Goal: Task Accomplishment & Management: Complete application form

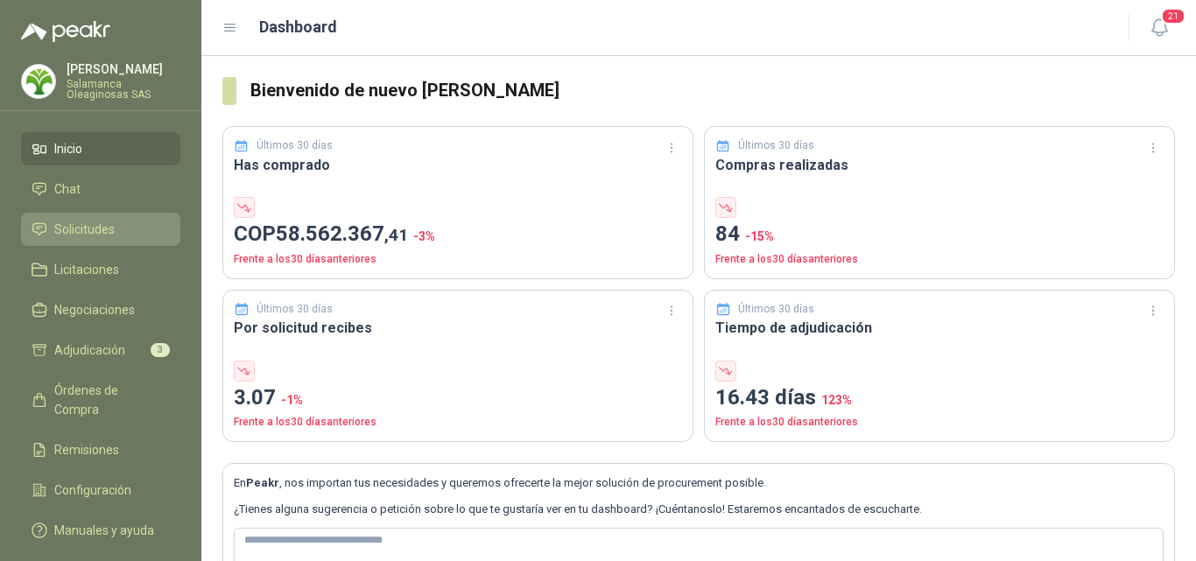
click at [109, 221] on span "Solicitudes" at bounding box center [84, 229] width 60 height 19
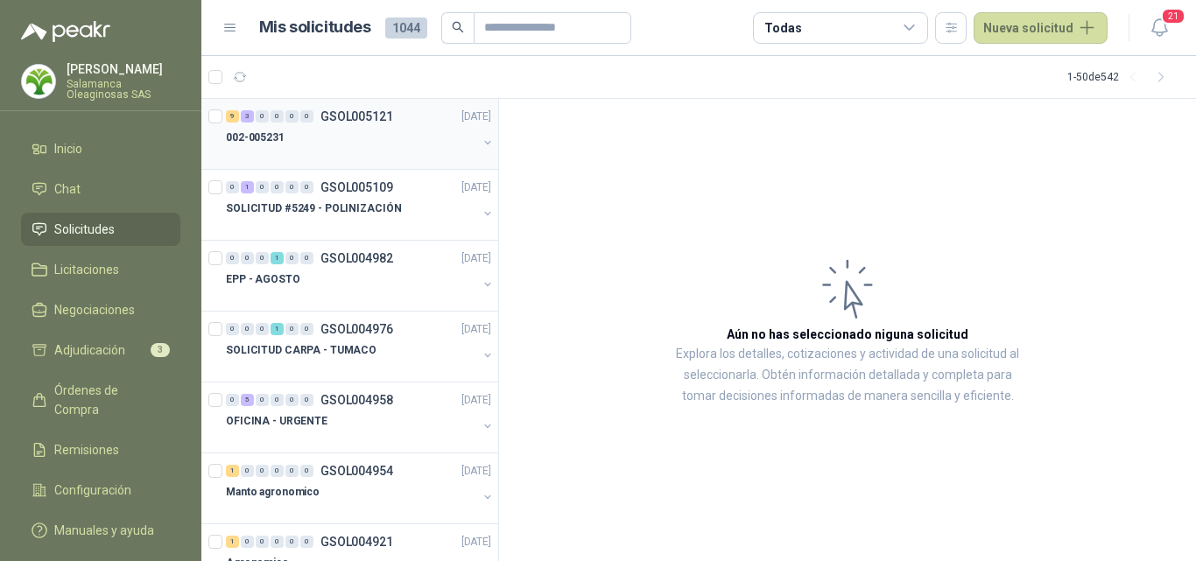
click at [350, 158] on div at bounding box center [351, 155] width 251 height 14
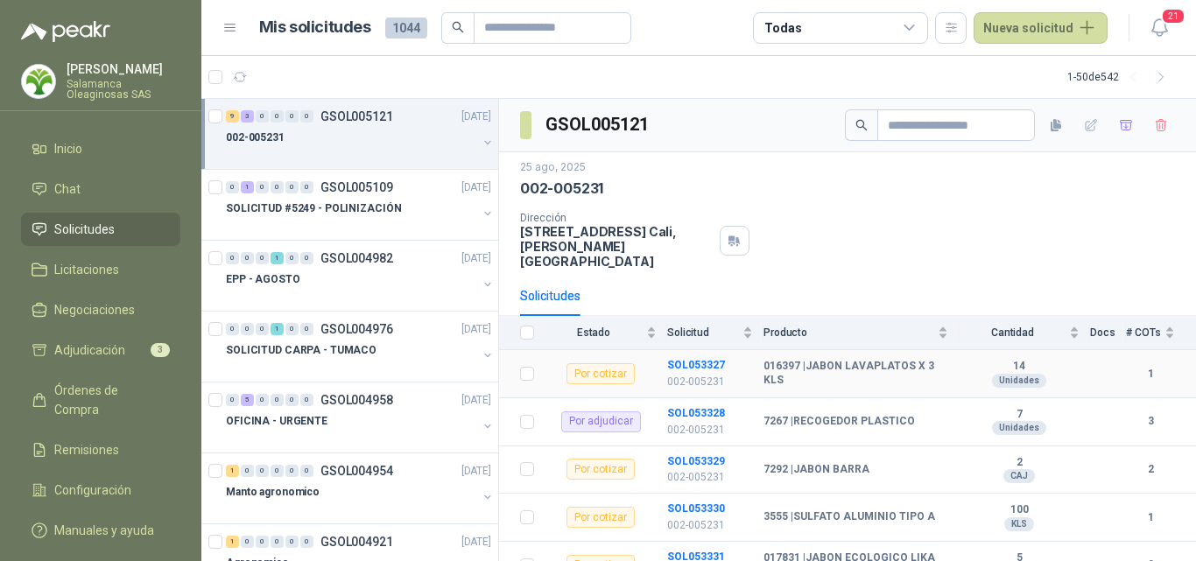
click at [697, 374] on p "002-005231" at bounding box center [710, 382] width 86 height 17
click at [703, 374] on p "002-005231" at bounding box center [710, 382] width 86 height 17
click at [719, 374] on p "002-005231" at bounding box center [710, 382] width 86 height 17
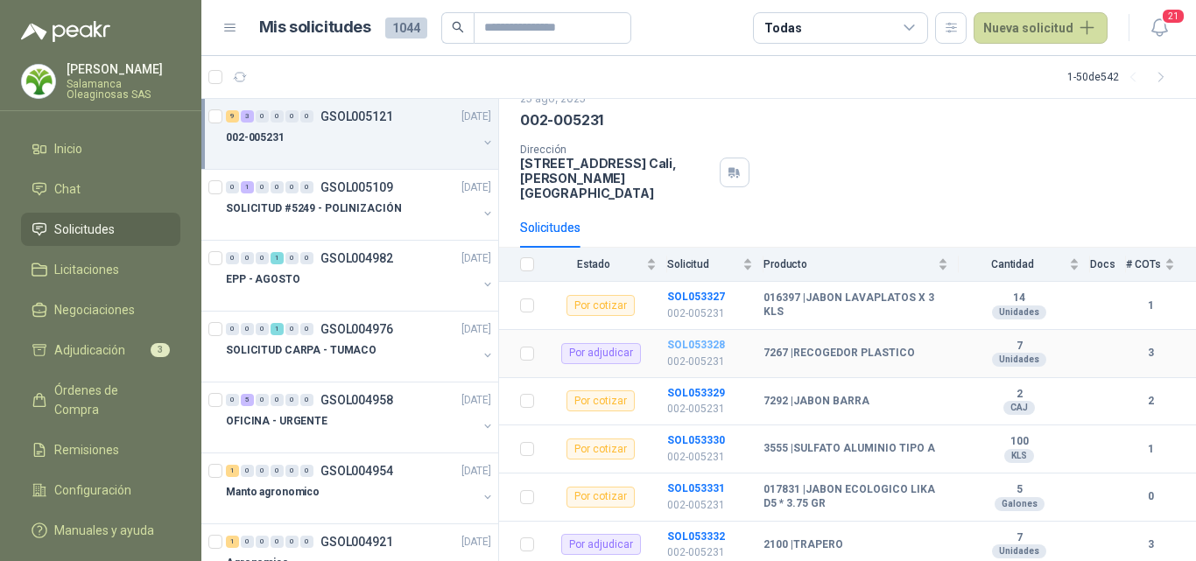
scroll to position [88, 0]
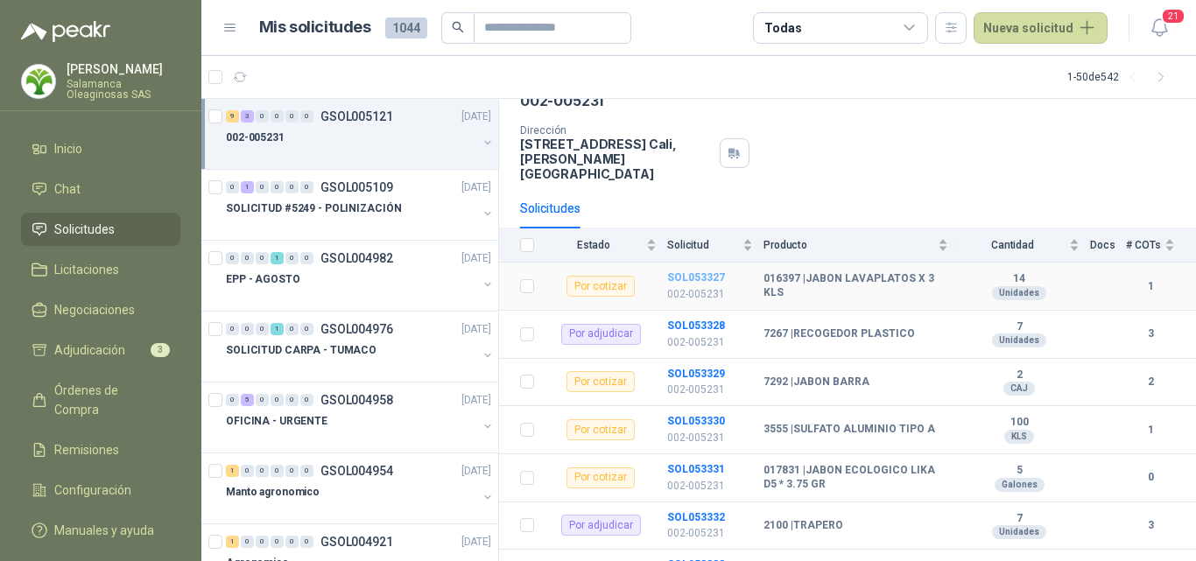
click at [699, 271] on b "SOL053327" at bounding box center [696, 277] width 58 height 12
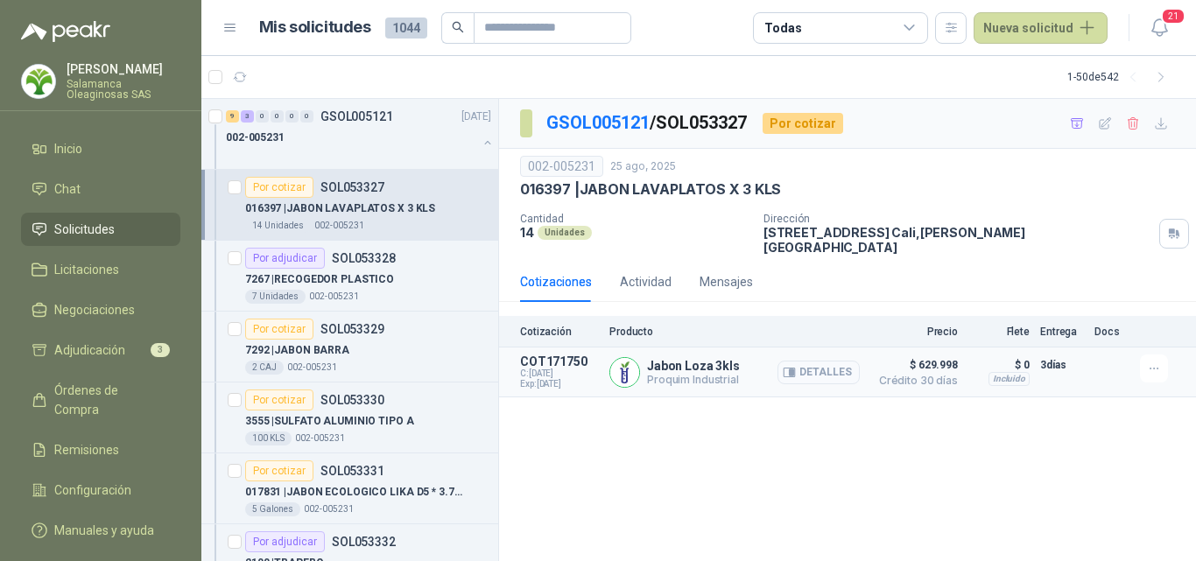
click at [812, 362] on button "Detalles" at bounding box center [818, 373] width 82 height 24
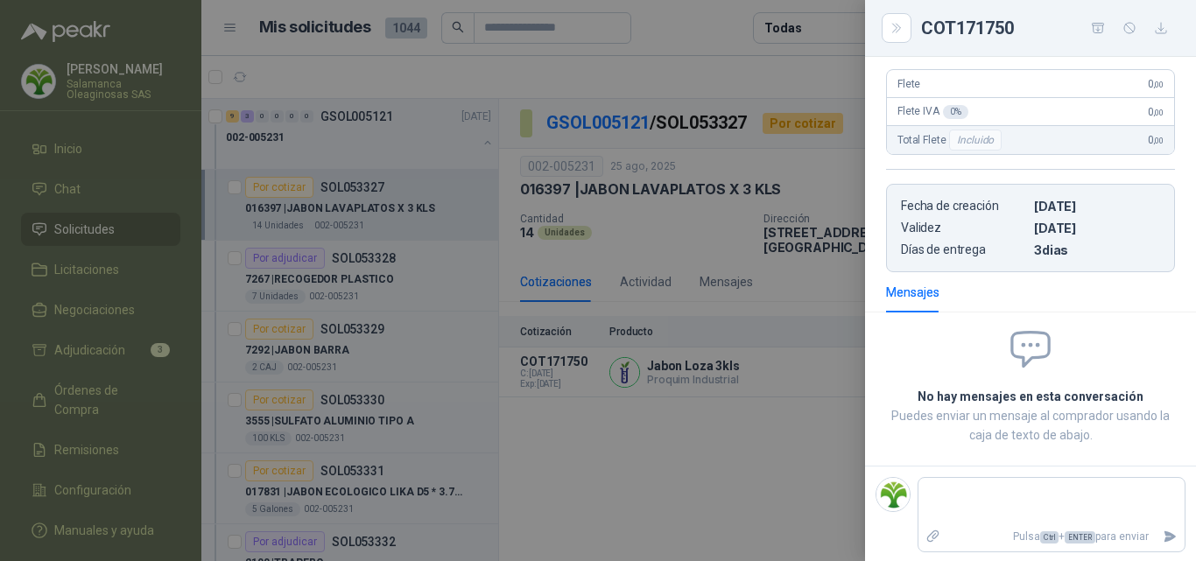
scroll to position [299, 0]
click at [747, 376] on div at bounding box center [598, 280] width 1196 height 561
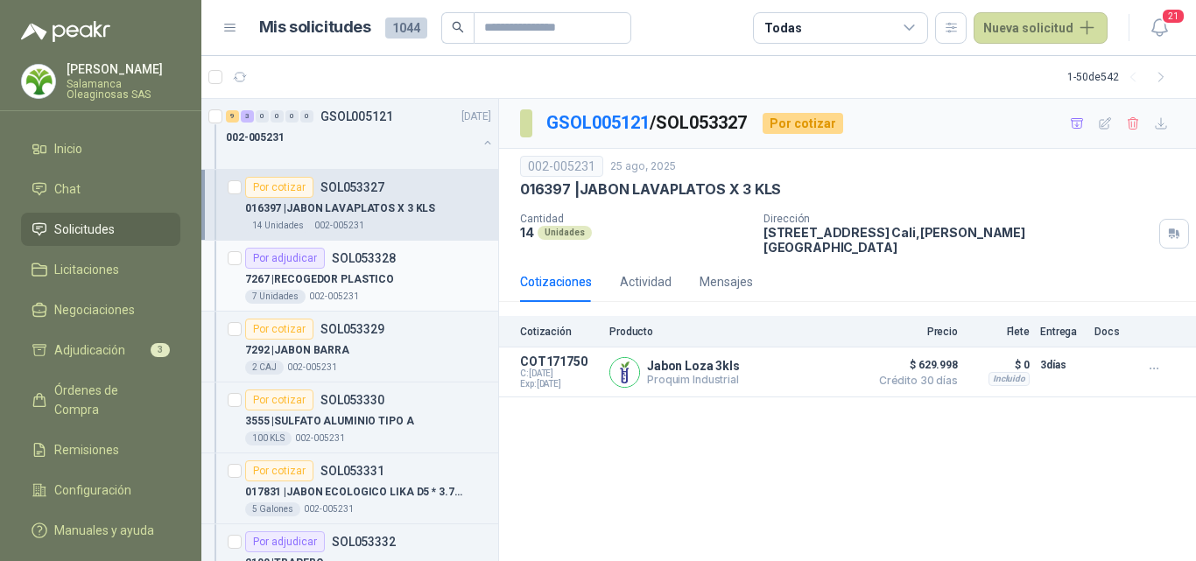
click at [322, 262] on div "Por adjudicar" at bounding box center [285, 258] width 80 height 21
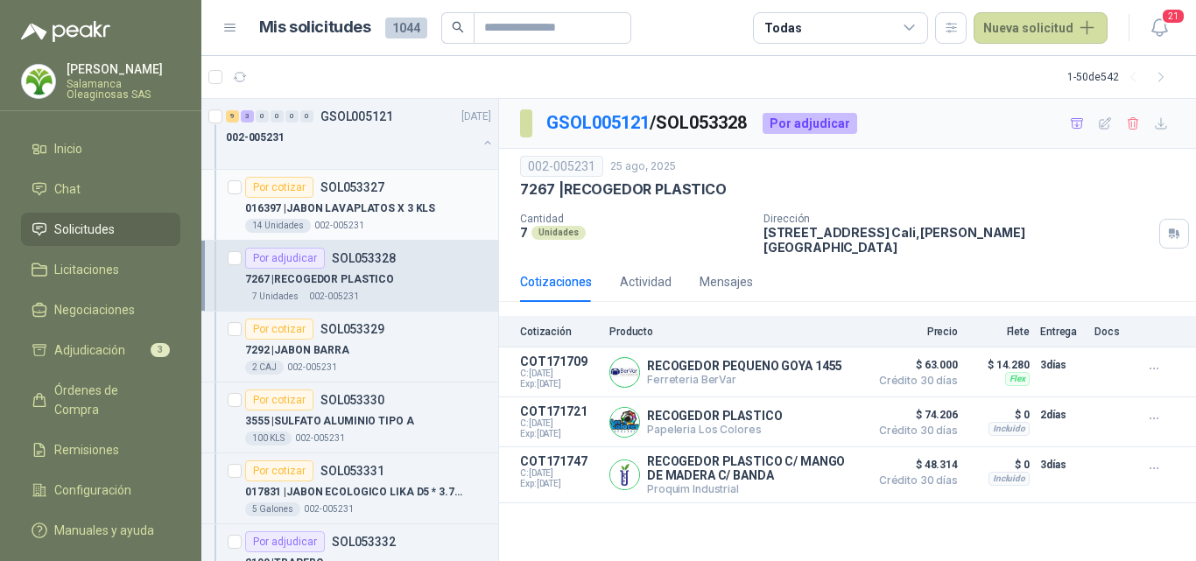
click at [372, 212] on p "016397 | JABON LAVAPLATOS X 3 KLS" at bounding box center [340, 208] width 190 height 17
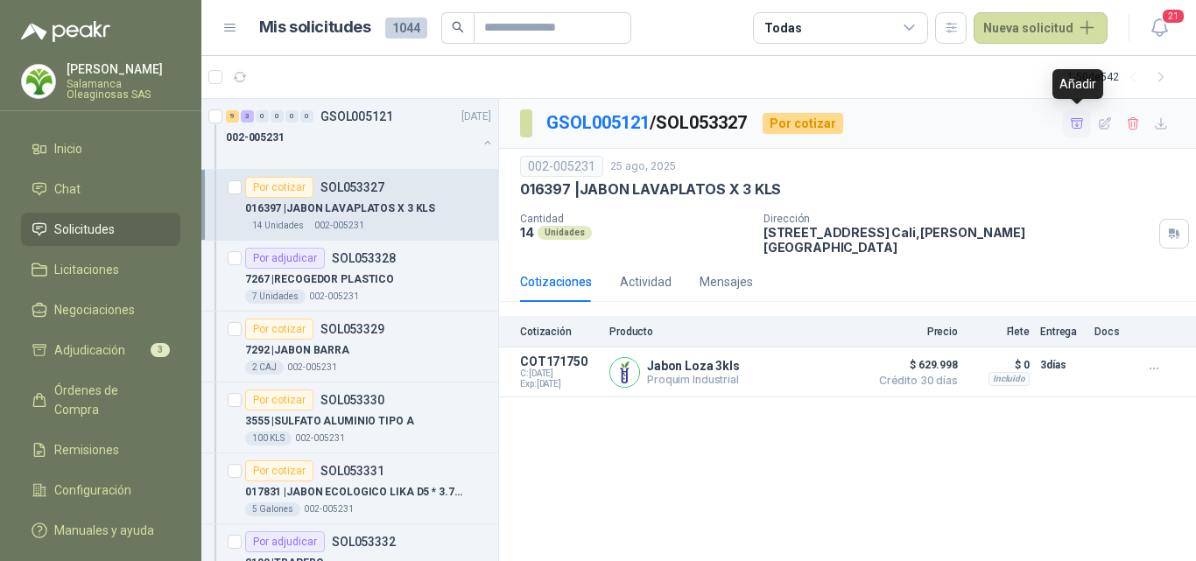
click at [1076, 128] on icon "button" at bounding box center [1077, 123] width 15 height 15
click at [380, 352] on div "7292 | [GEOGRAPHIC_DATA]" at bounding box center [368, 350] width 246 height 21
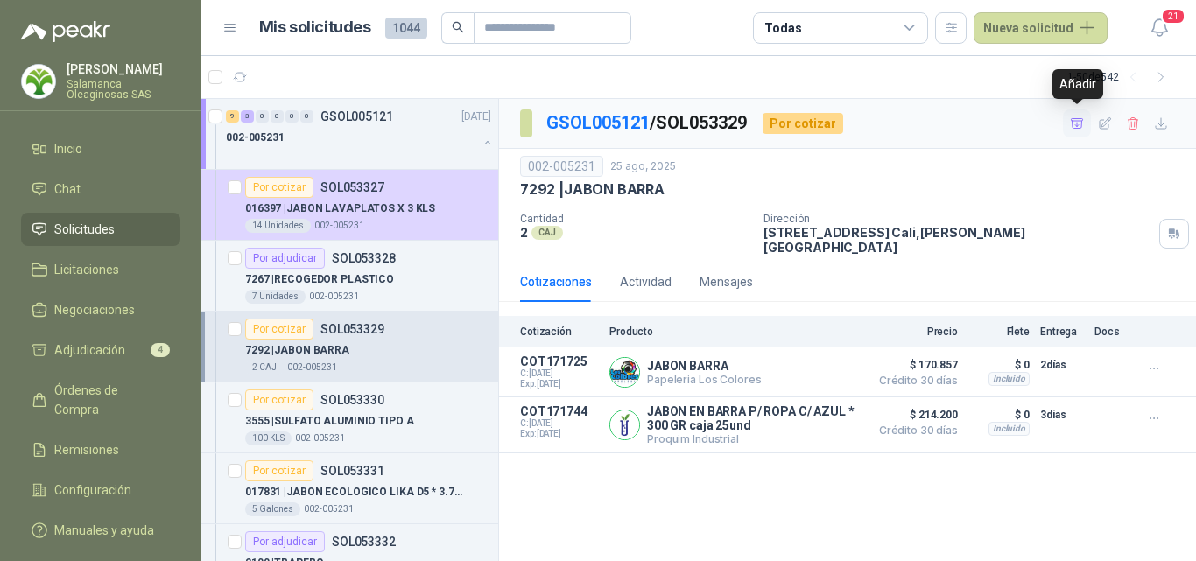
click at [1074, 120] on icon "button" at bounding box center [1077, 123] width 15 height 15
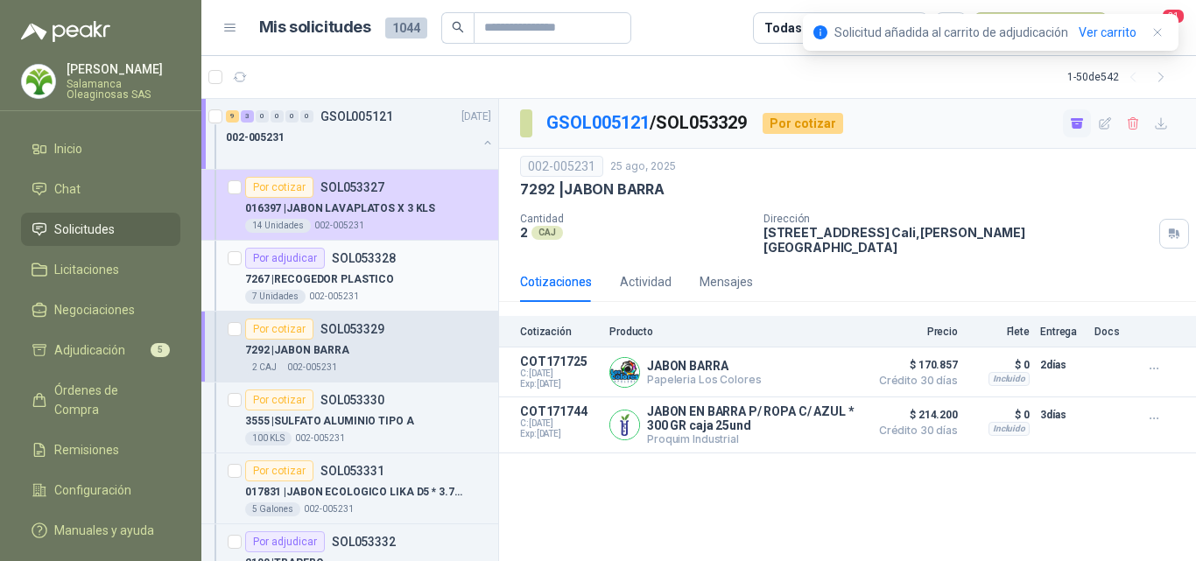
click at [406, 299] on div "7 Unidades 002-005231" at bounding box center [368, 297] width 246 height 14
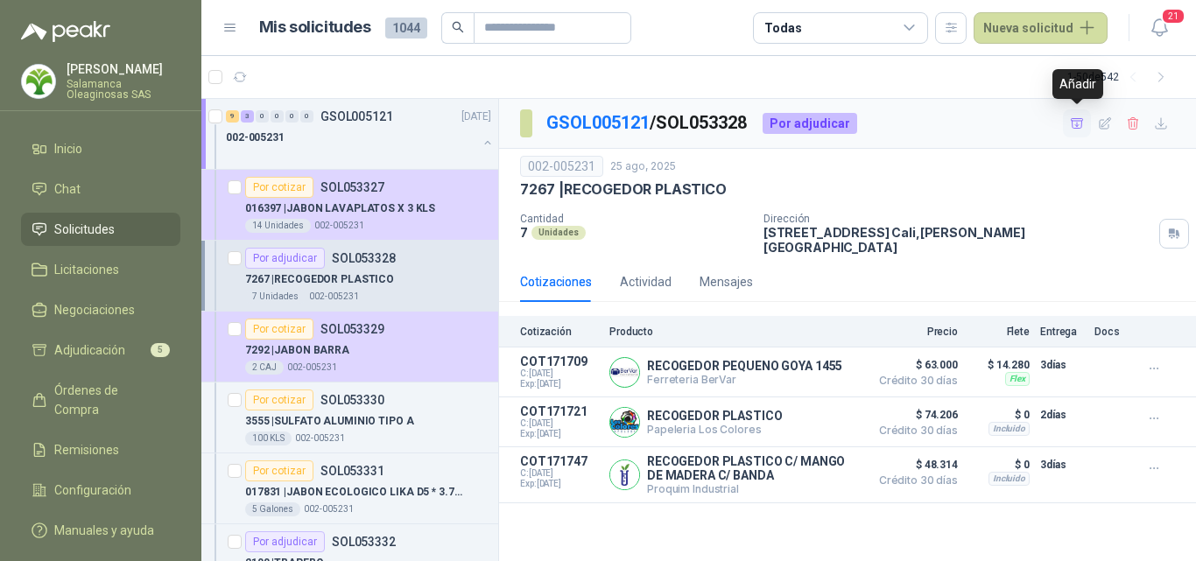
click at [1080, 122] on icon "button" at bounding box center [1077, 123] width 15 height 15
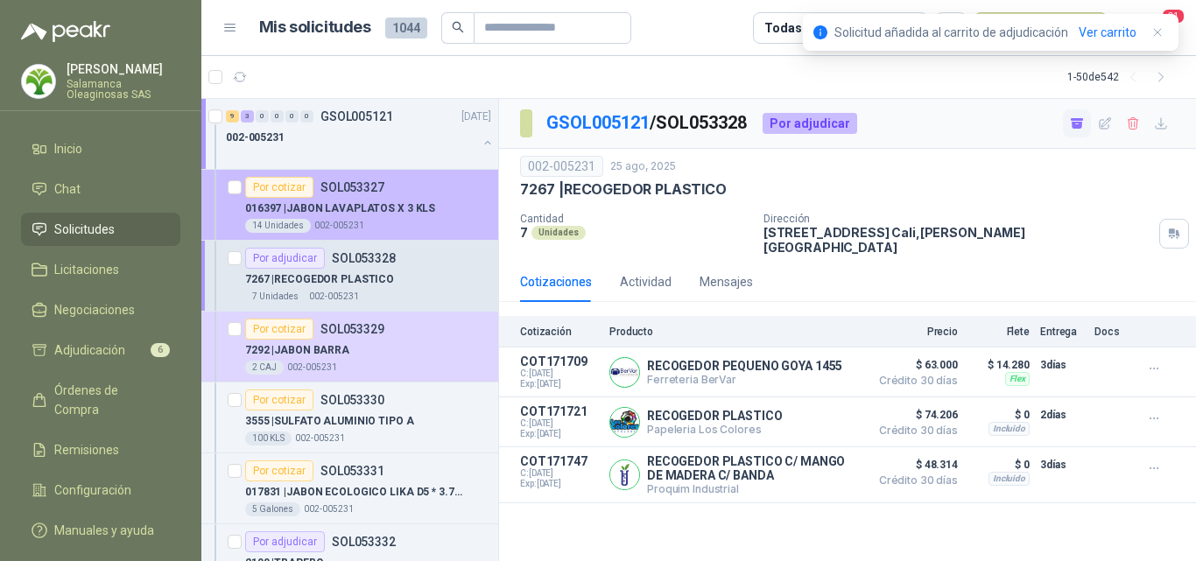
click at [434, 219] on div "14 Unidades 002-005231" at bounding box center [368, 226] width 246 height 14
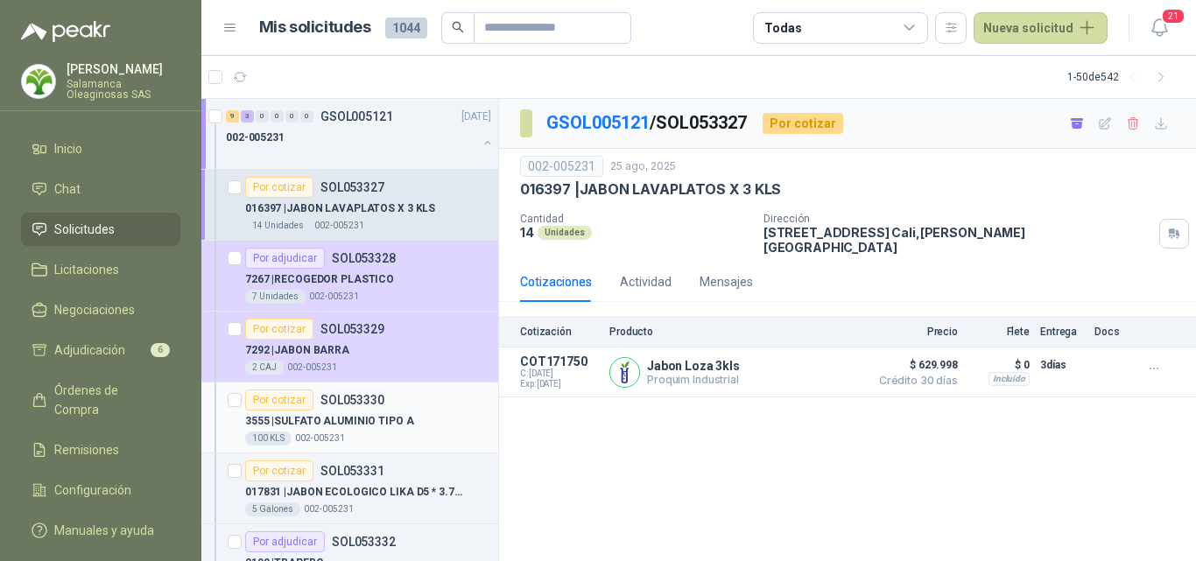
click at [370, 427] on p "3555 | SULFATO ALUMINIO TIPO A" at bounding box center [329, 421] width 169 height 17
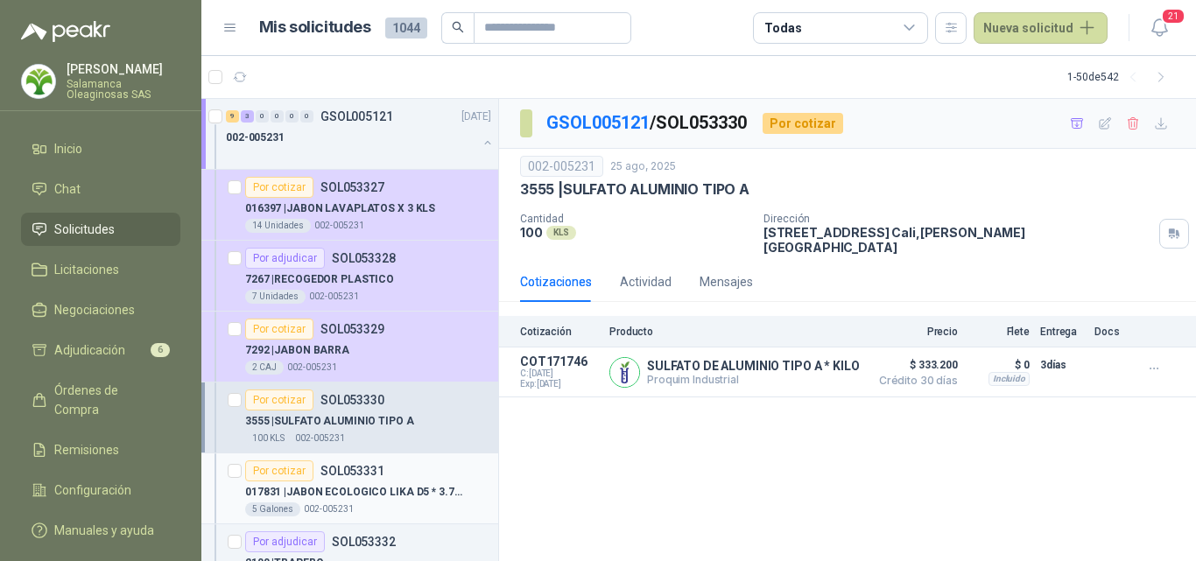
click at [376, 490] on p "017831 | JABON ECOLOGICO LIKA D5 * 3.75 GR" at bounding box center [354, 492] width 218 height 17
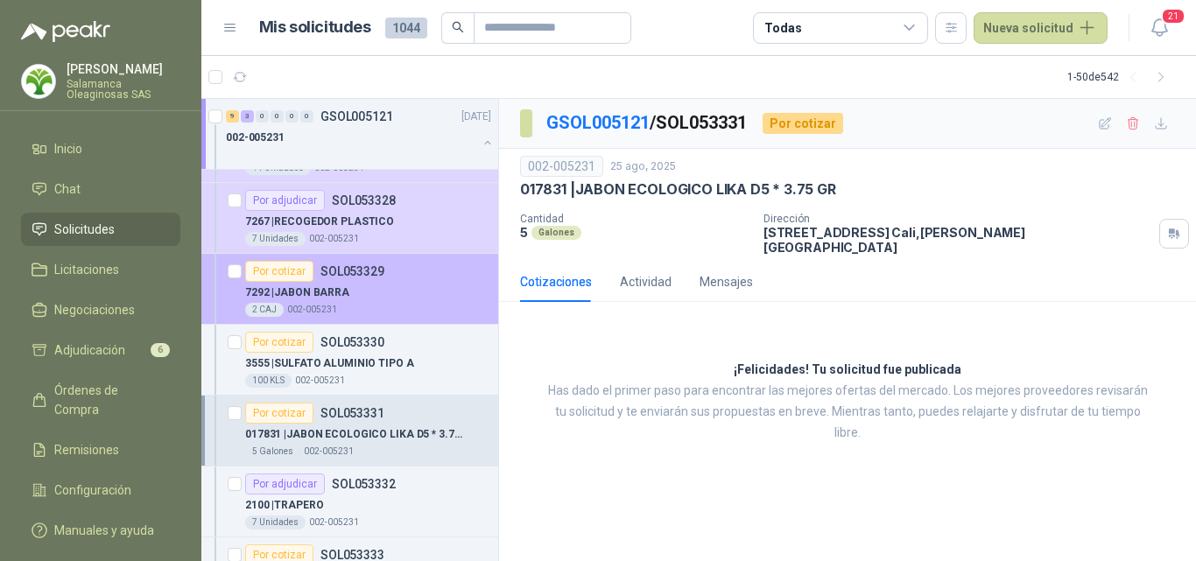
scroll to position [88, 0]
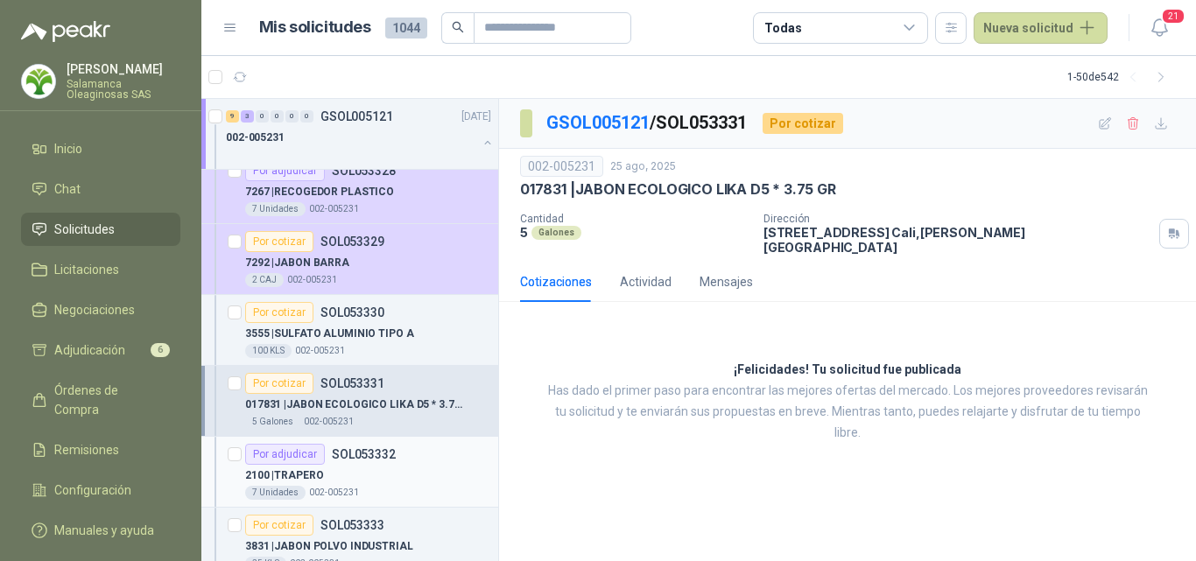
click at [383, 453] on p "SOL053332" at bounding box center [364, 454] width 64 height 12
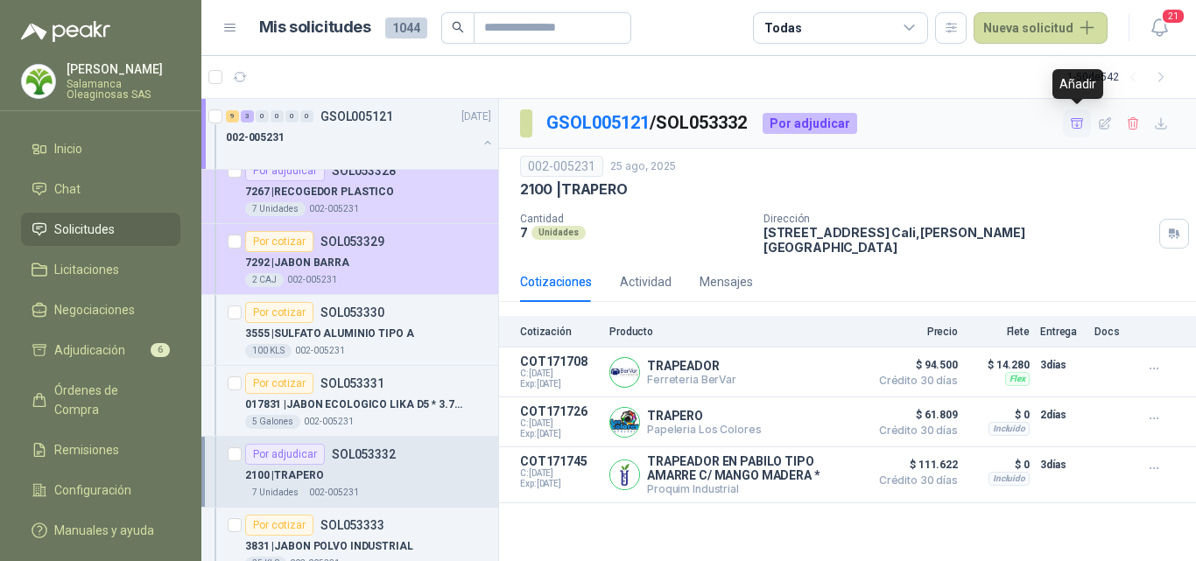
click at [1078, 120] on icon "button" at bounding box center [1077, 123] width 15 height 15
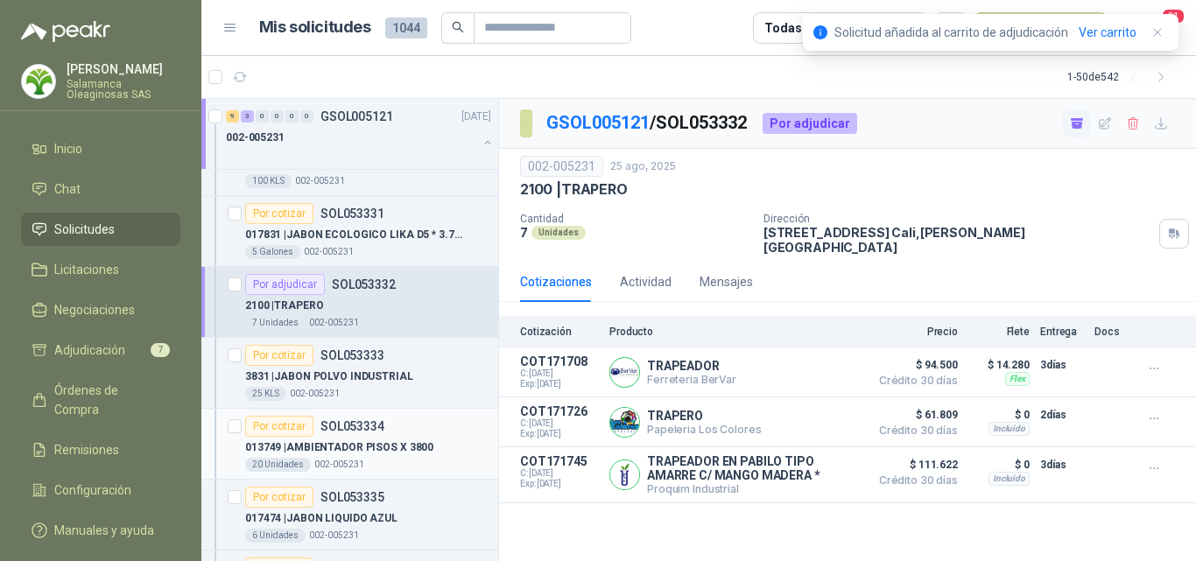
scroll to position [263, 0]
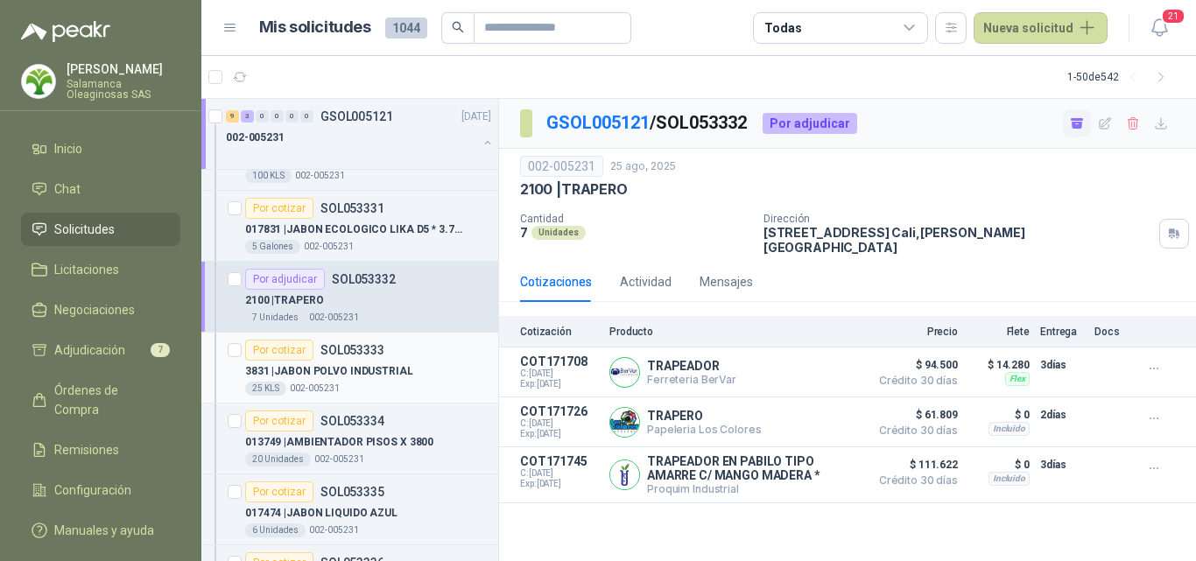
click at [398, 384] on div "25 KLS 002-005231" at bounding box center [368, 389] width 246 height 14
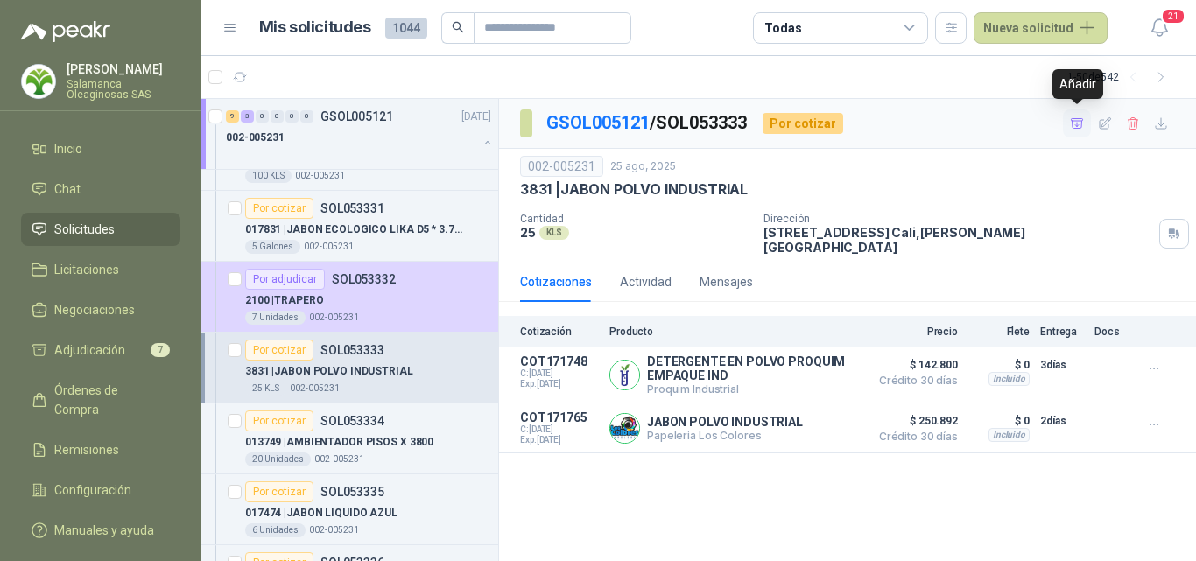
click at [1080, 124] on icon "button" at bounding box center [1077, 123] width 15 height 15
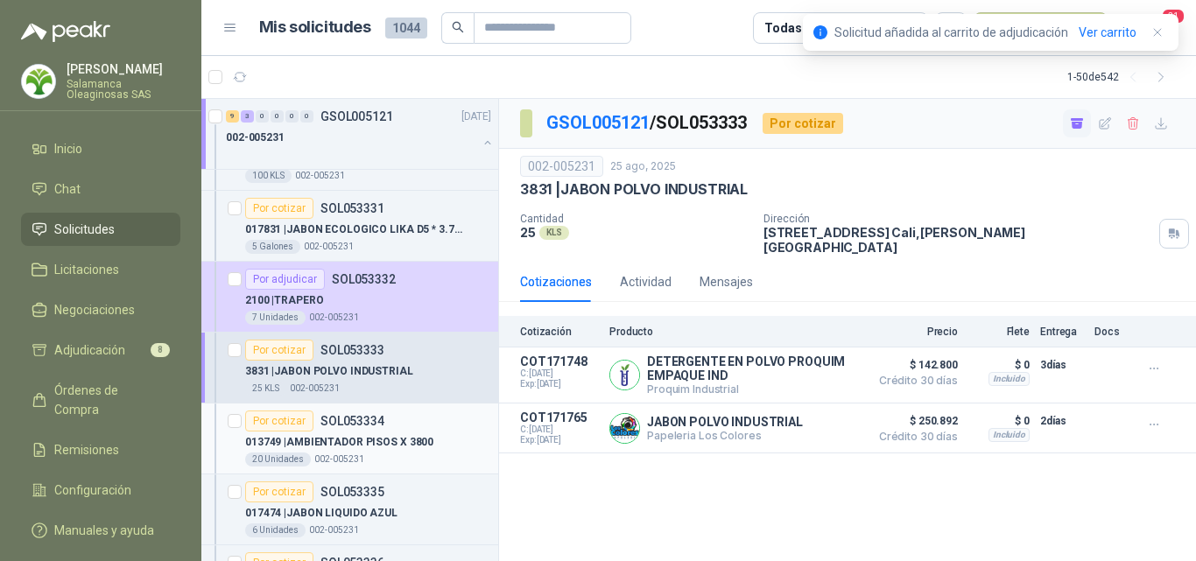
click at [397, 454] on div "20 Unidades 002-005231" at bounding box center [368, 460] width 246 height 14
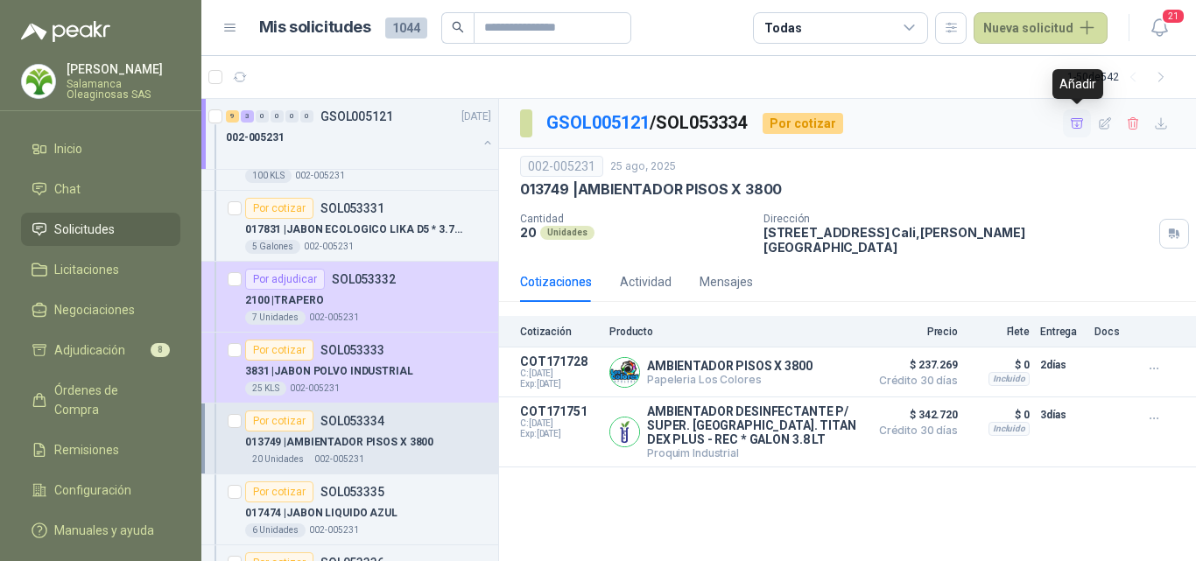
click at [1074, 122] on icon "button" at bounding box center [1077, 123] width 15 height 15
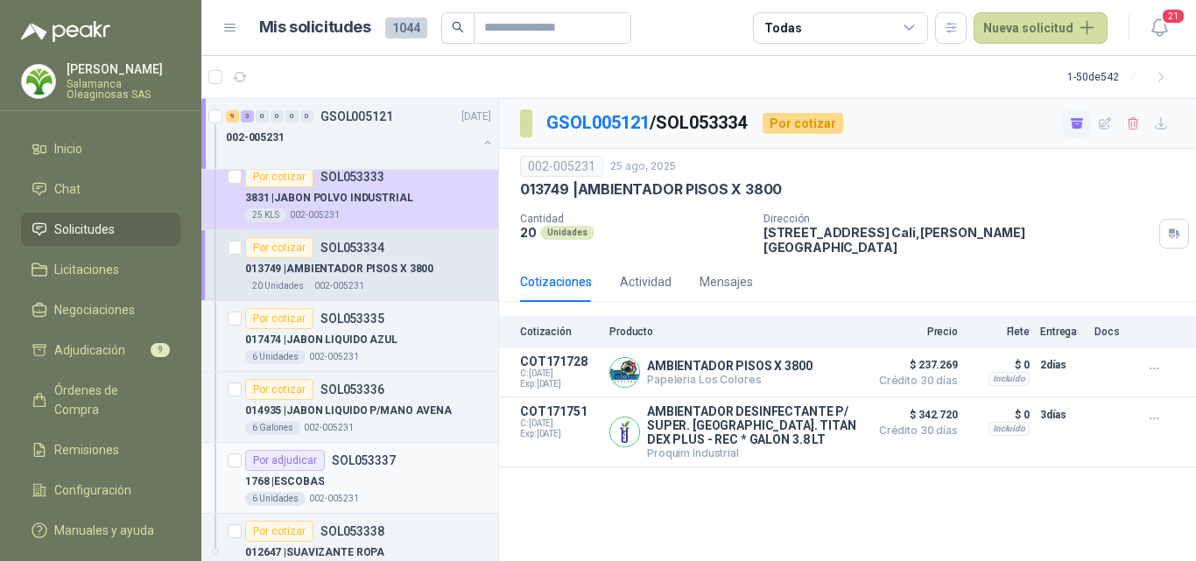
scroll to position [438, 0]
click at [419, 330] on div "017474 | JABON LIQUIDO AZUL" at bounding box center [368, 337] width 246 height 21
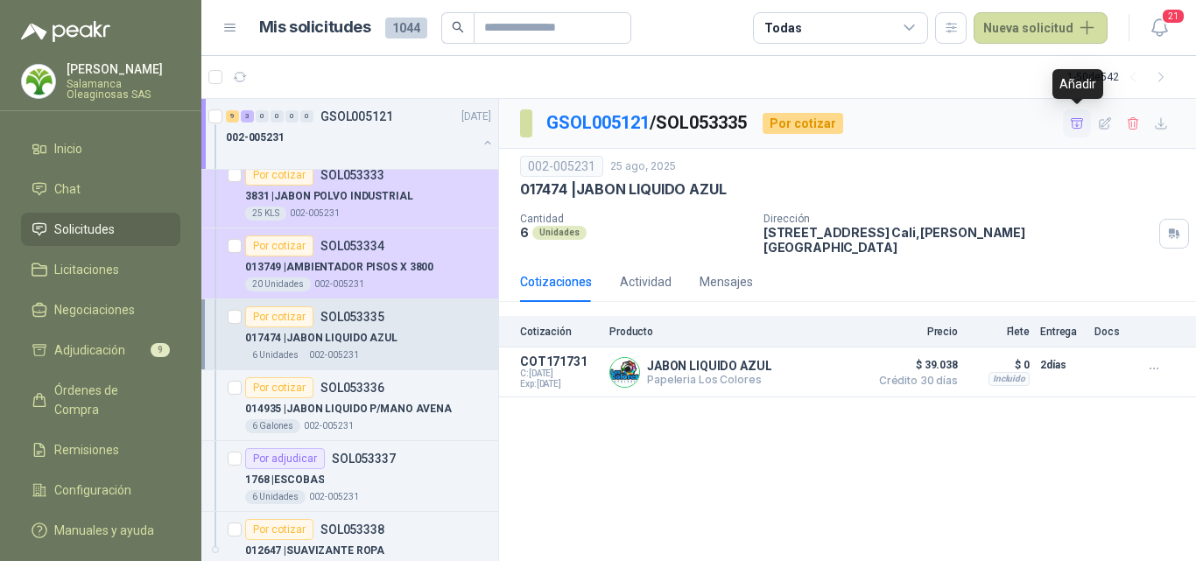
click at [1070, 124] on icon "button" at bounding box center [1077, 123] width 15 height 15
click at [386, 406] on p "014935 | JABON LIQUIDO P/MANO AVENA" at bounding box center [348, 409] width 207 height 17
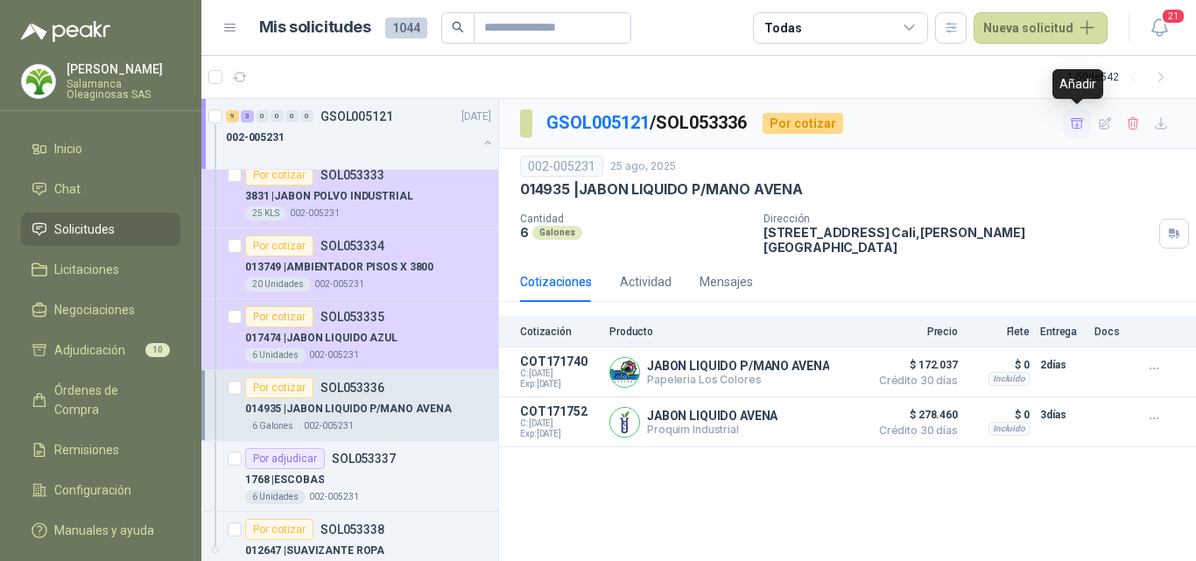
click at [1071, 124] on icon "button" at bounding box center [1077, 123] width 15 height 15
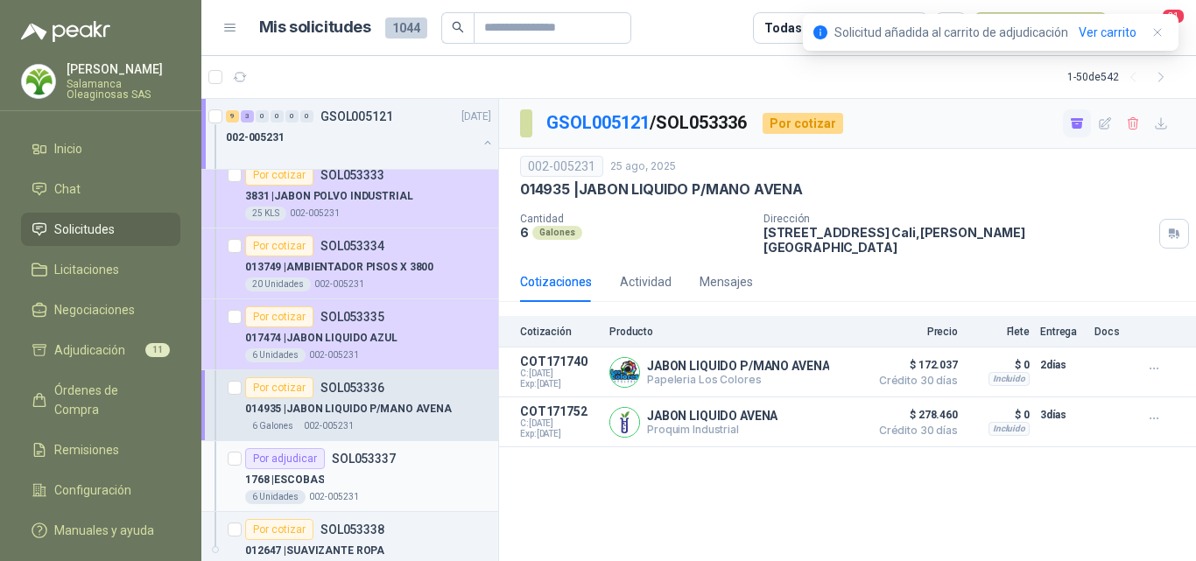
click at [383, 467] on div "Por adjudicar SOL053337" at bounding box center [320, 458] width 151 height 21
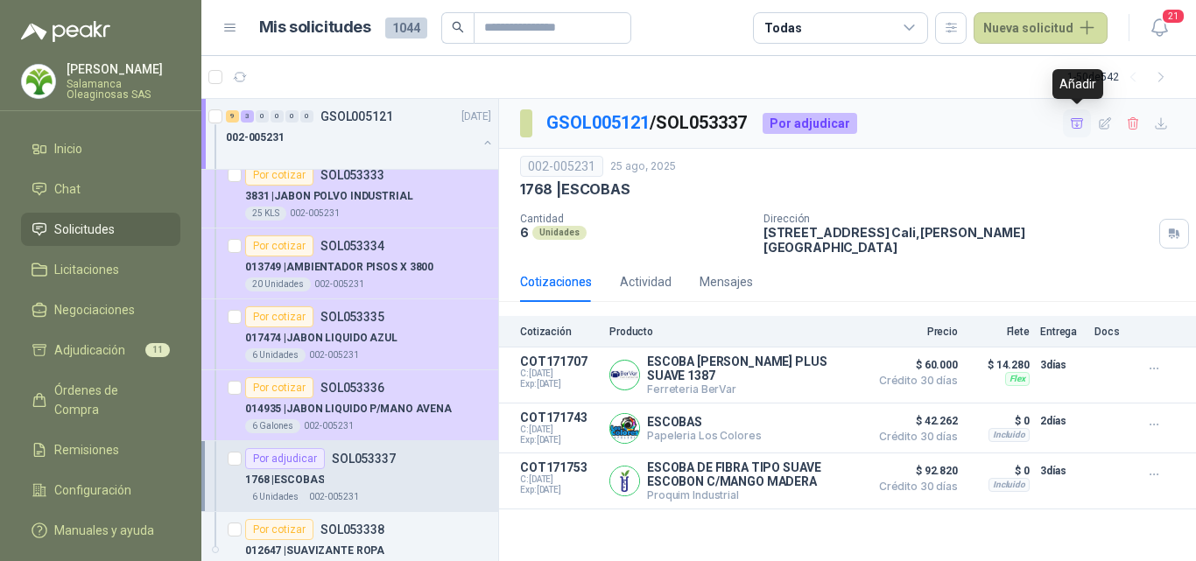
click at [1072, 123] on icon "button" at bounding box center [1077, 123] width 15 height 15
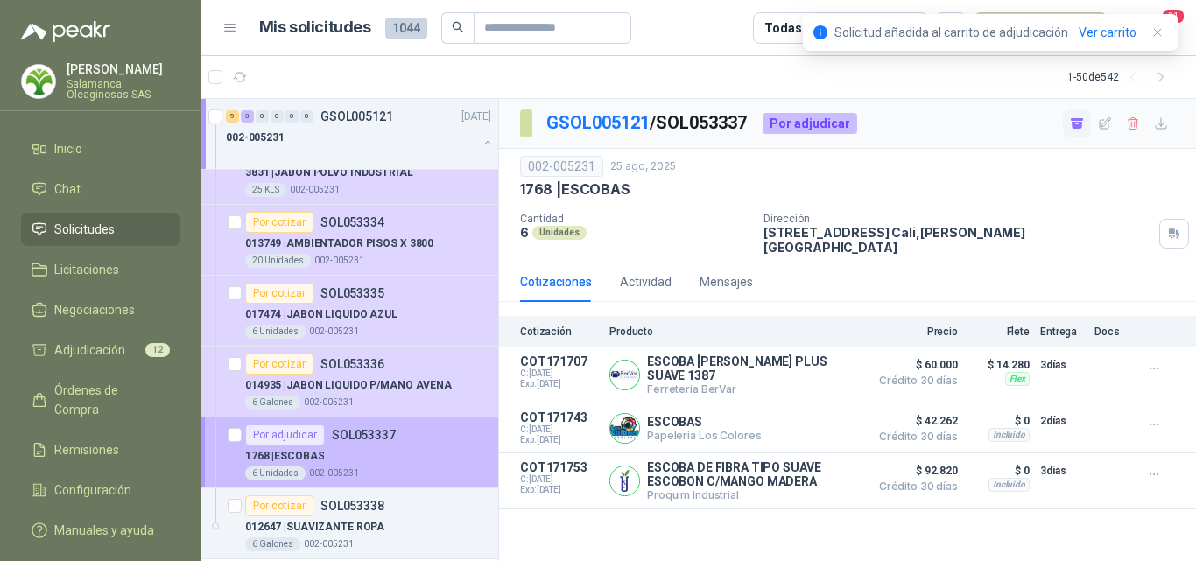
scroll to position [525, 0]
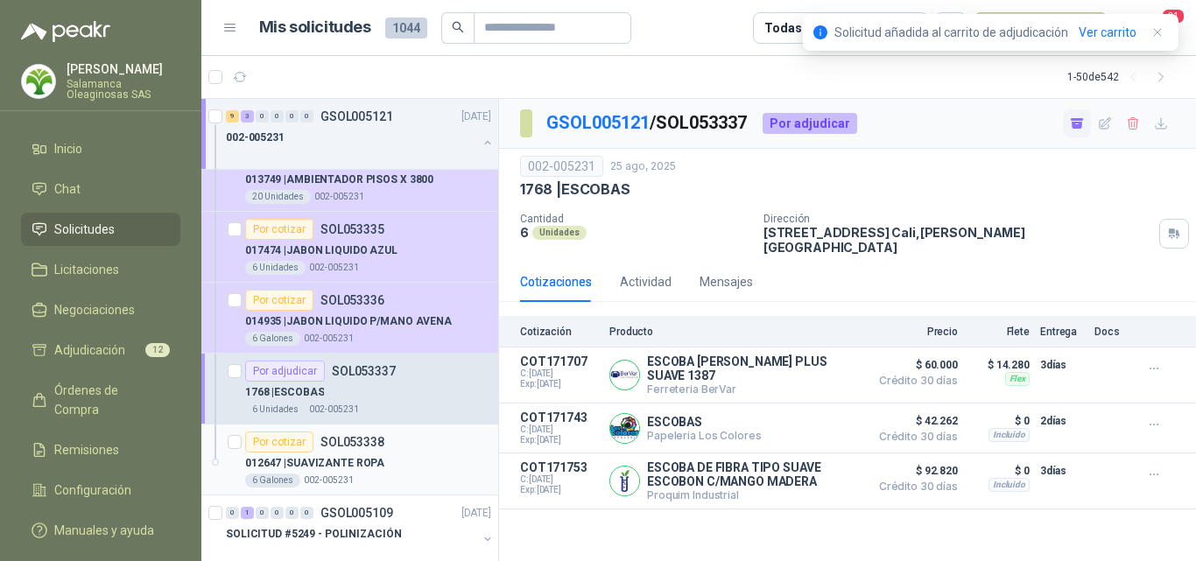
click at [407, 446] on div "Por cotizar SOL053338" at bounding box center [368, 442] width 246 height 21
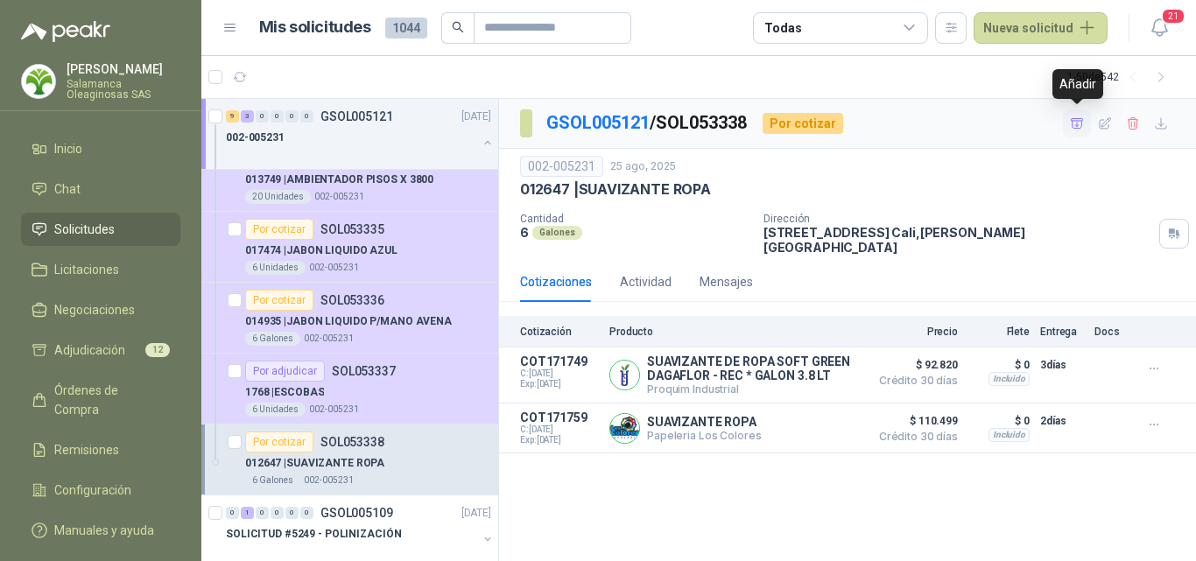
click at [1072, 129] on icon "button" at bounding box center [1077, 123] width 15 height 15
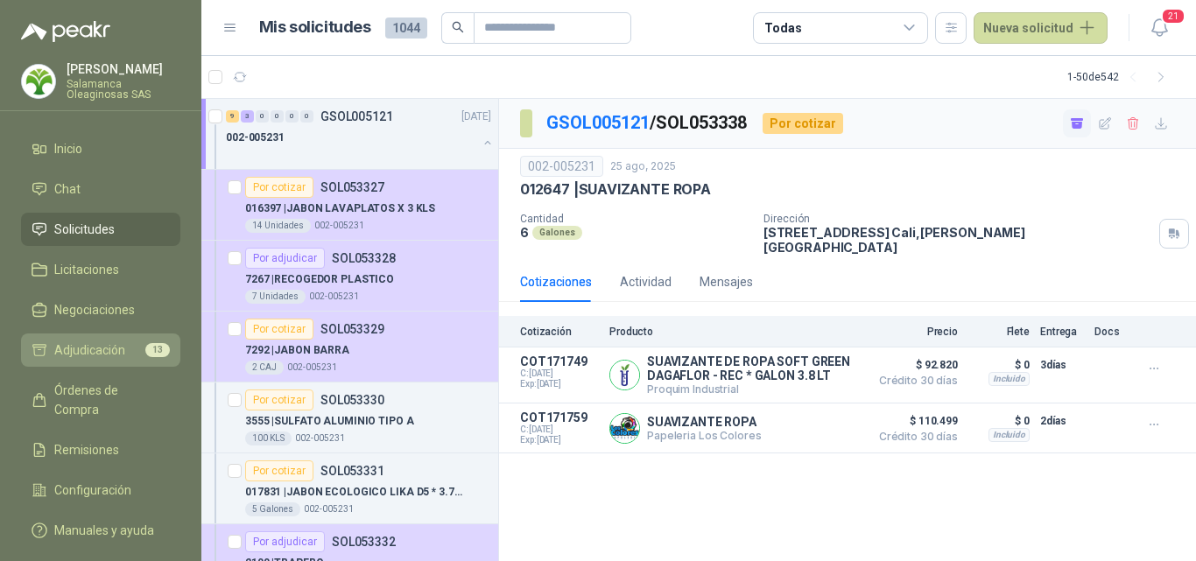
click at [103, 359] on span "Adjudicación" at bounding box center [89, 350] width 71 height 19
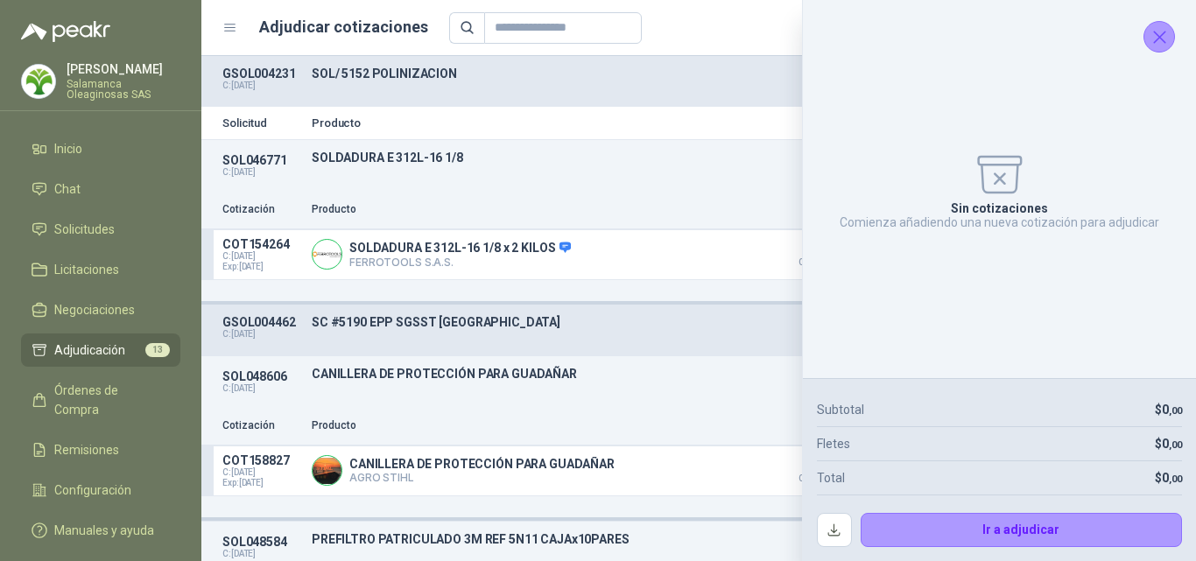
click at [1154, 32] on icon "Cerrar" at bounding box center [1159, 37] width 11 height 11
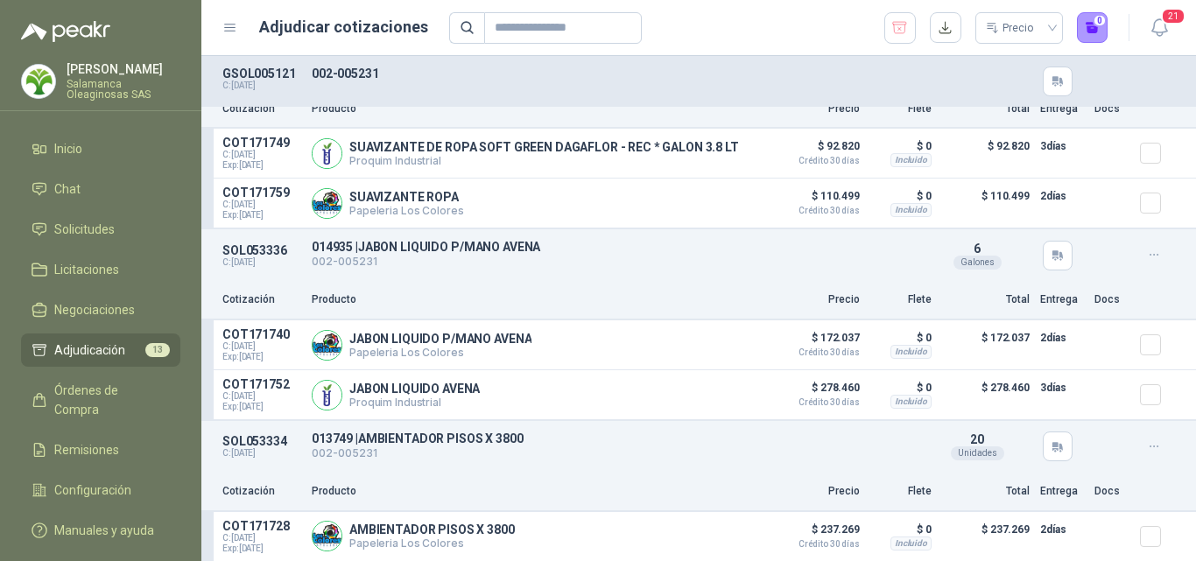
scroll to position [1138, 0]
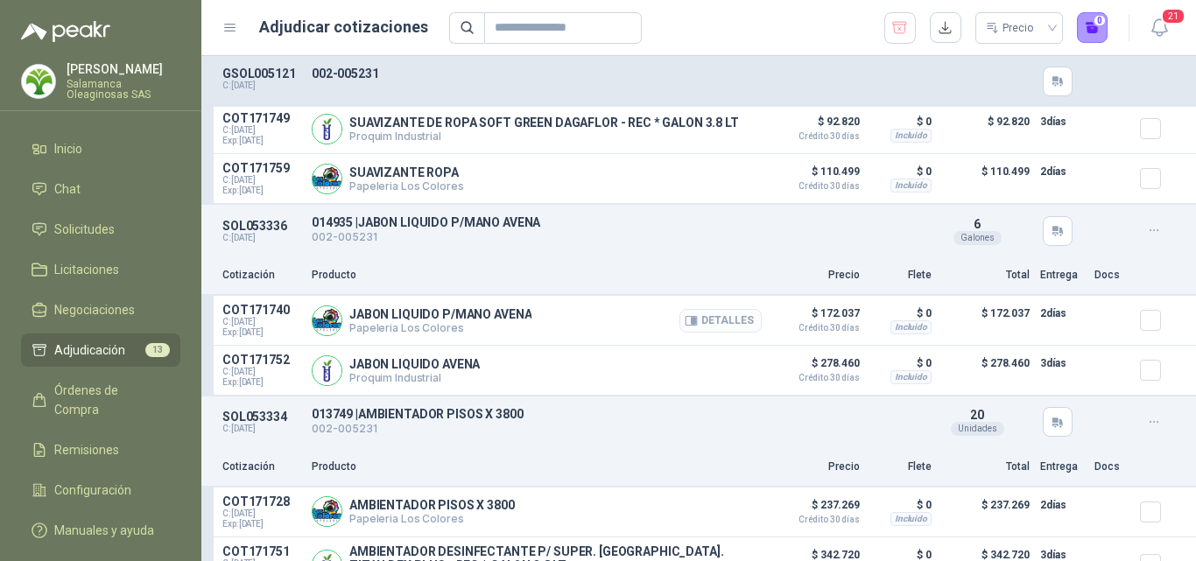
click at [722, 333] on button "Detalles" at bounding box center [720, 321] width 82 height 24
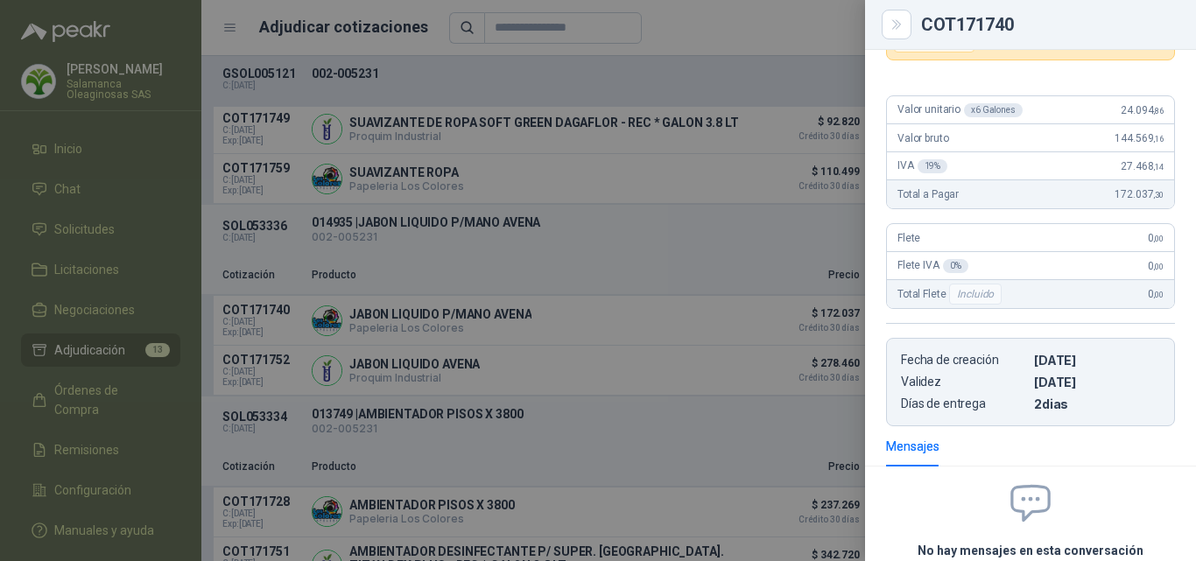
scroll to position [129, 0]
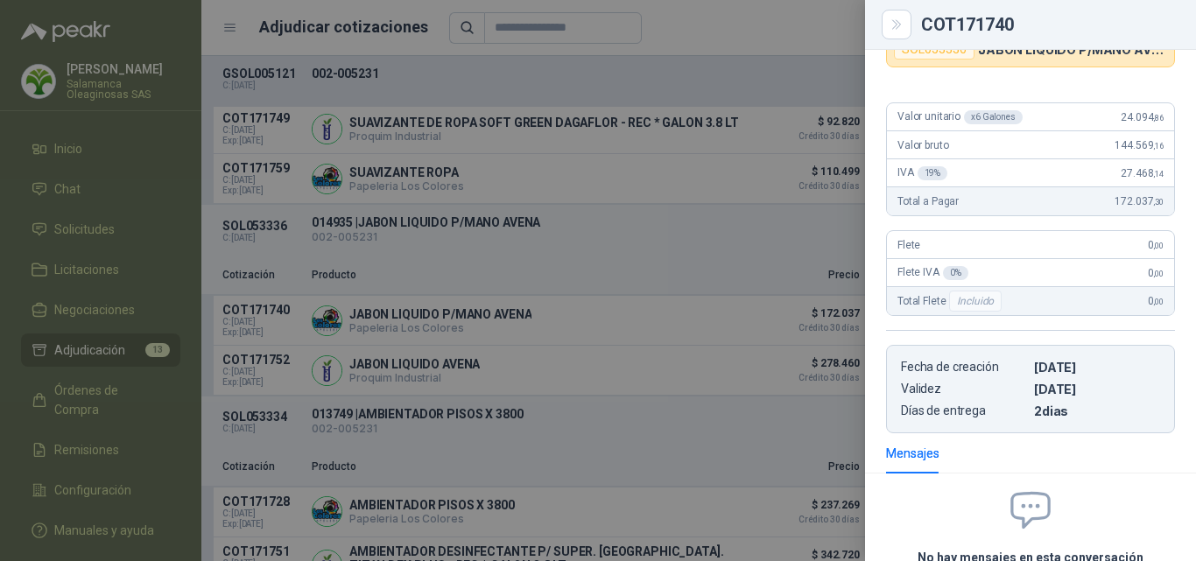
click at [653, 421] on div at bounding box center [598, 280] width 1196 height 561
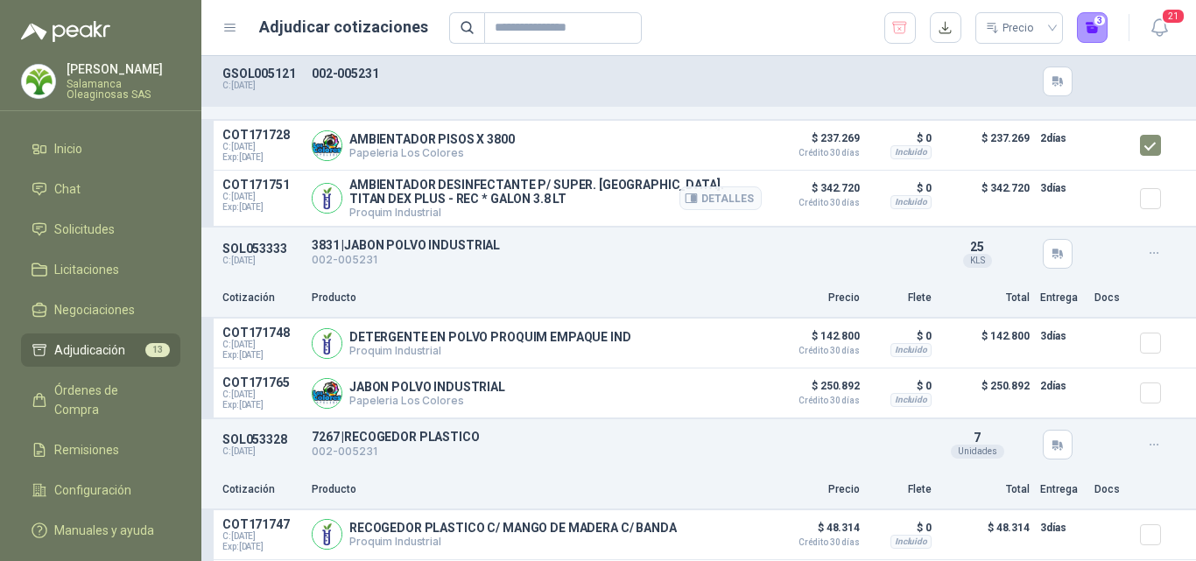
scroll to position [1542, 0]
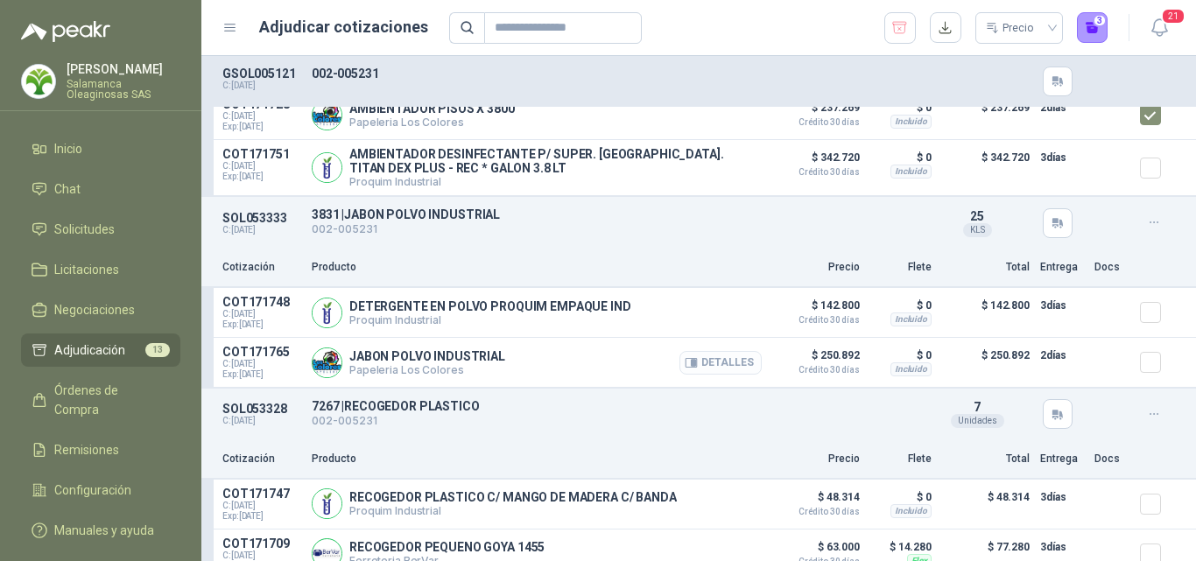
click at [730, 373] on button "Detalles" at bounding box center [720, 363] width 82 height 24
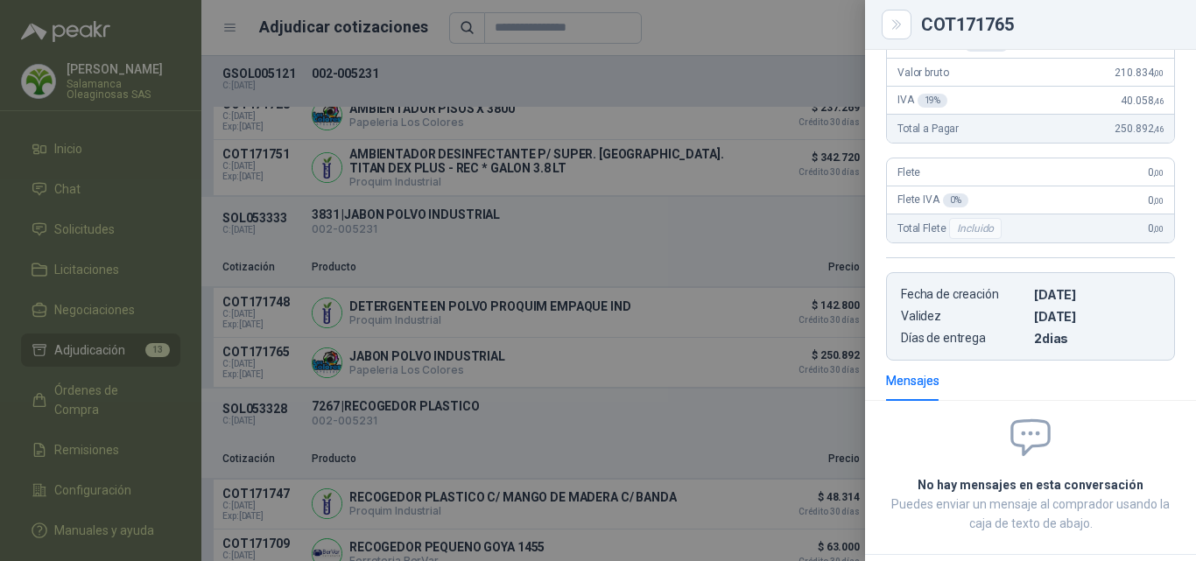
scroll to position [29, 0]
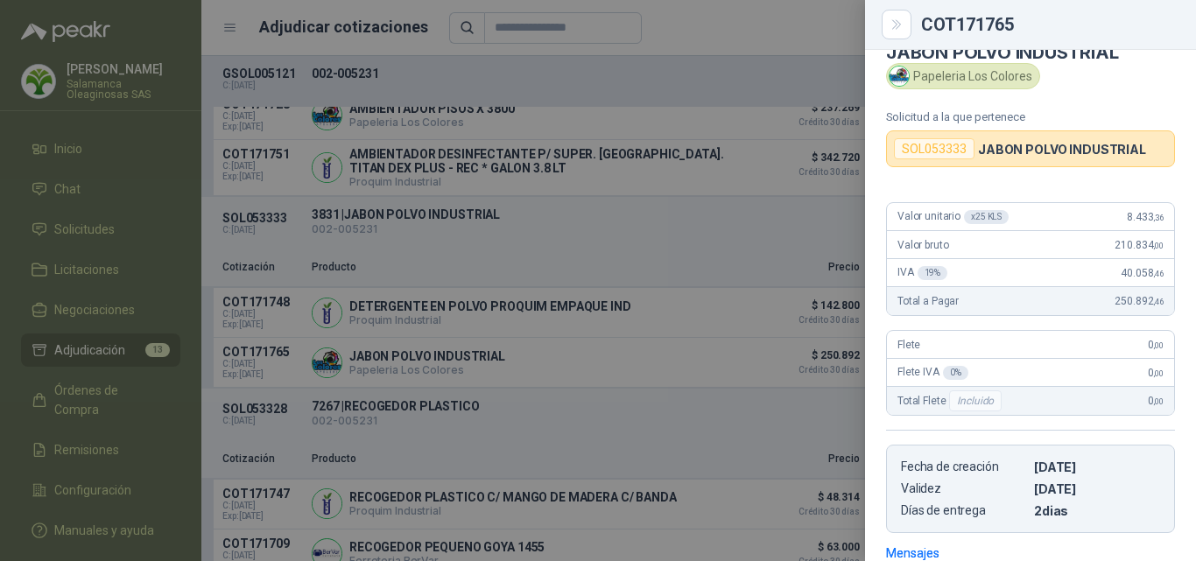
click at [787, 426] on div at bounding box center [598, 280] width 1196 height 561
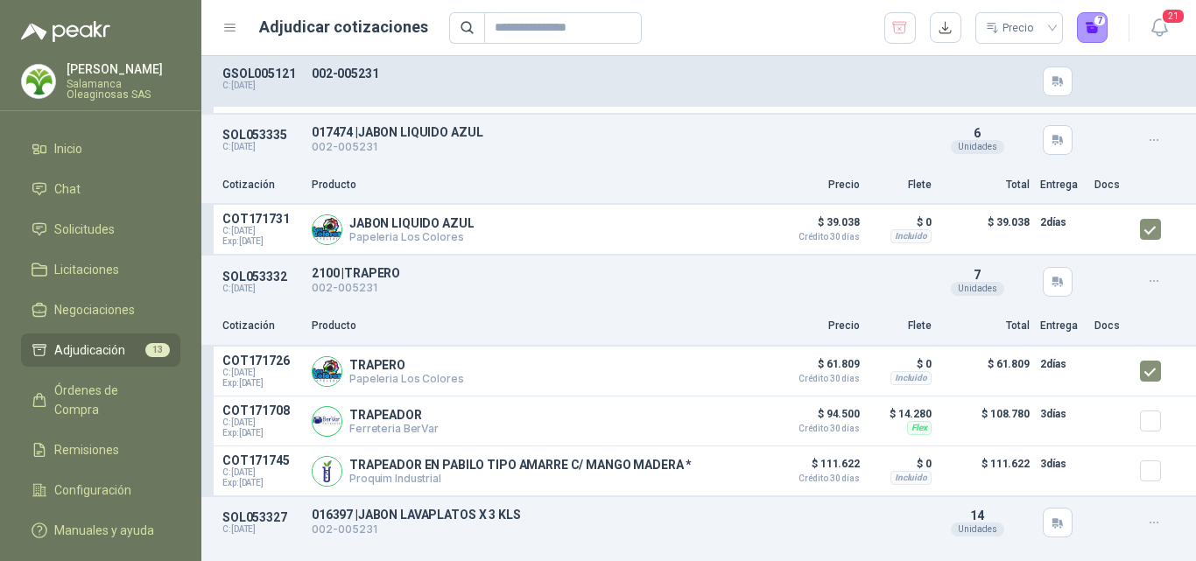
scroll to position [2154, 0]
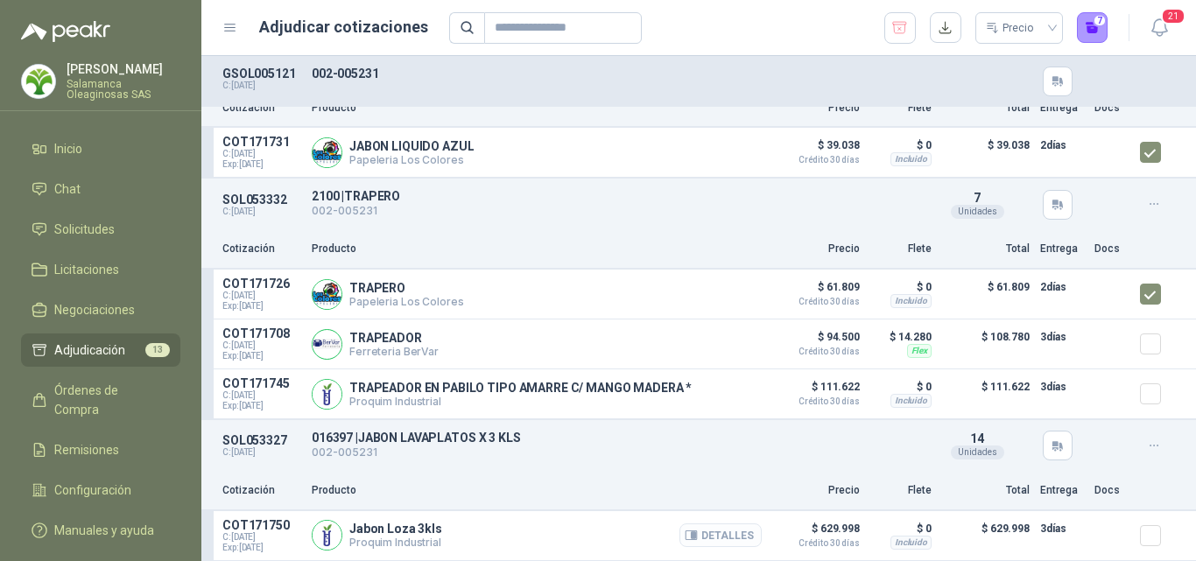
click at [700, 538] on button "Detalles" at bounding box center [720, 536] width 82 height 24
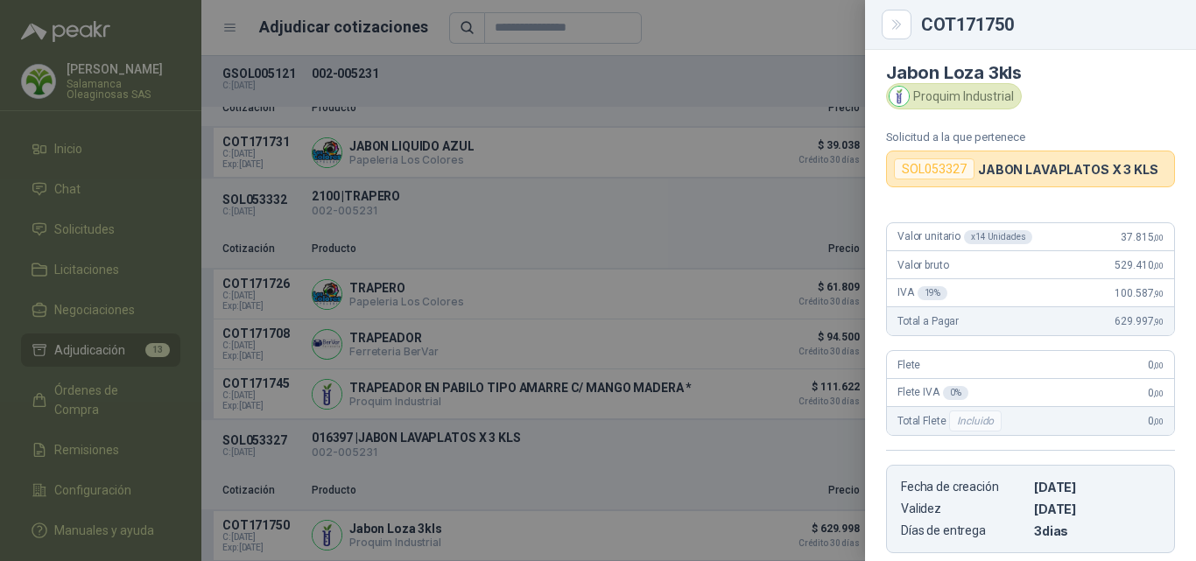
scroll to position [0, 0]
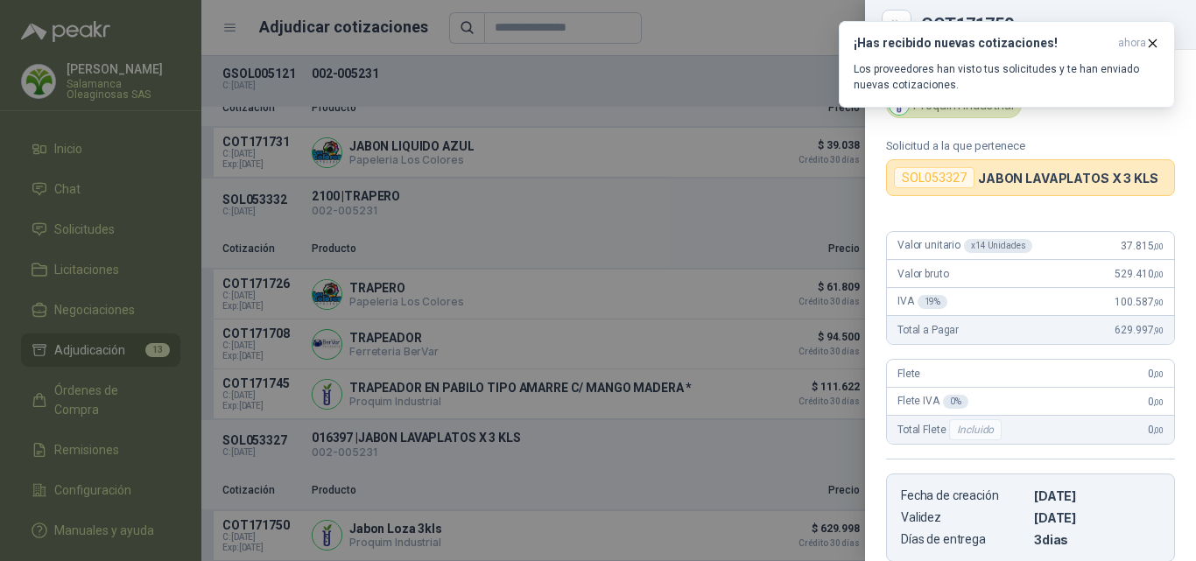
click at [731, 319] on div at bounding box center [598, 280] width 1196 height 561
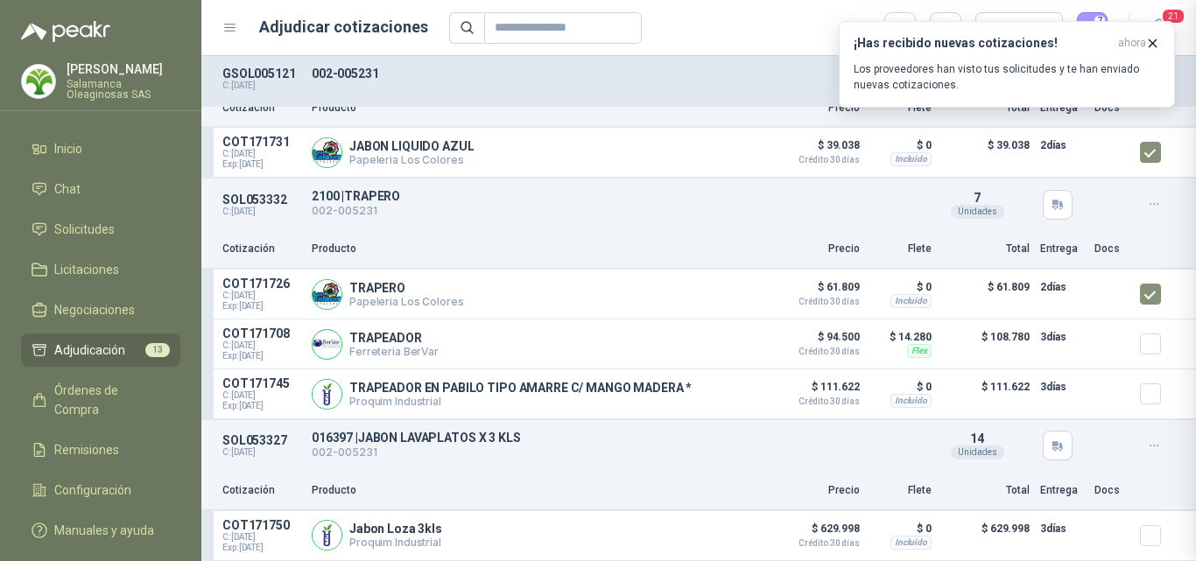
scroll to position [292, 0]
click at [1152, 46] on icon "button" at bounding box center [1152, 43] width 15 height 15
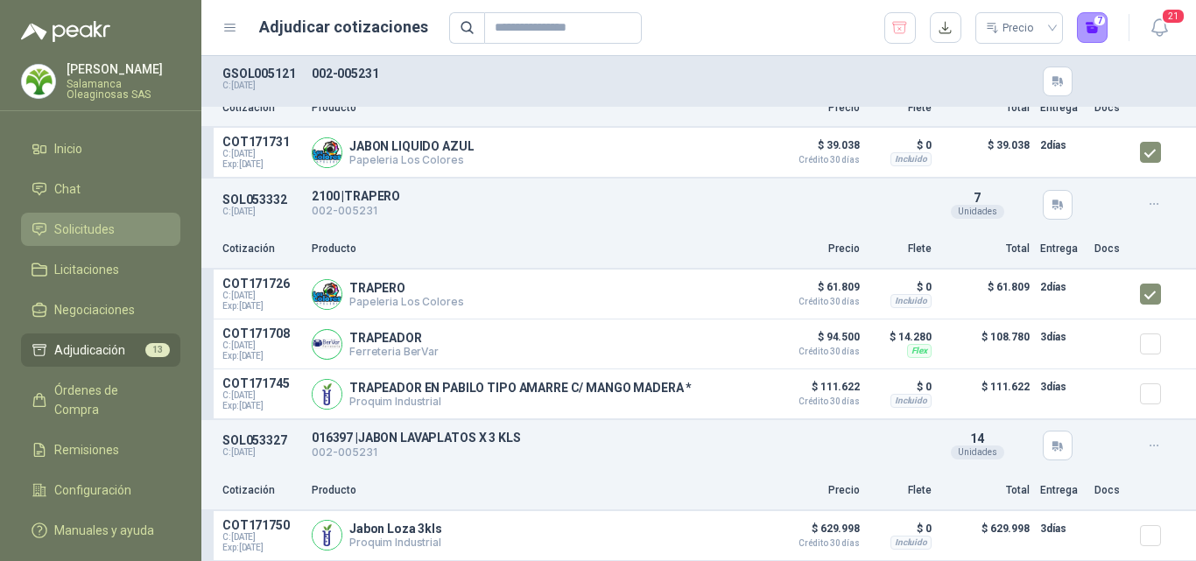
click at [122, 219] on link "Solicitudes" at bounding box center [100, 229] width 159 height 33
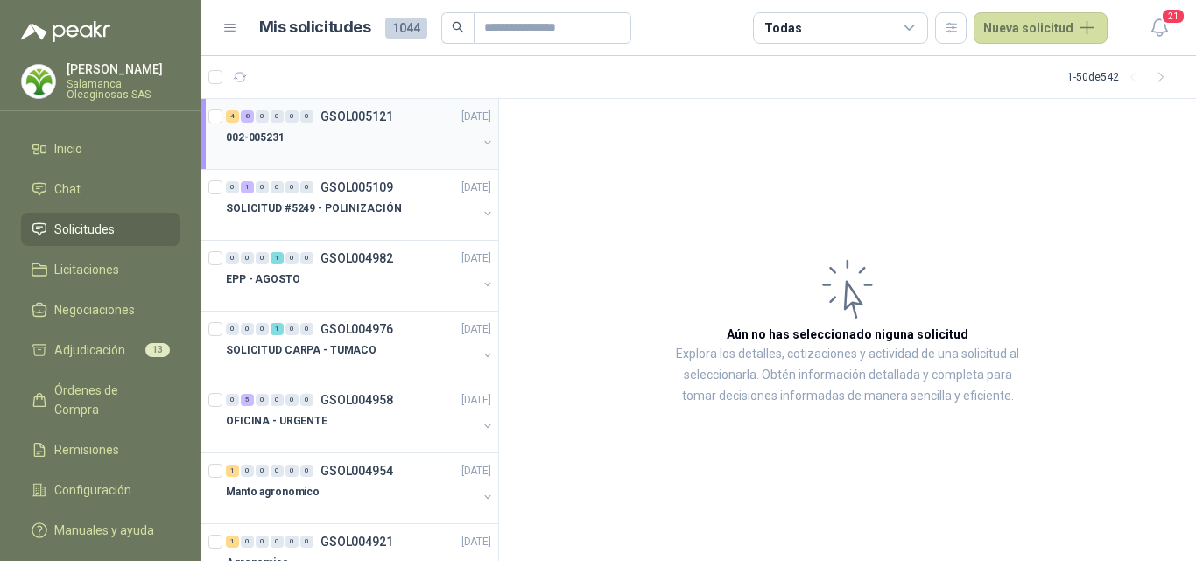
click at [348, 140] on div "002-005231" at bounding box center [351, 137] width 251 height 21
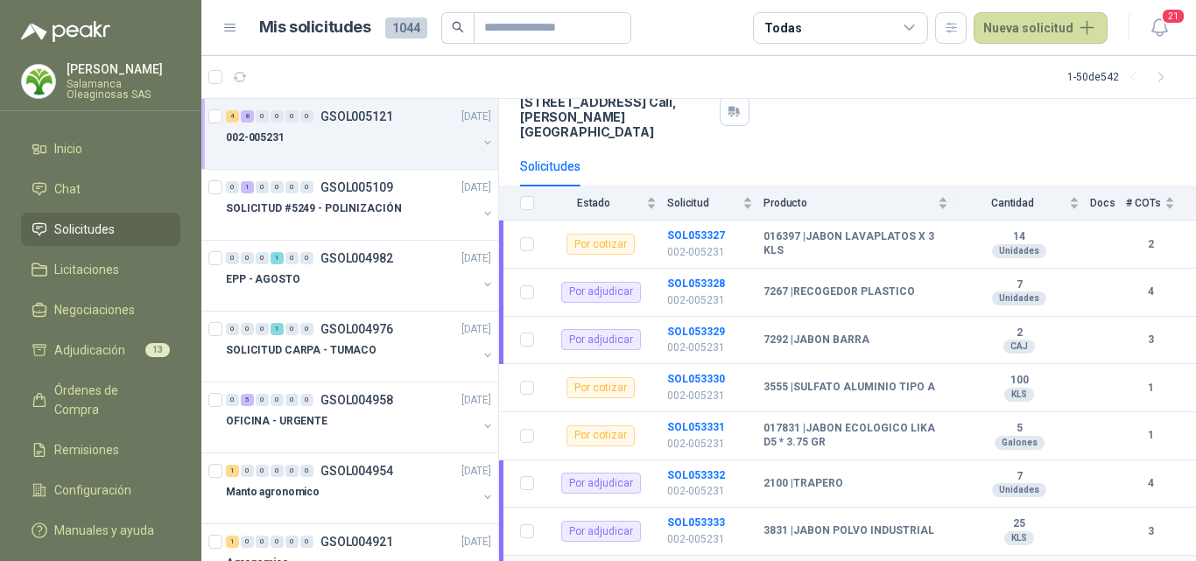
scroll to position [116, 0]
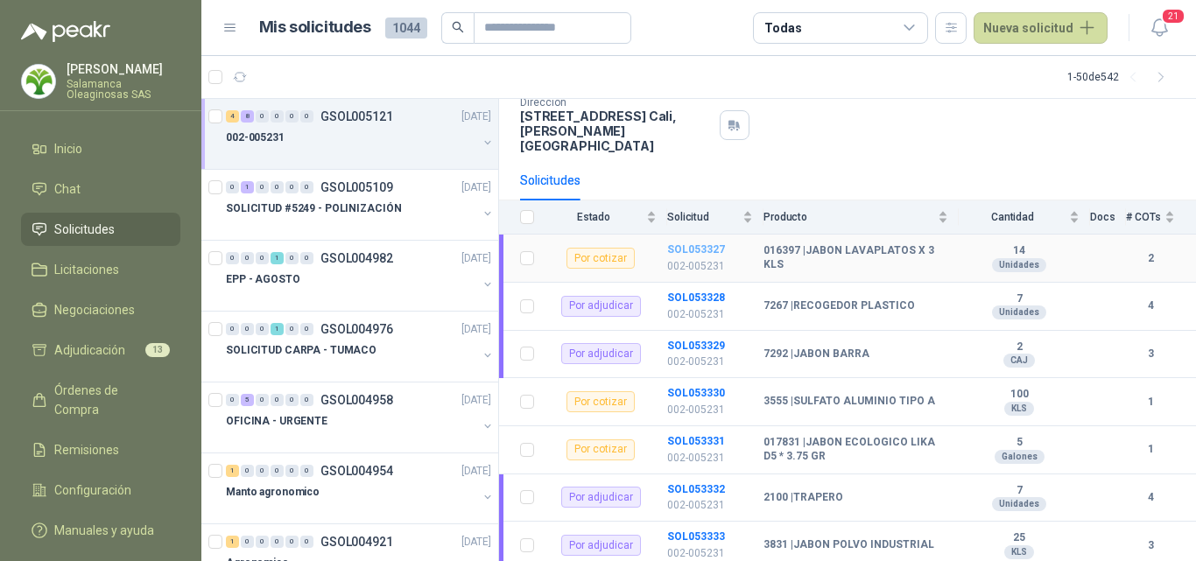
click at [703, 243] on b "SOL053327" at bounding box center [696, 249] width 58 height 12
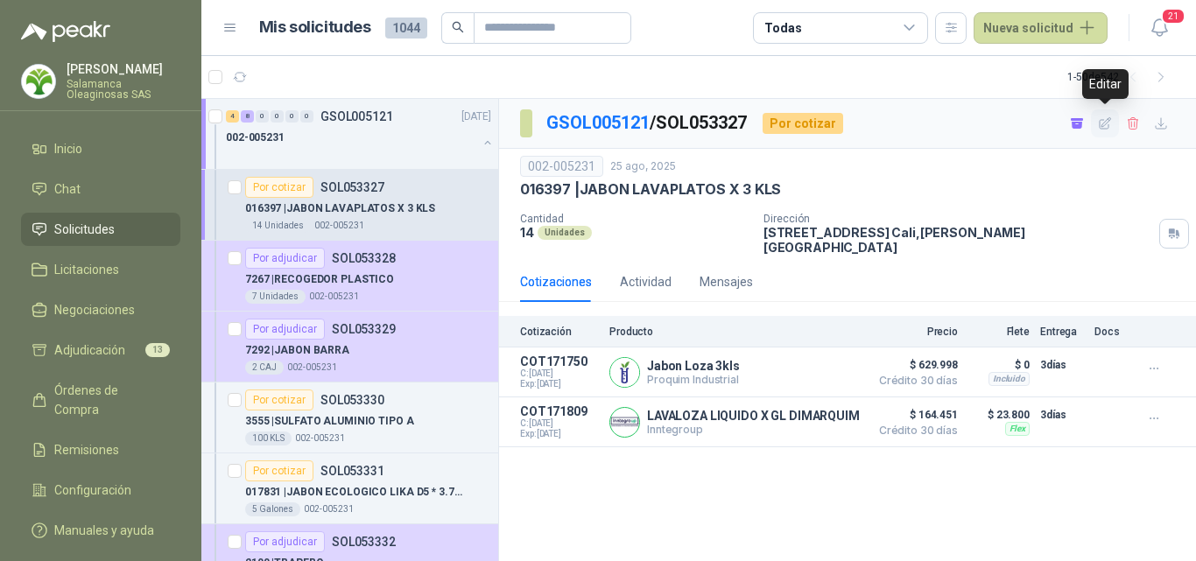
click at [1104, 127] on icon "button" at bounding box center [1105, 123] width 15 height 15
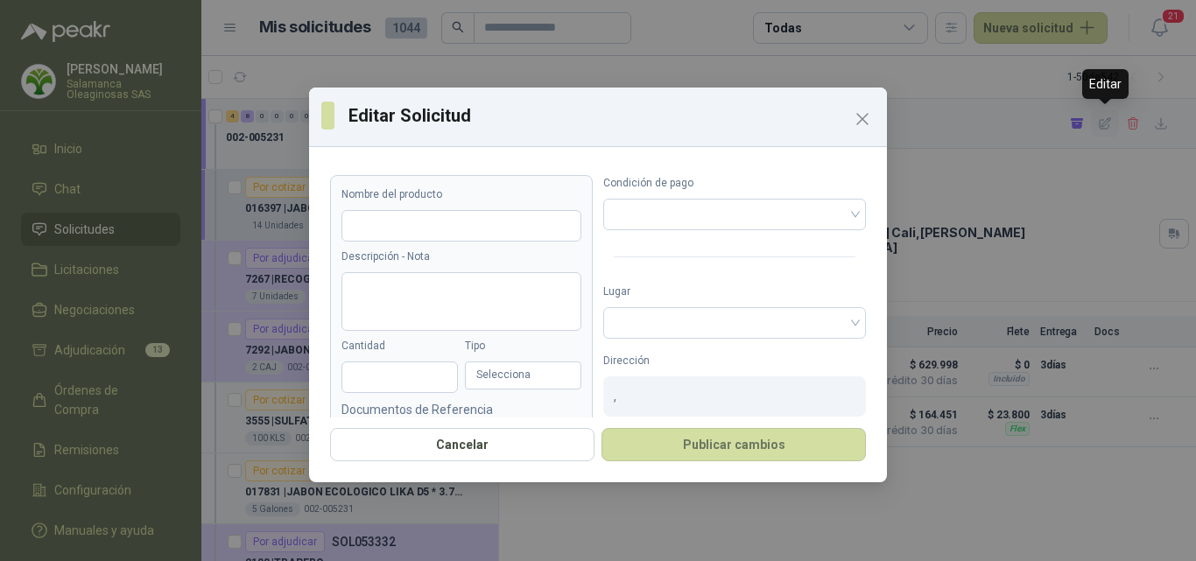
type input "**********"
type input "**"
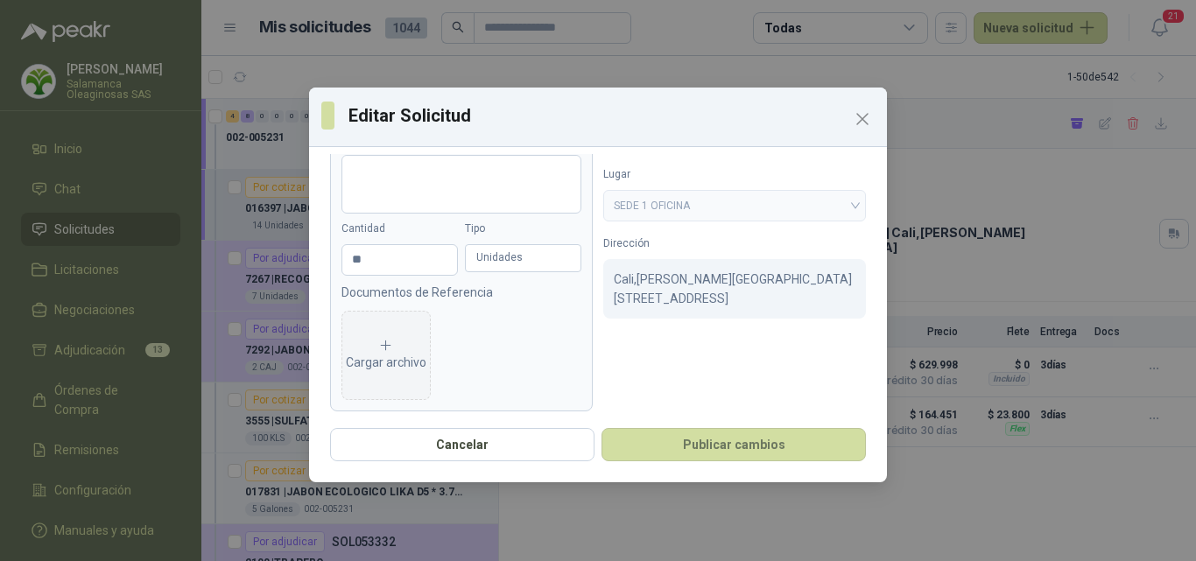
scroll to position [125, 0]
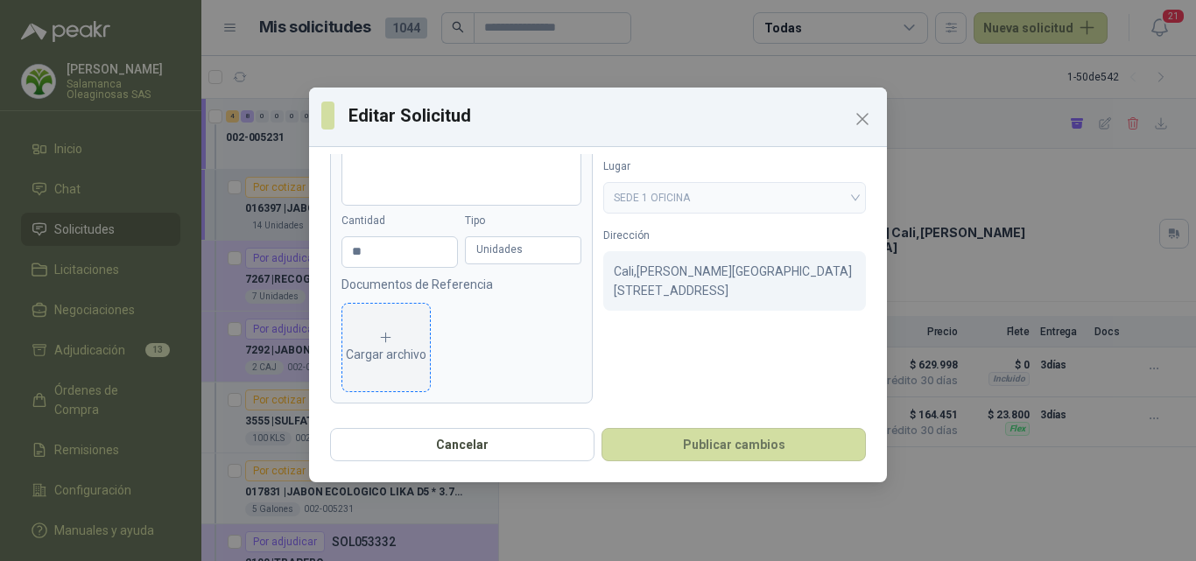
click at [399, 348] on div "Cargar archivo" at bounding box center [386, 347] width 81 height 35
click at [392, 347] on div "Cargar archivo" at bounding box center [386, 347] width 81 height 35
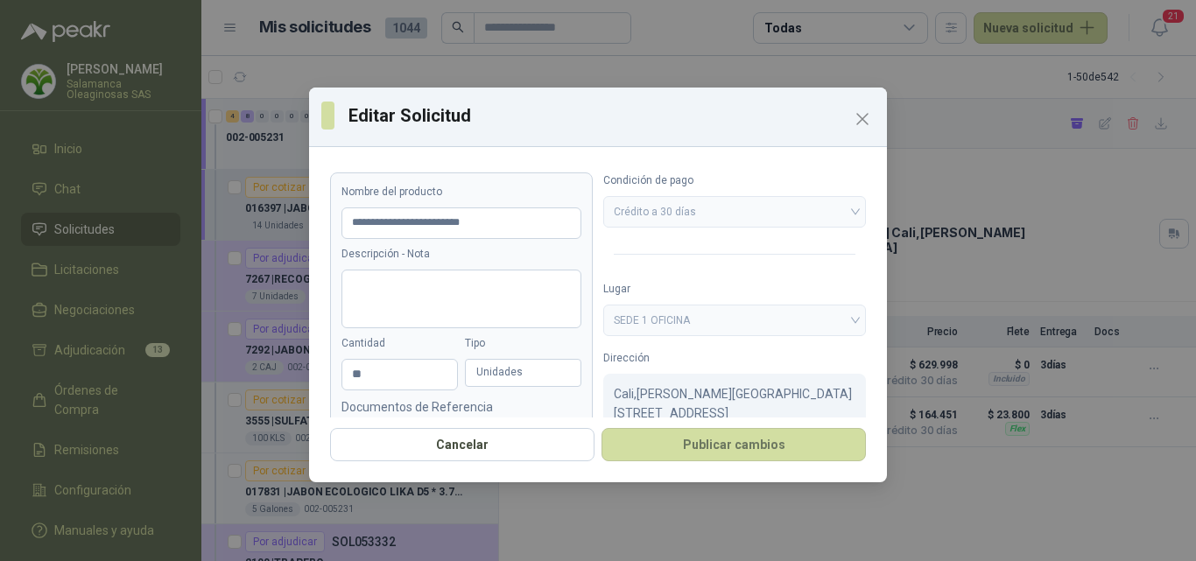
scroll to position [0, 0]
click at [465, 286] on textarea "Descripción - Nota" at bounding box center [461, 301] width 240 height 59
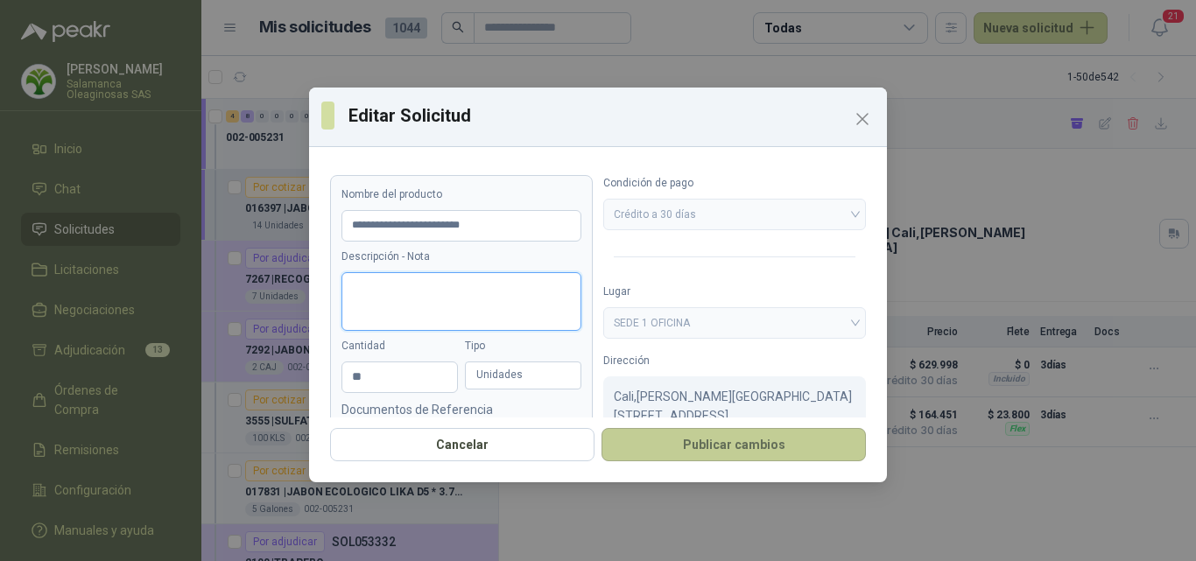
type textarea "*"
type textarea "**"
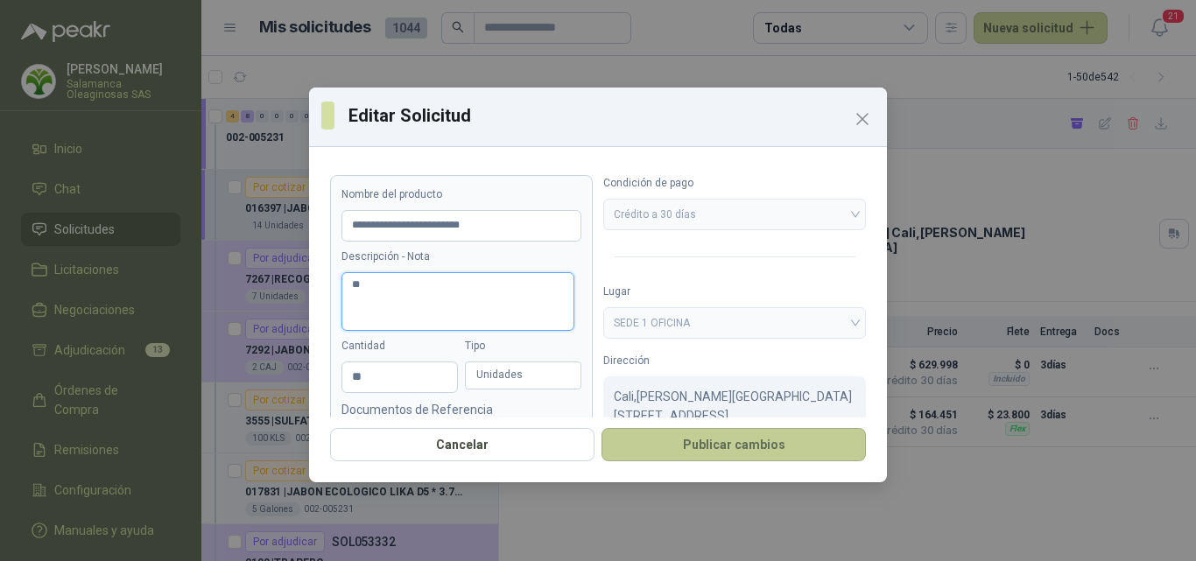
type textarea "***"
type textarea "*****"
type textarea "*******"
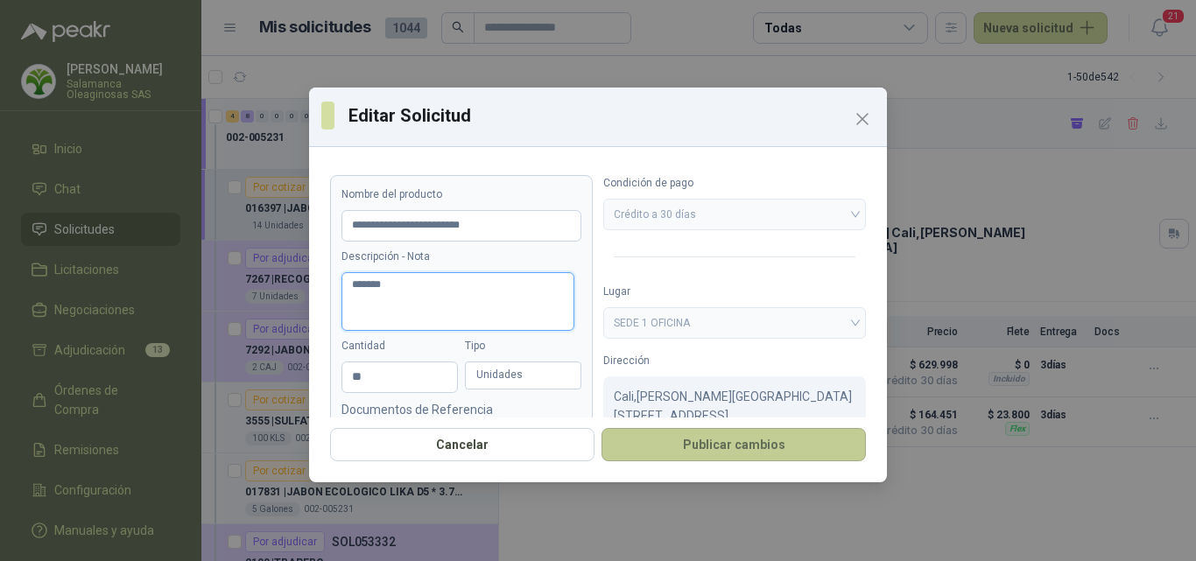
type textarea "********"
type textarea "*********"
type textarea "**********"
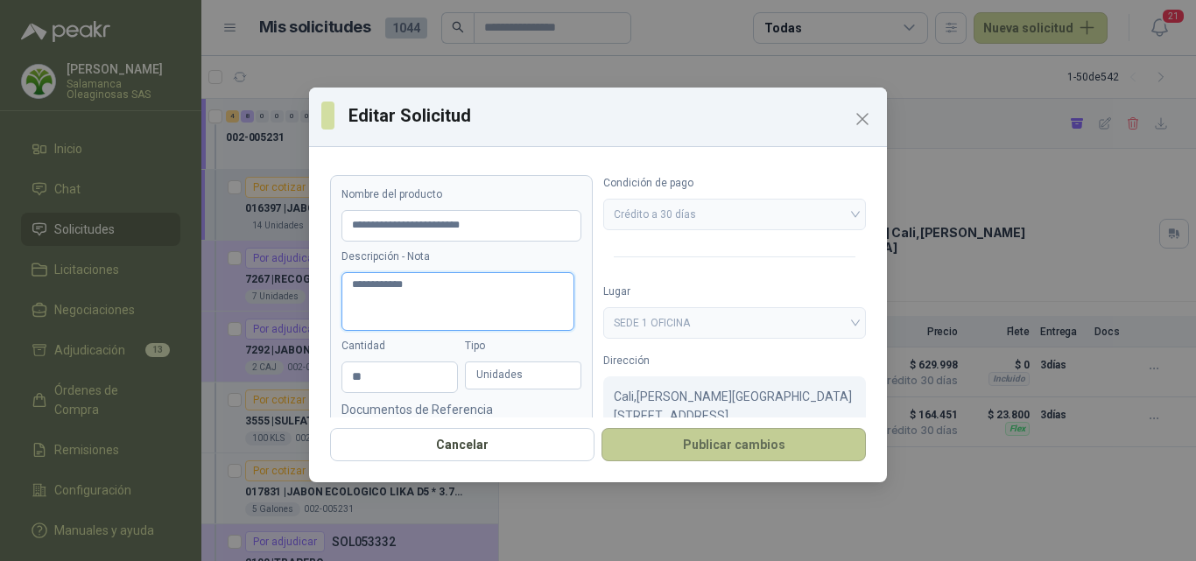
type textarea "**********"
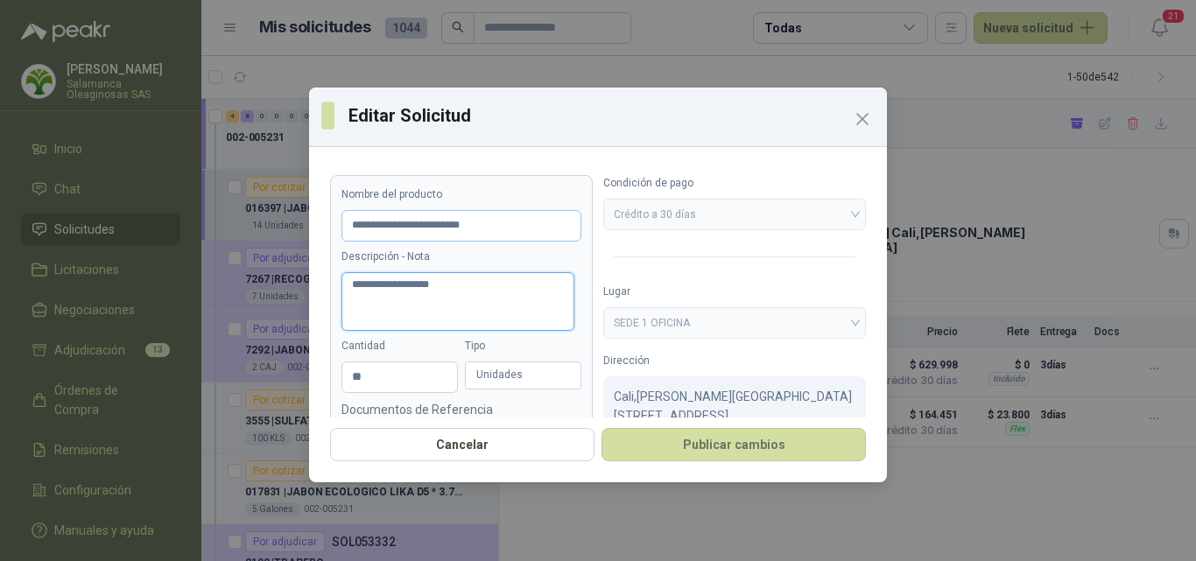
type textarea "**********"
click at [521, 226] on input "**********" at bounding box center [461, 226] width 240 height 32
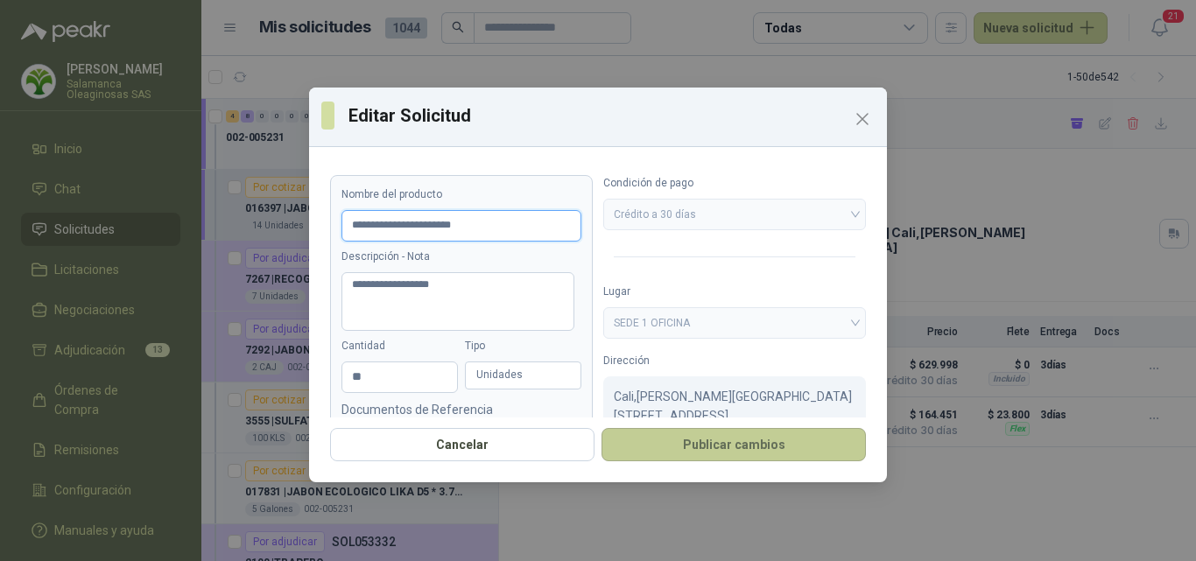
type input "**********"
click at [720, 442] on button "Publicar cambios" at bounding box center [733, 444] width 264 height 33
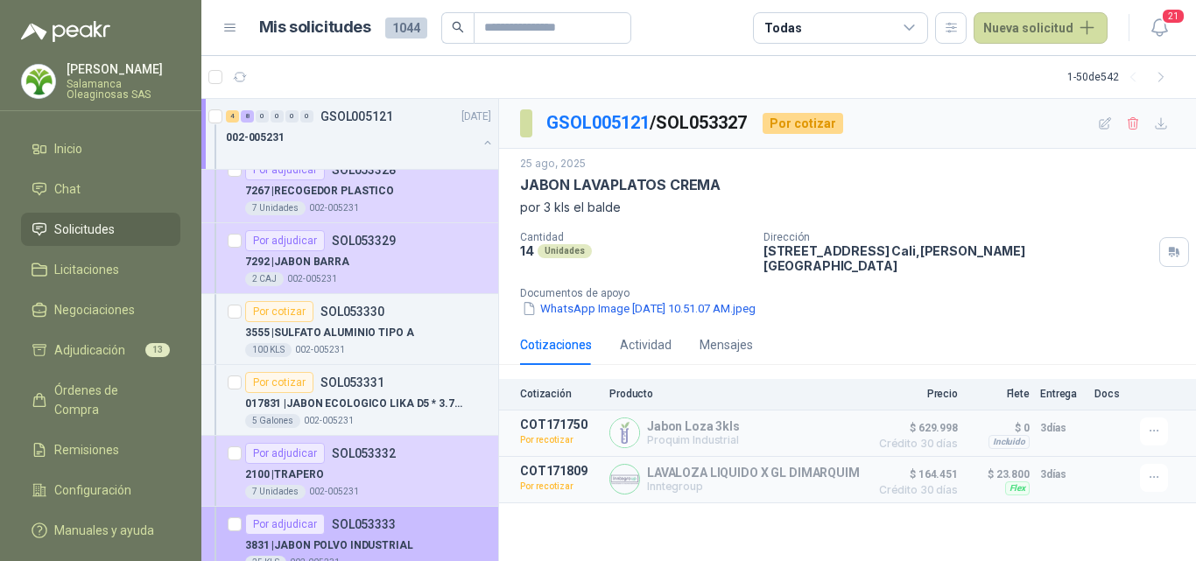
scroll to position [88, 0]
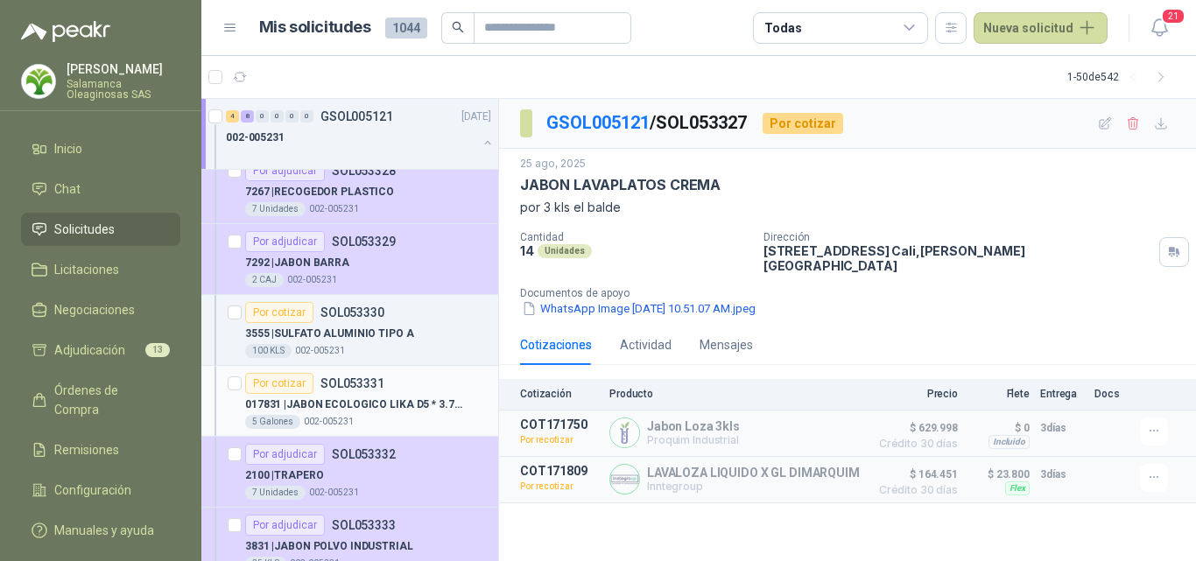
click at [430, 413] on div "017831 | JABON ECOLOGICO LIKA D5 * 3.75 GR" at bounding box center [368, 404] width 246 height 21
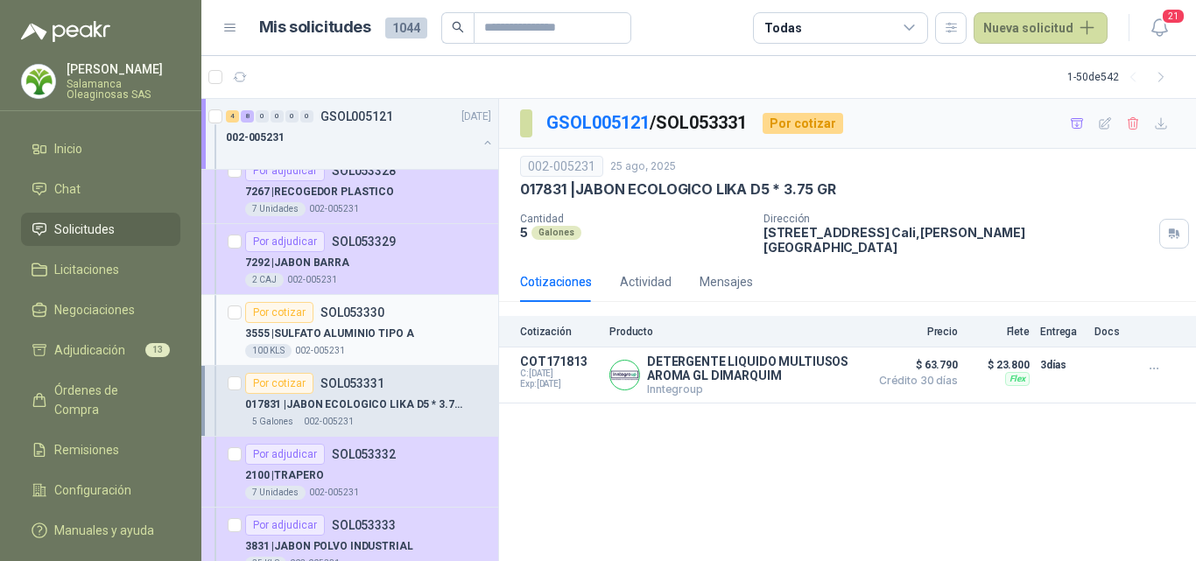
click at [412, 328] on div "3555 | SULFATO ALUMINIO TIPO A" at bounding box center [368, 333] width 246 height 21
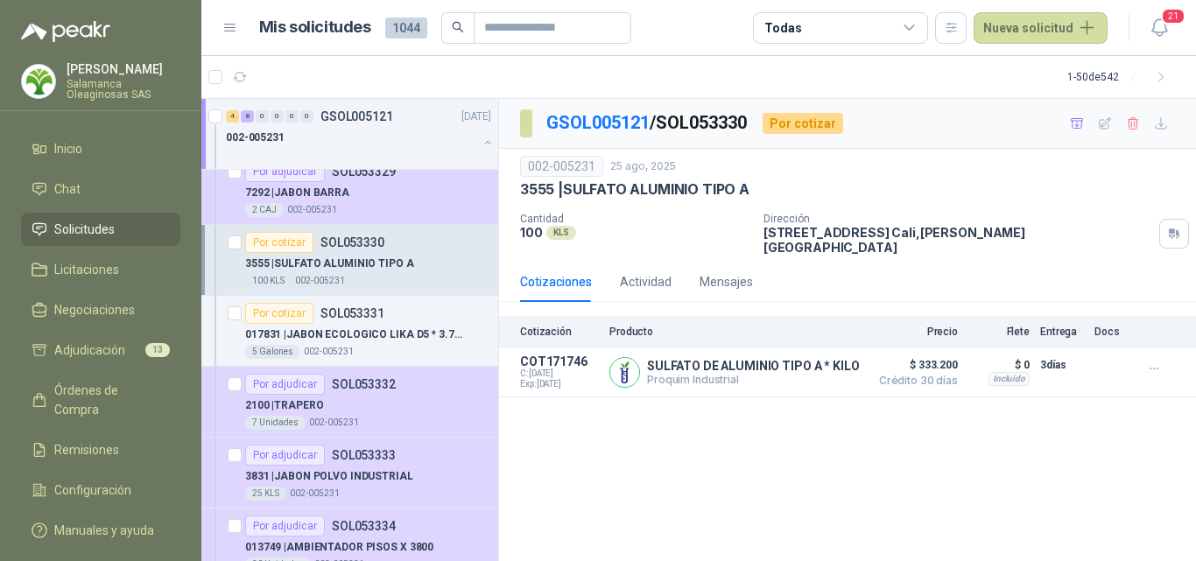
scroll to position [263, 0]
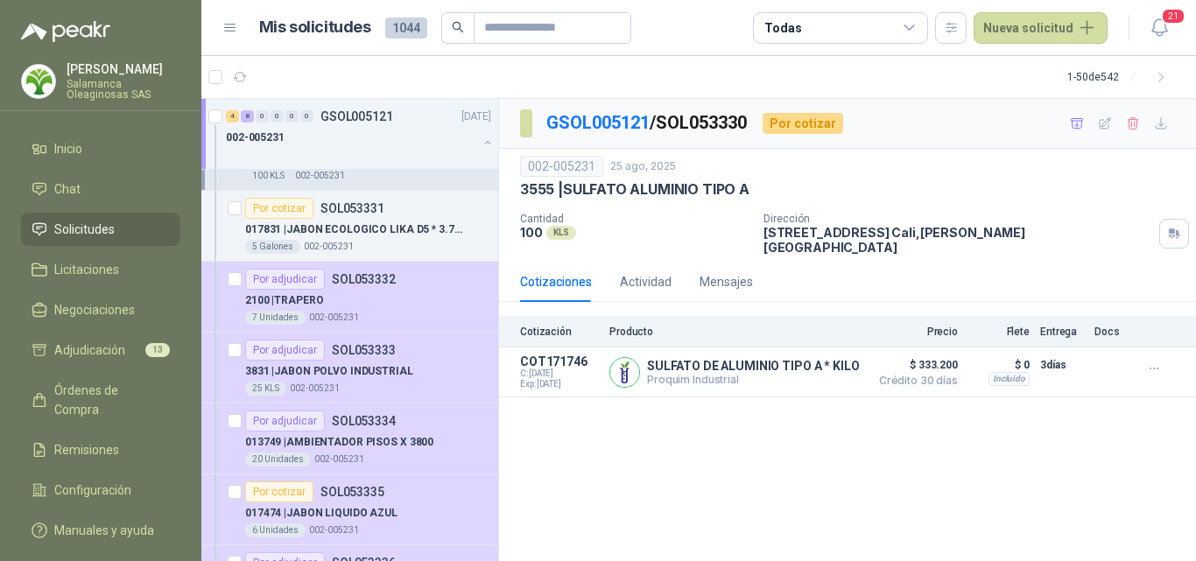
click at [412, 328] on article "Por adjudicar SOL053332 2100 | [PERSON_NAME] 7 Unidades 002-005231" at bounding box center [349, 297] width 297 height 71
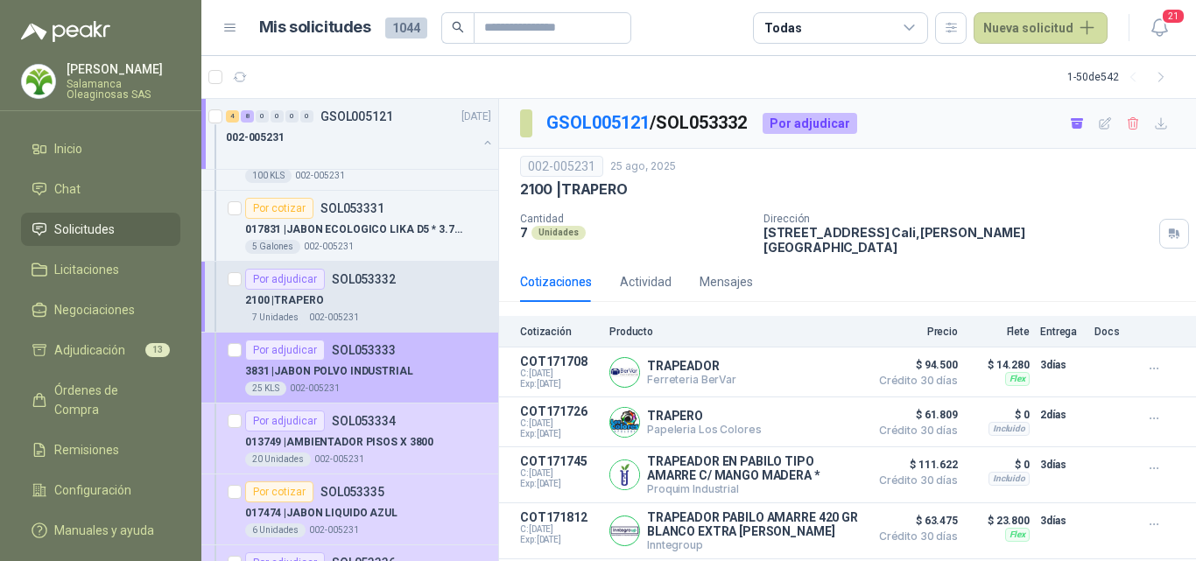
click at [407, 366] on div "3831 | JABON POLVO INDUSTRIAL" at bounding box center [368, 371] width 246 height 21
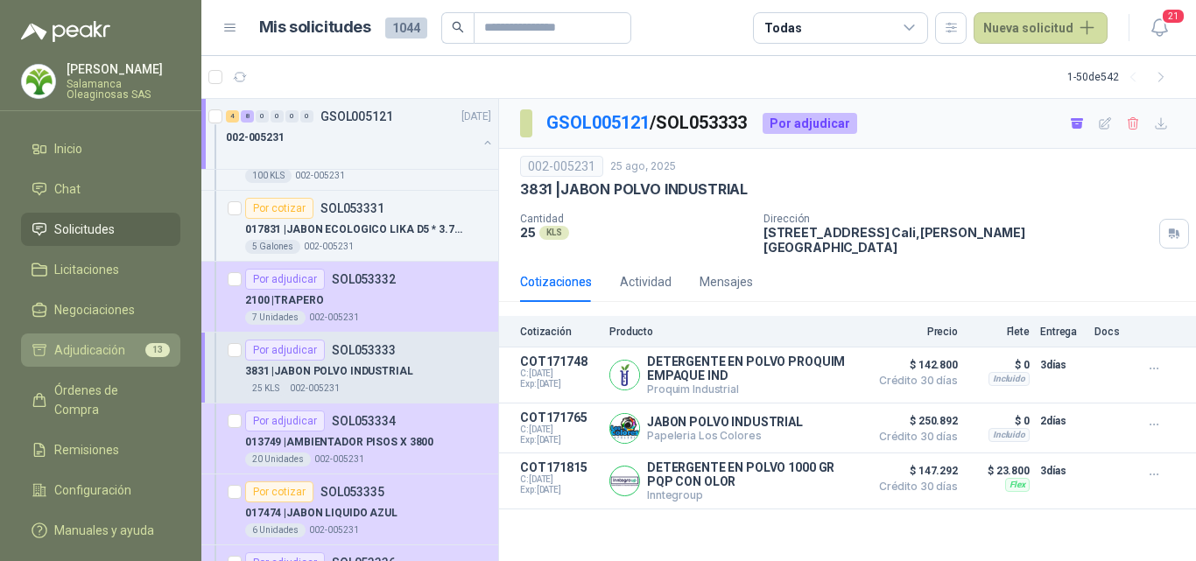
click at [96, 348] on span "Adjudicación" at bounding box center [89, 350] width 71 height 19
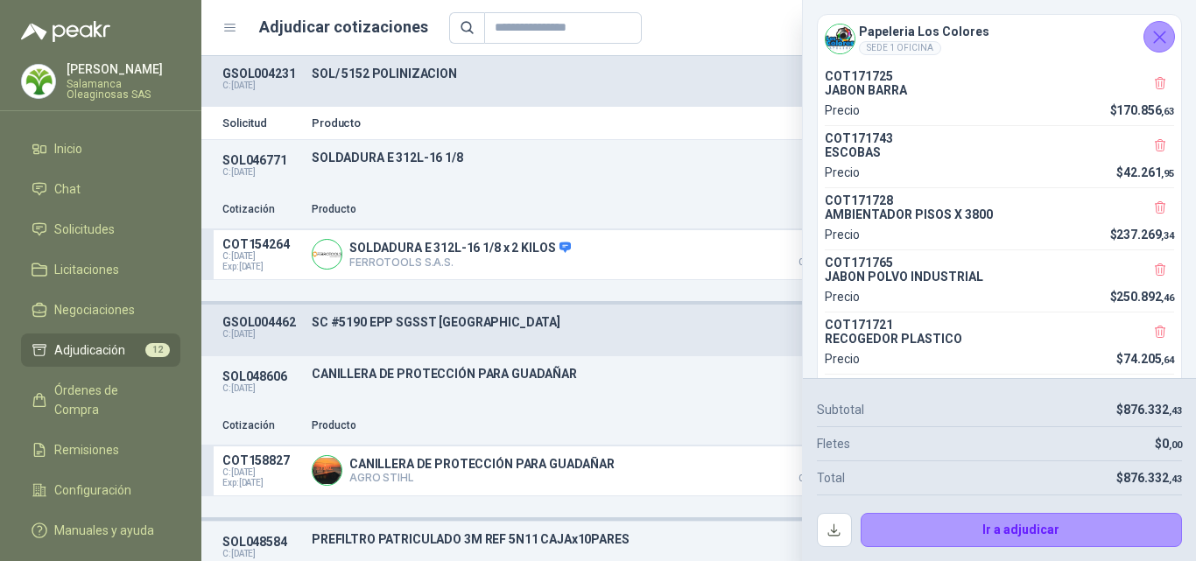
click at [1171, 41] on button "Cerrar" at bounding box center [1159, 37] width 32 height 32
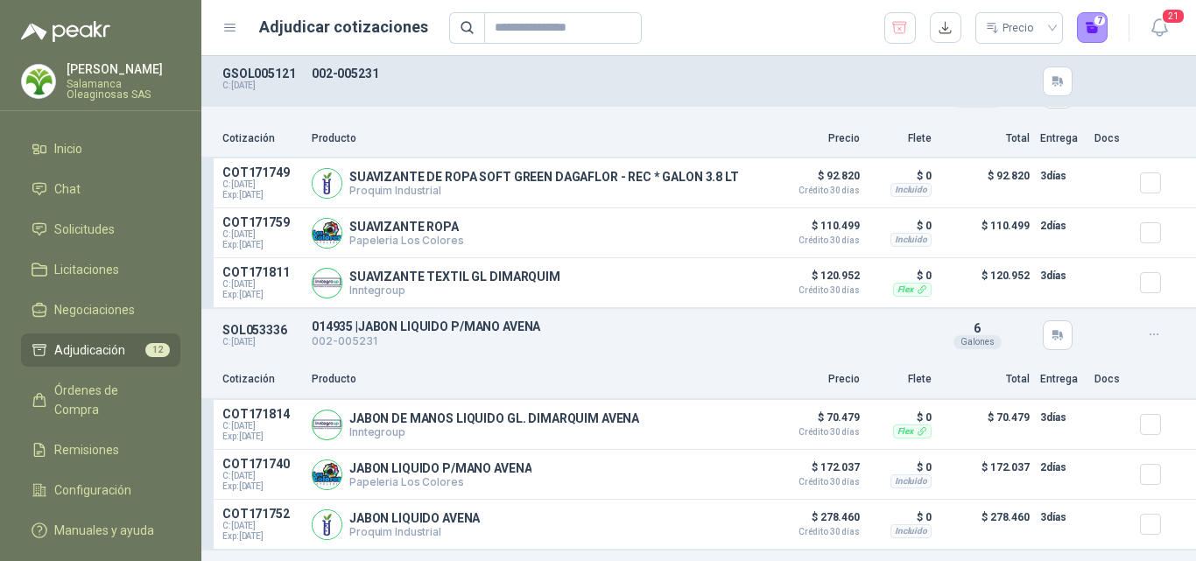
scroll to position [1226, 0]
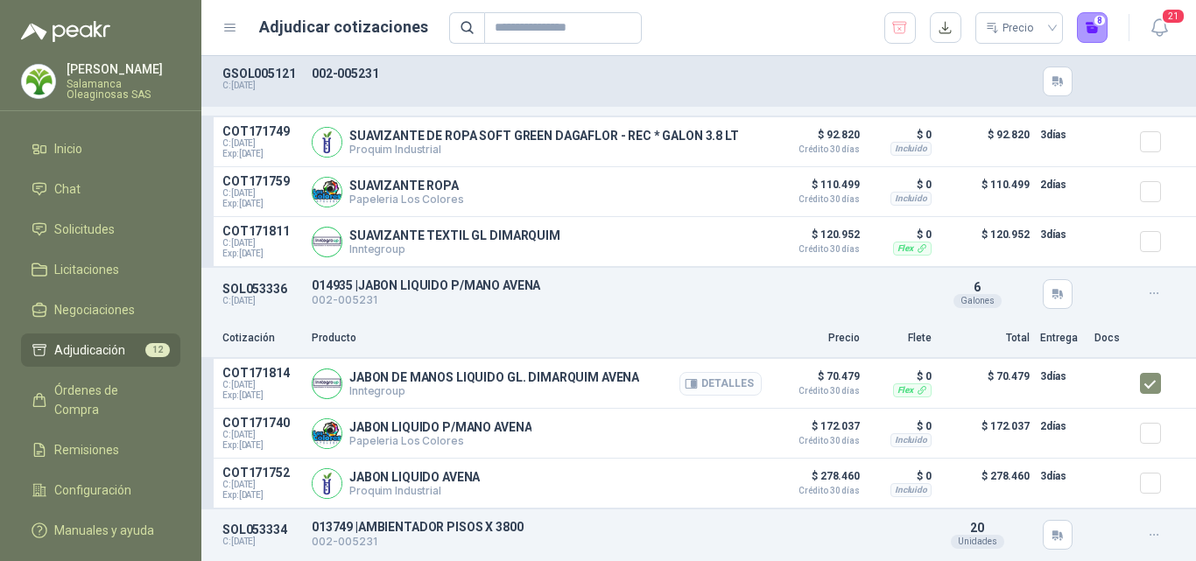
click at [728, 396] on button "Detalles" at bounding box center [720, 384] width 82 height 24
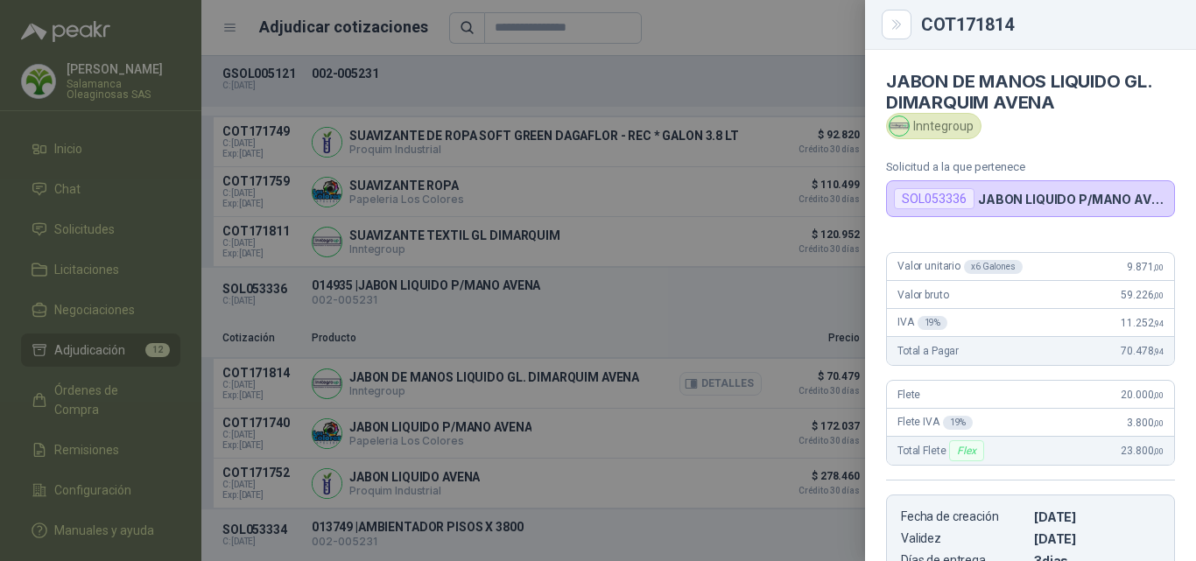
scroll to position [304, 0]
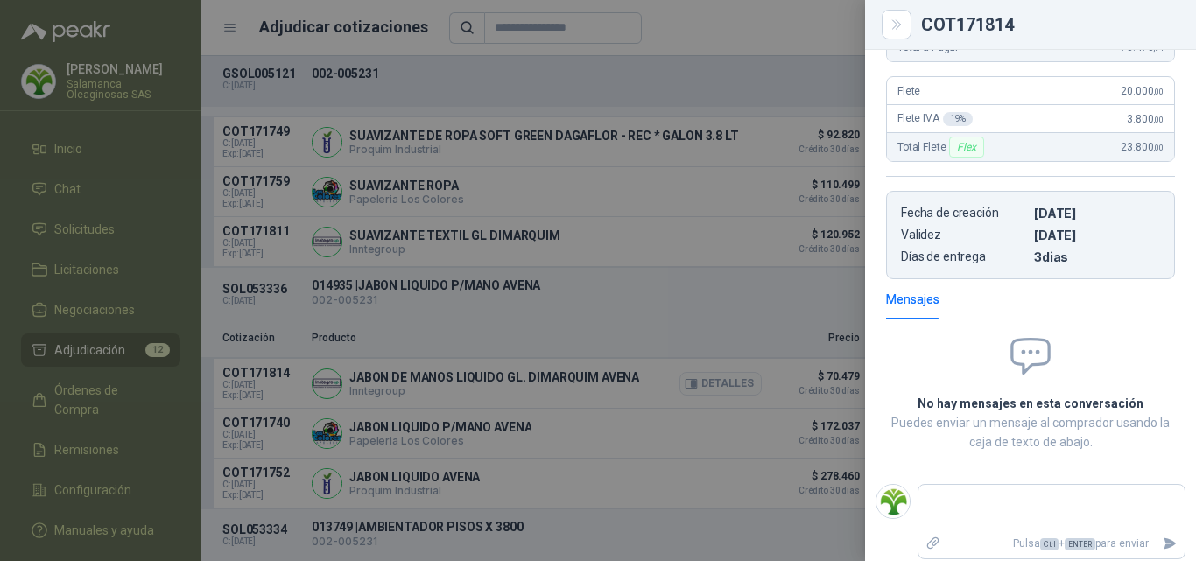
click at [728, 396] on div at bounding box center [598, 280] width 1196 height 561
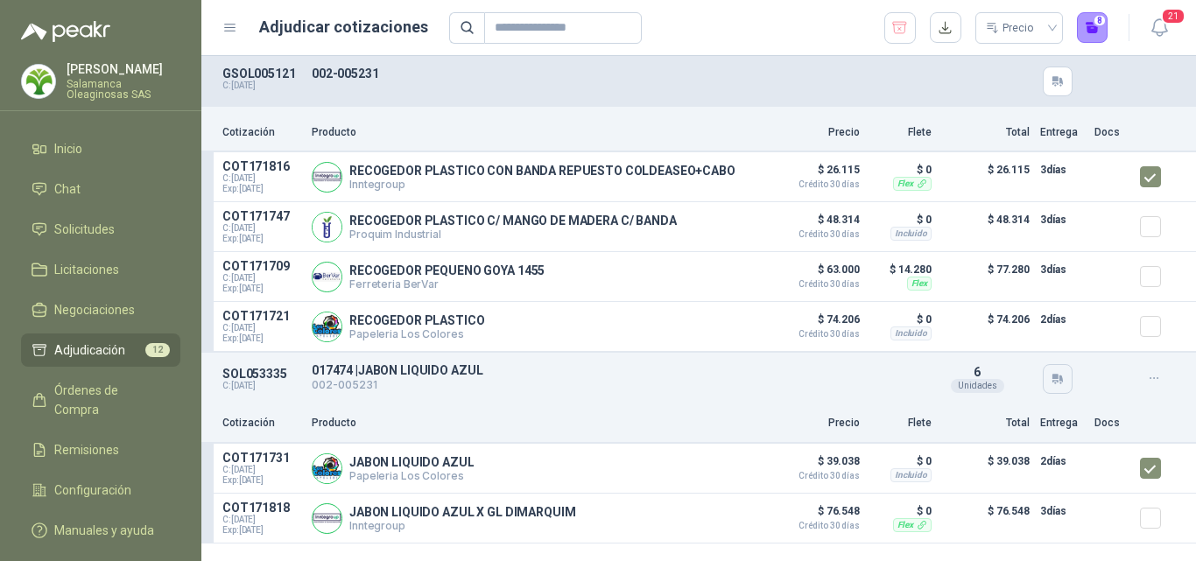
scroll to position [2364, 0]
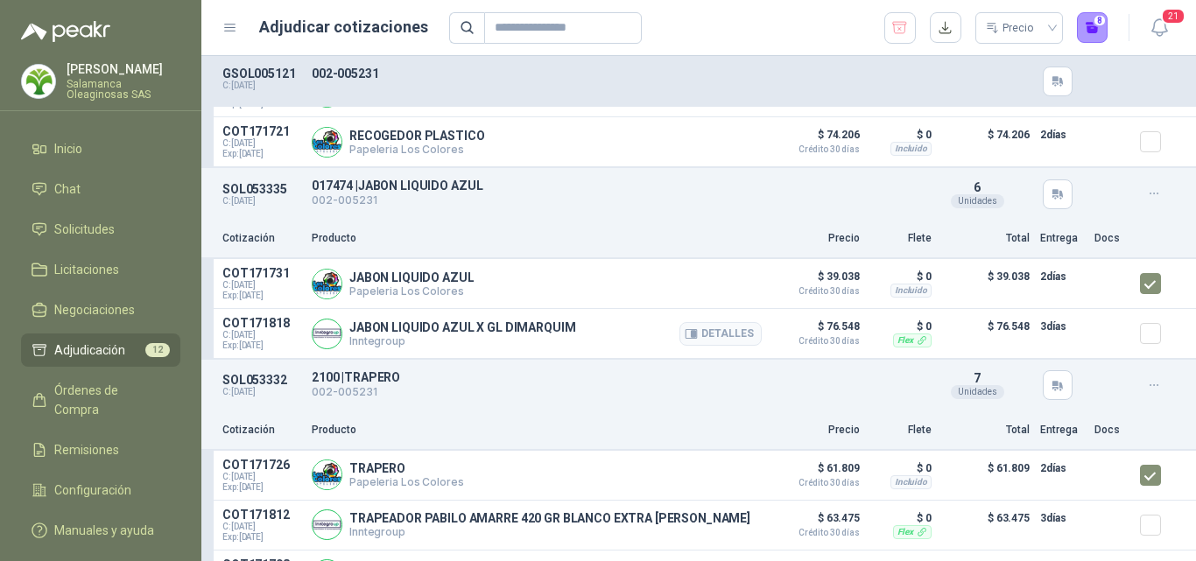
click at [1148, 351] on div at bounding box center [1157, 333] width 35 height 35
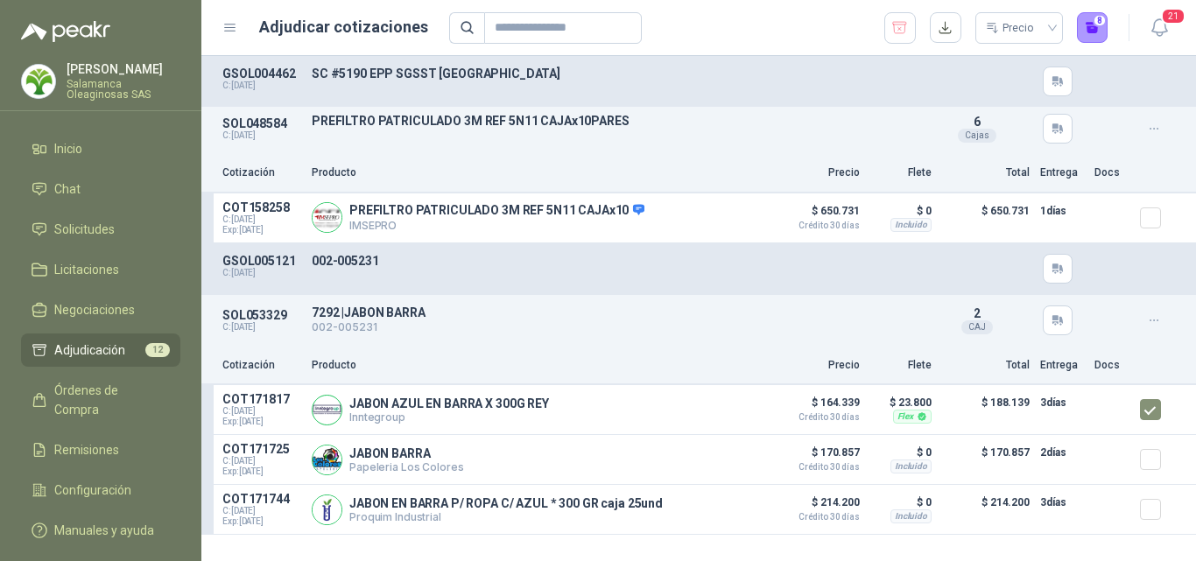
scroll to position [438, 0]
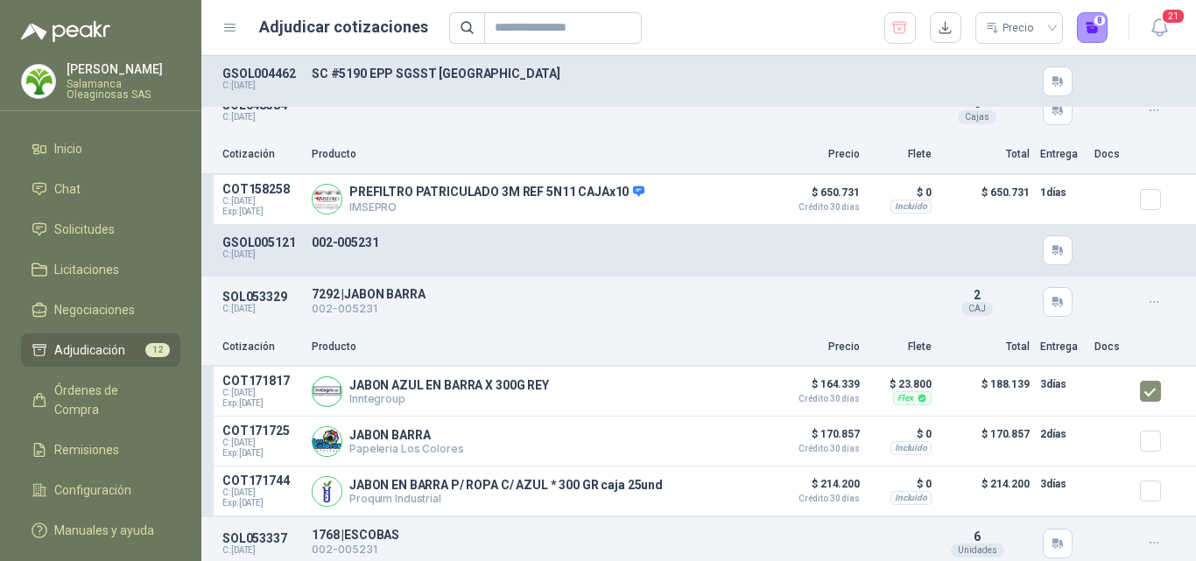
click at [1140, 290] on div at bounding box center [1157, 302] width 35 height 28
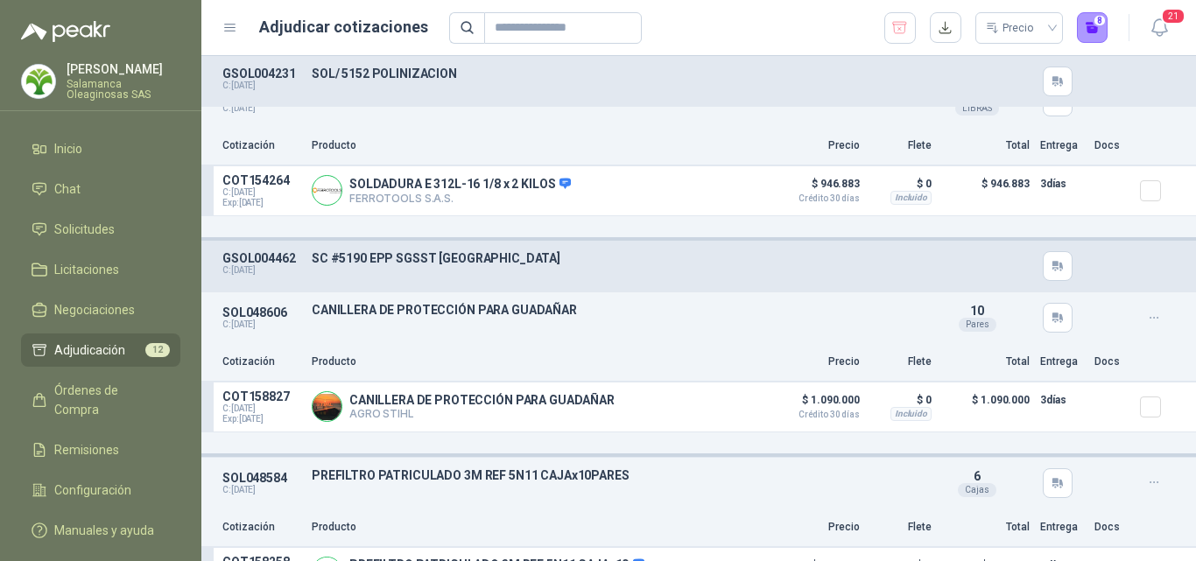
scroll to position [0, 0]
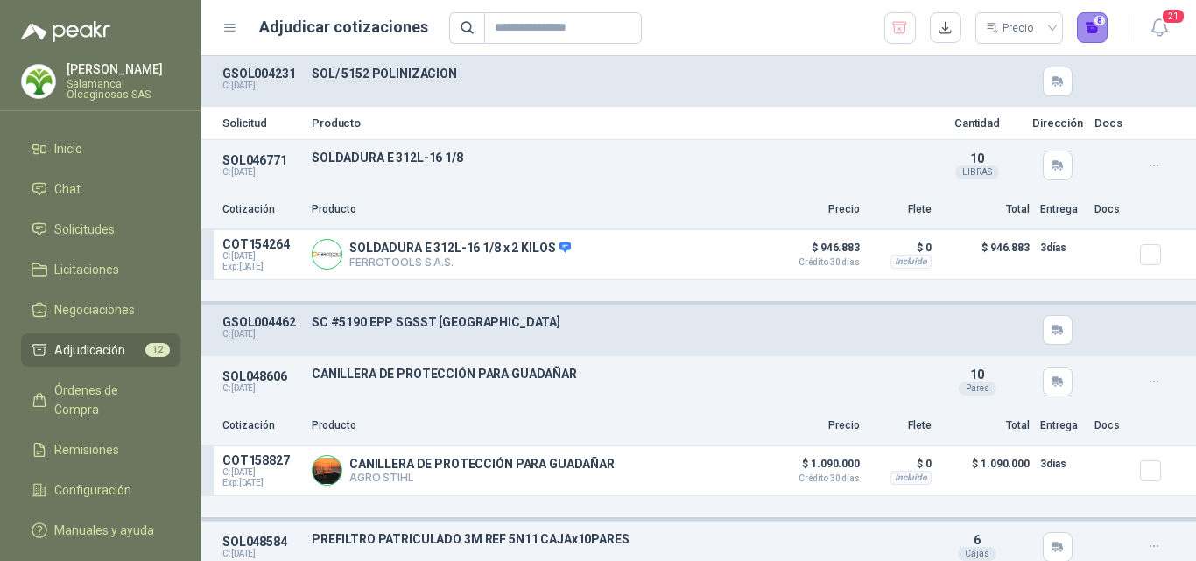
click at [1096, 37] on button "8" at bounding box center [1093, 28] width 32 height 32
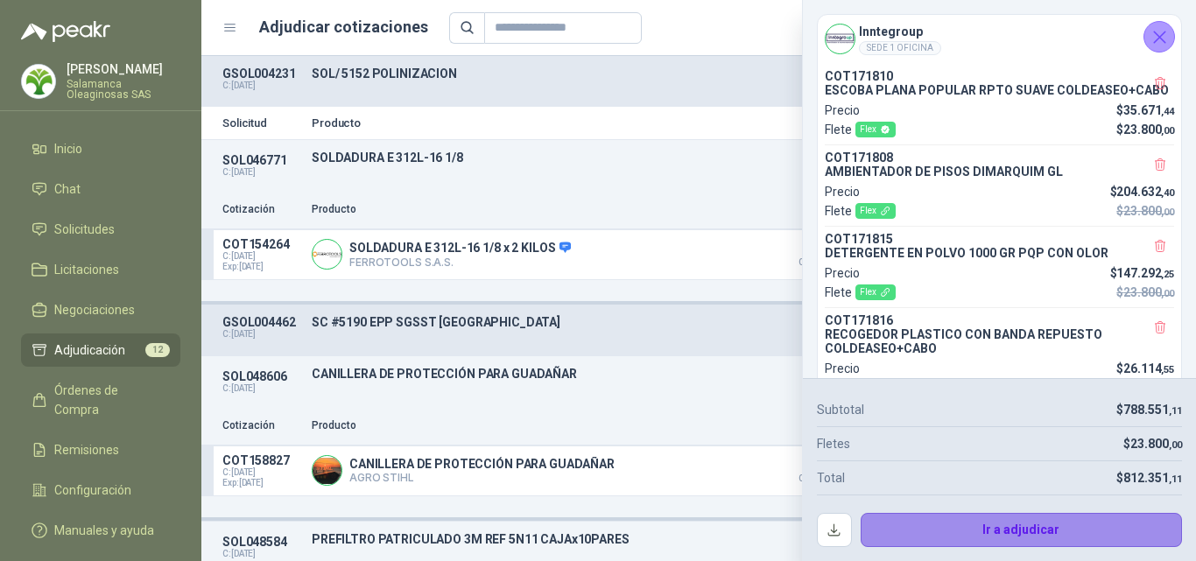
click at [927, 530] on button "Ir a adjudicar" at bounding box center [1022, 530] width 322 height 35
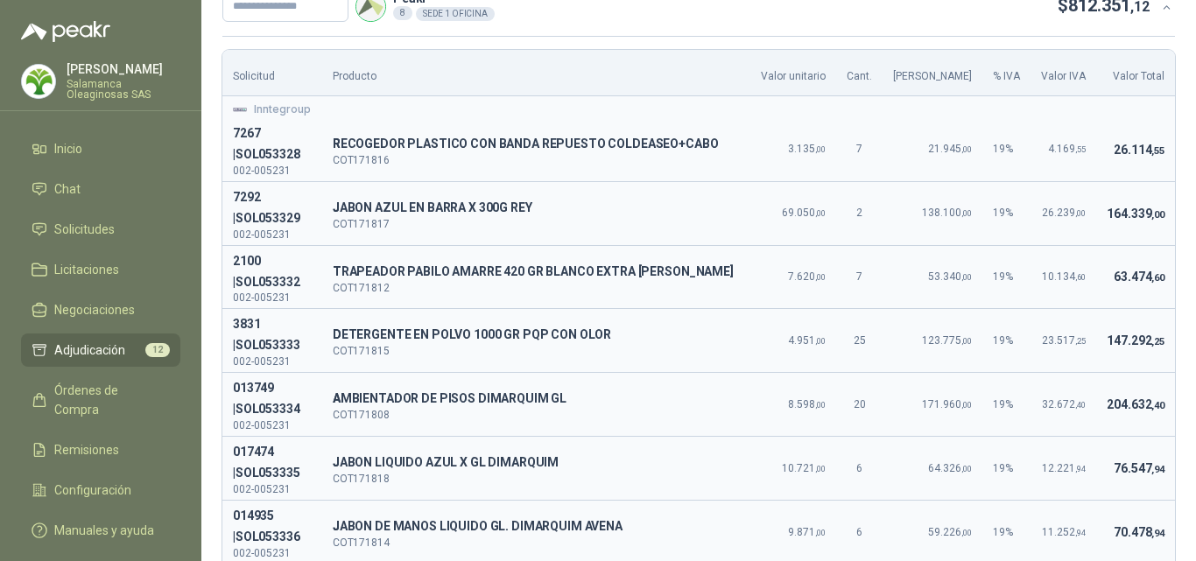
scroll to position [167, 0]
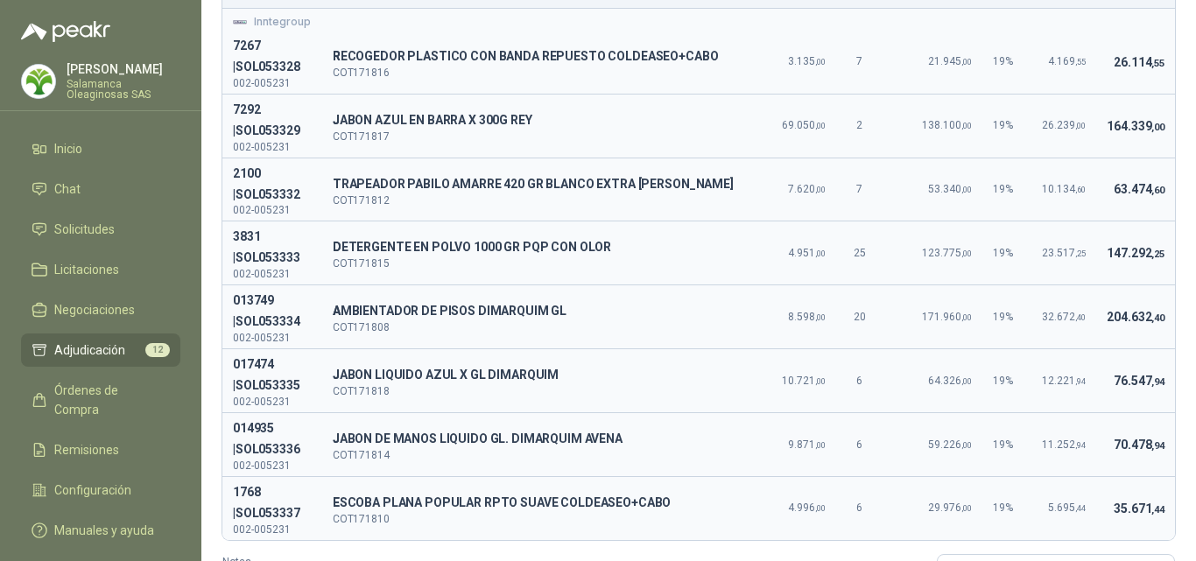
click at [1100, 476] on td "35.671 ,44" at bounding box center [1135, 507] width 79 height 63
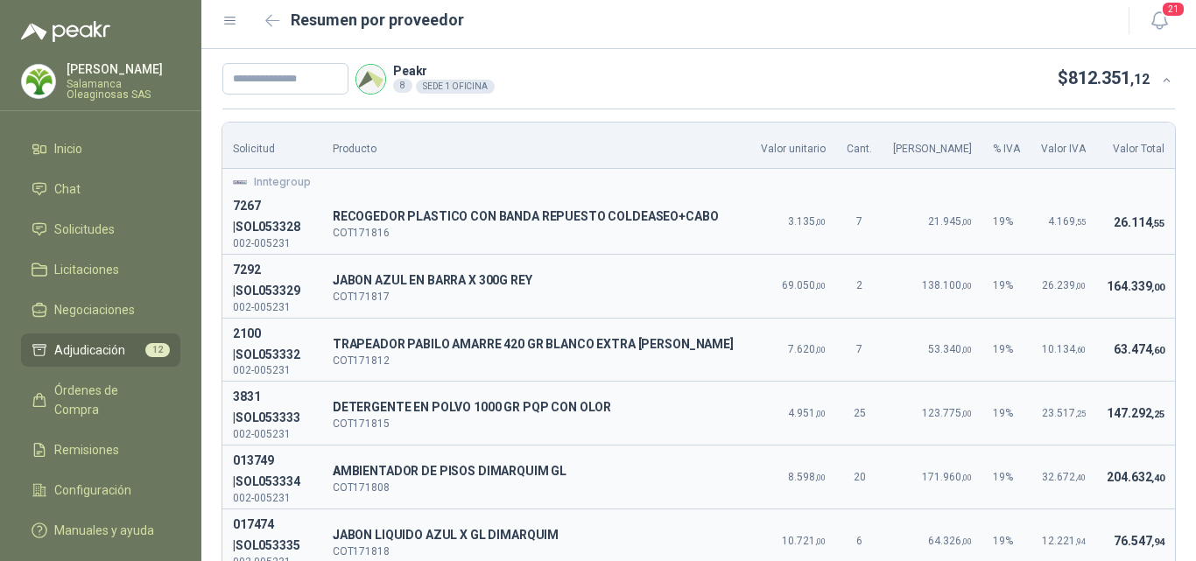
scroll to position [0, 0]
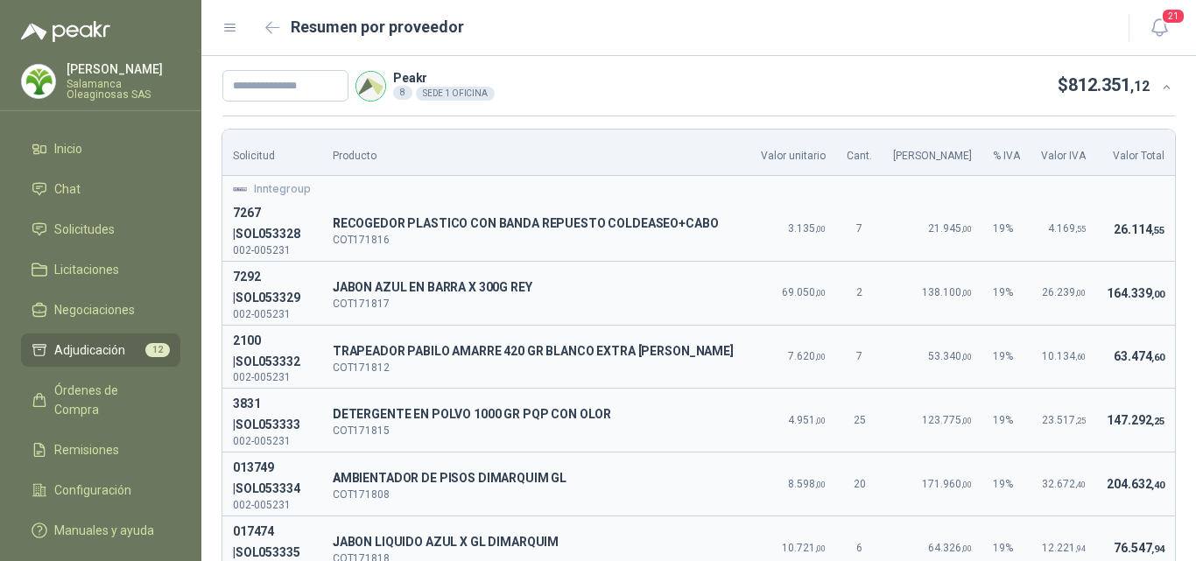
click at [1126, 453] on td "204.632 ,40" at bounding box center [1135, 485] width 79 height 64
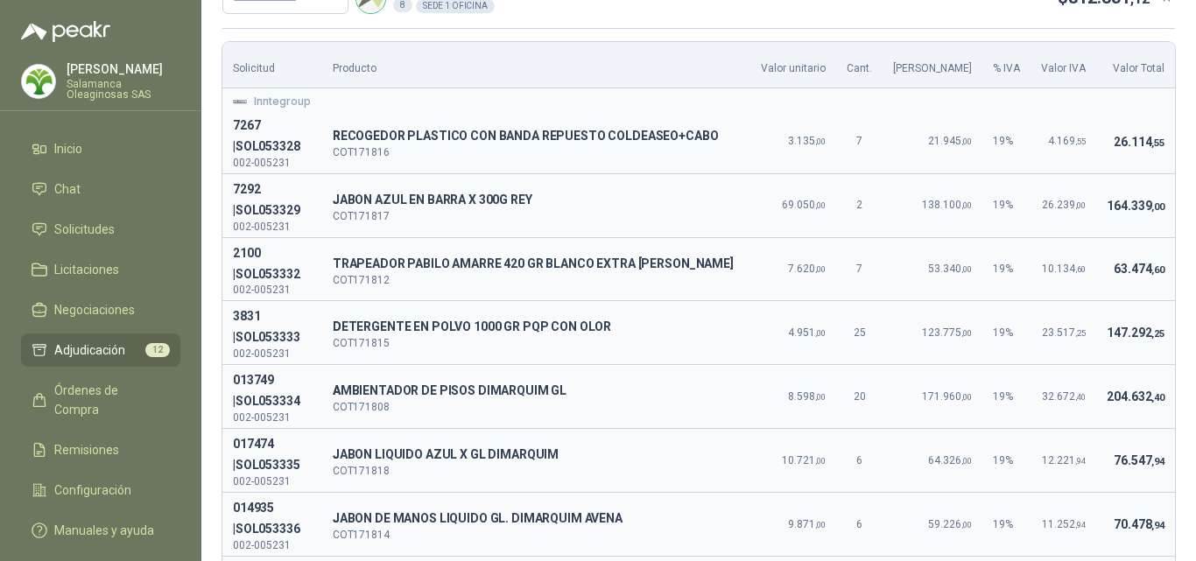
click at [1072, 301] on td "23.517 ,25" at bounding box center [1063, 333] width 66 height 64
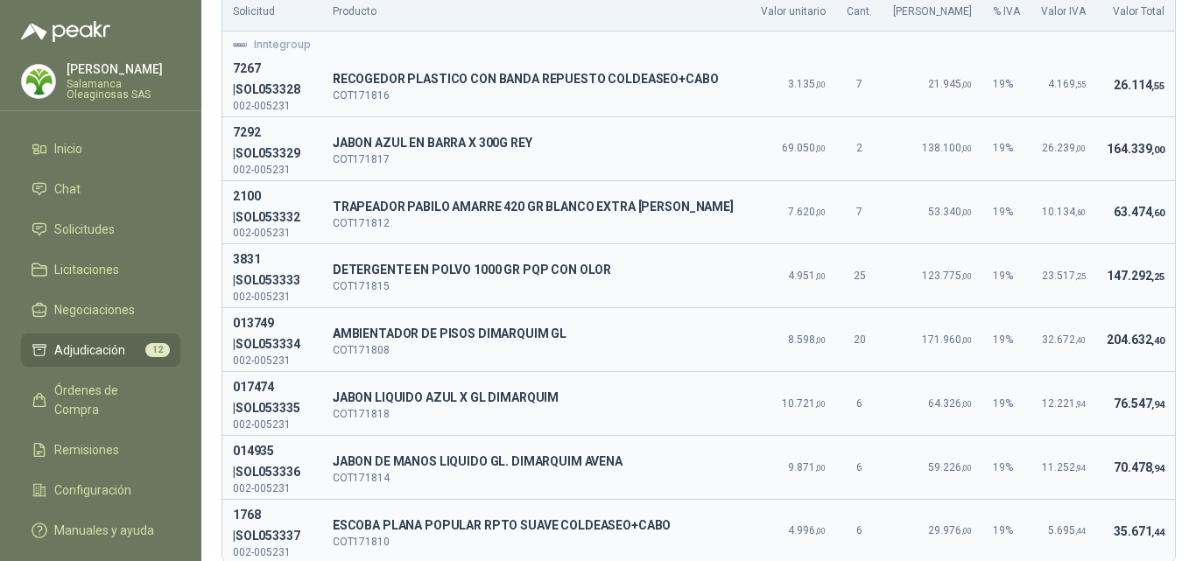
scroll to position [175, 0]
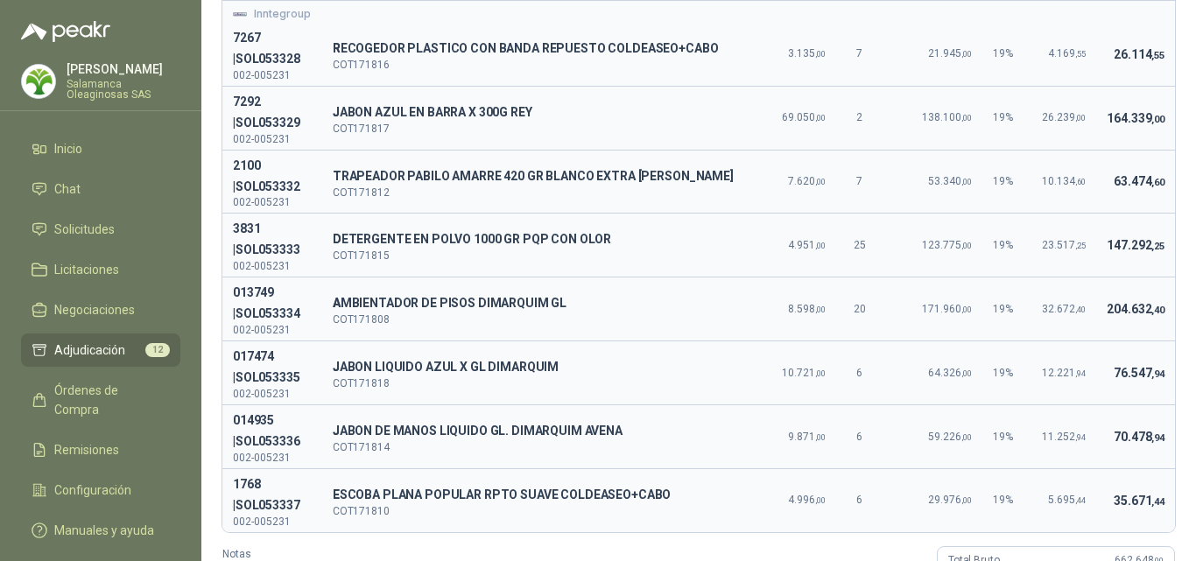
click at [1114, 430] on span "70.478 ,94" at bounding box center [1139, 437] width 51 height 14
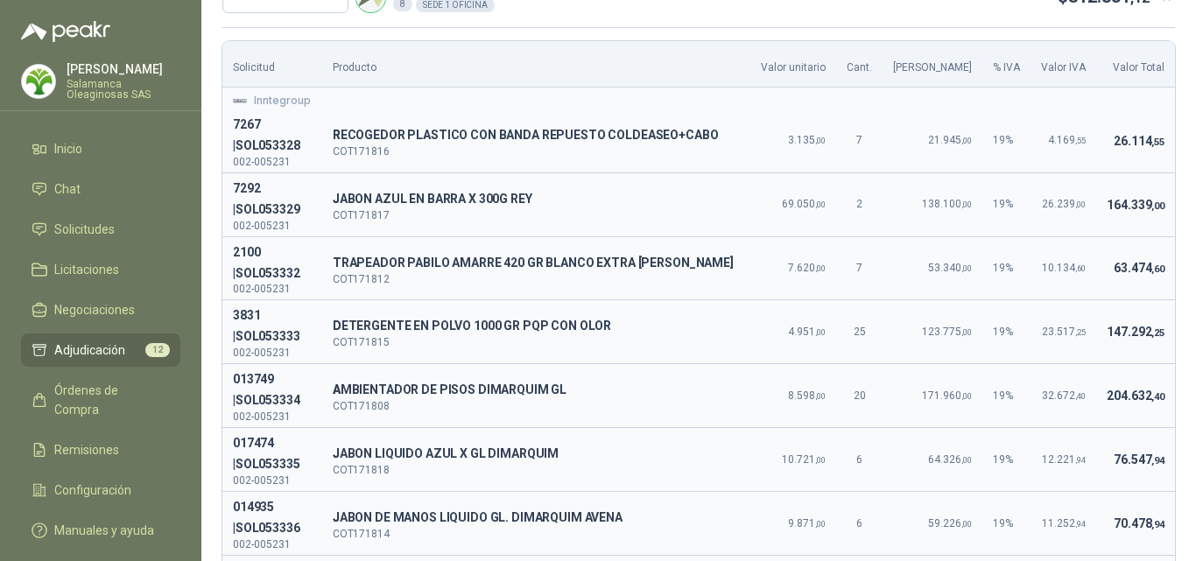
scroll to position [88, 0]
click at [1096, 429] on td "76.547 ,94" at bounding box center [1135, 461] width 79 height 64
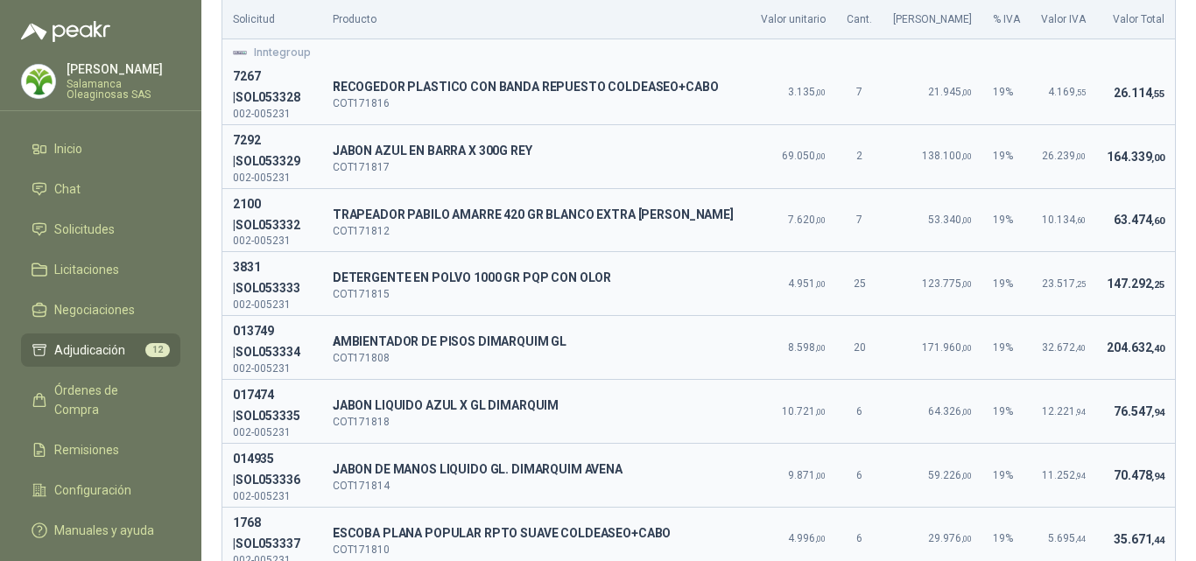
scroll to position [175, 0]
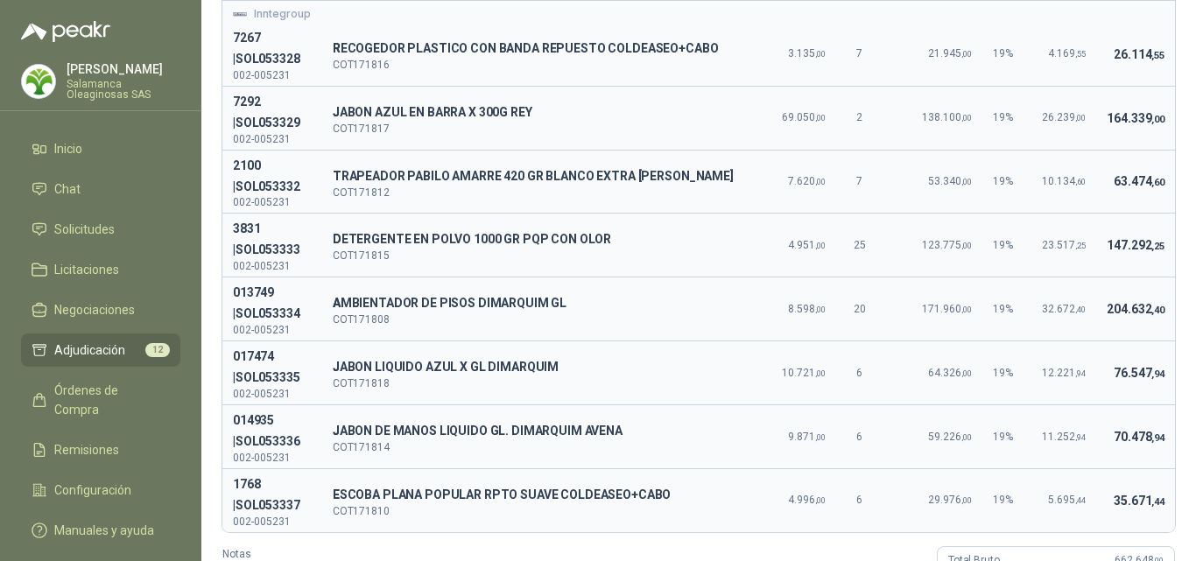
click at [1111, 468] on td "35.671 ,44" at bounding box center [1135, 499] width 79 height 63
click at [1128, 341] on td "76.547 ,94" at bounding box center [1135, 373] width 79 height 64
click at [1058, 405] on td "11.252 ,94" at bounding box center [1063, 437] width 66 height 64
click at [1151, 432] on span ",94" at bounding box center [1157, 437] width 13 height 11
click at [1125, 278] on td "204.632 ,40" at bounding box center [1135, 310] width 79 height 64
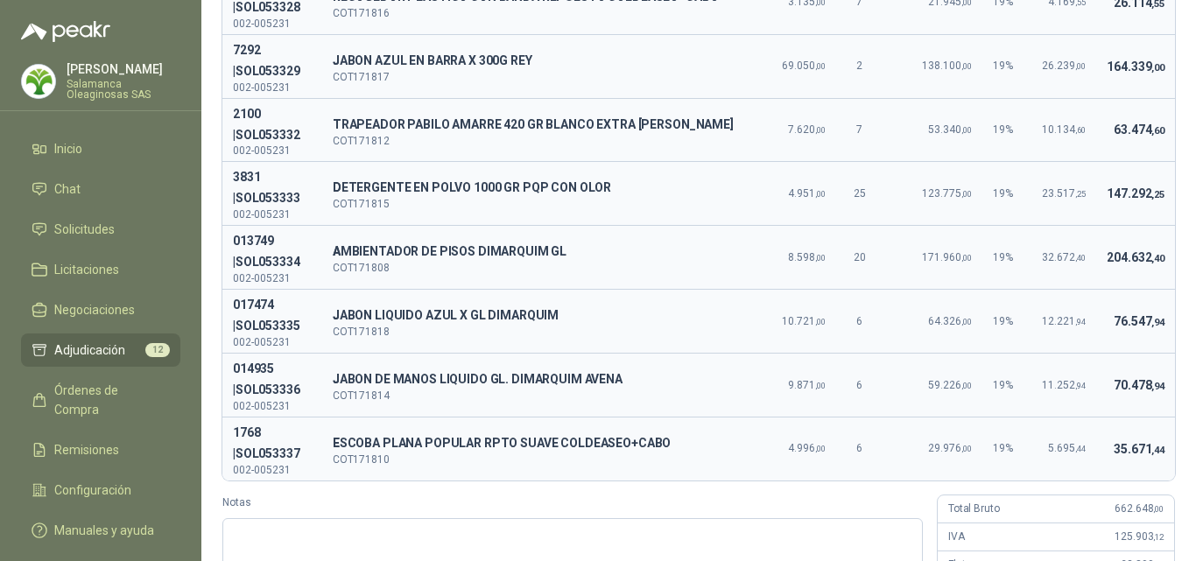
scroll to position [255, 0]
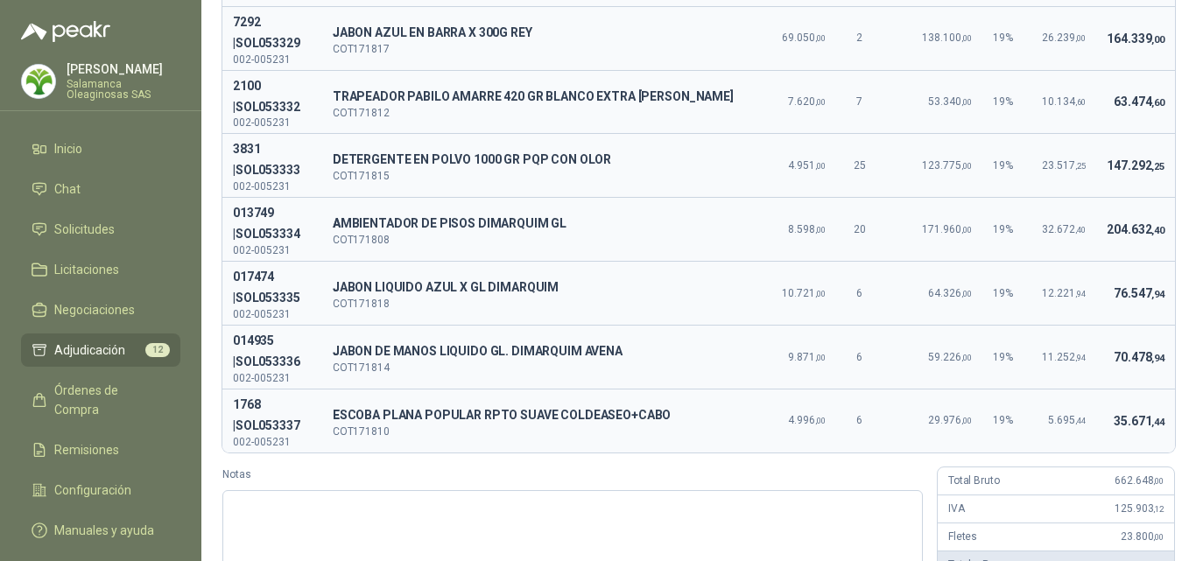
click at [1096, 467] on div "Total Bruto 662.648 ,00" at bounding box center [1056, 481] width 236 height 28
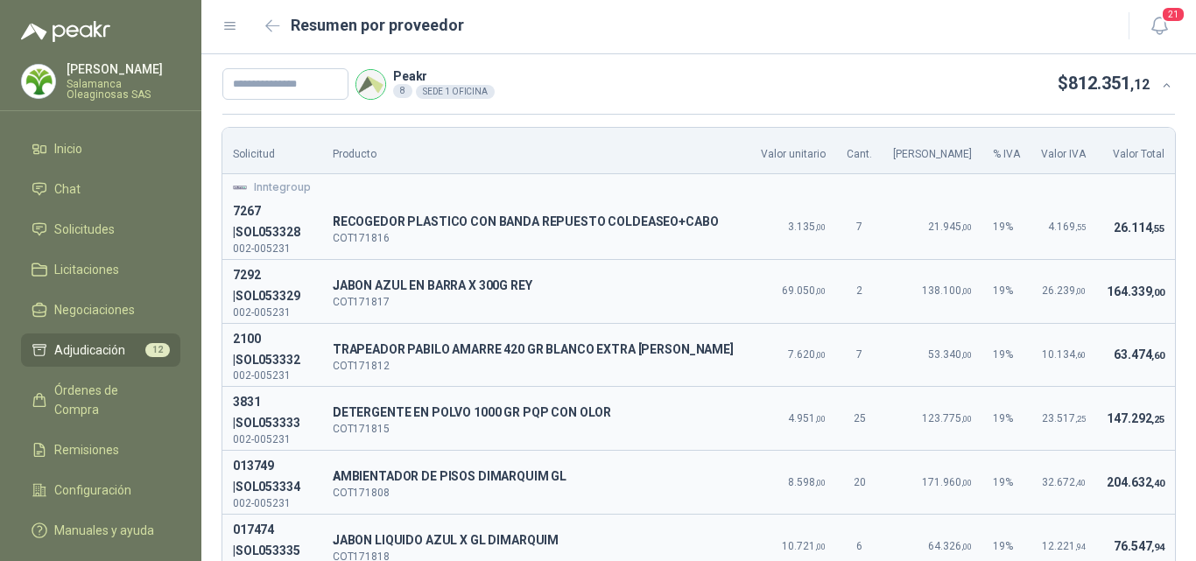
scroll to position [0, 0]
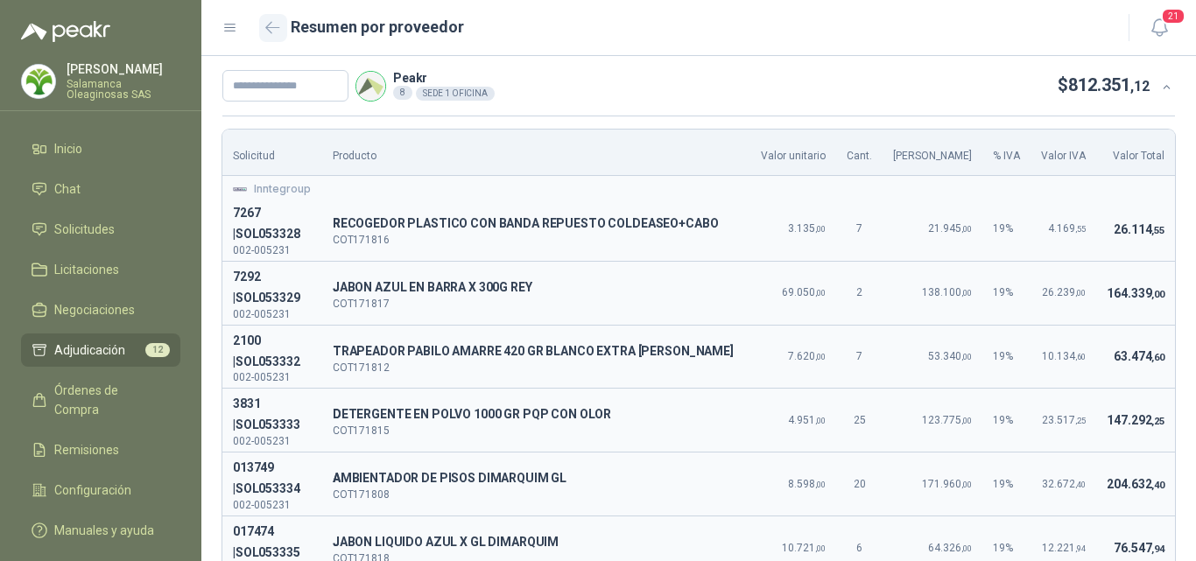
click at [272, 28] on icon "button" at bounding box center [272, 27] width 13 height 11
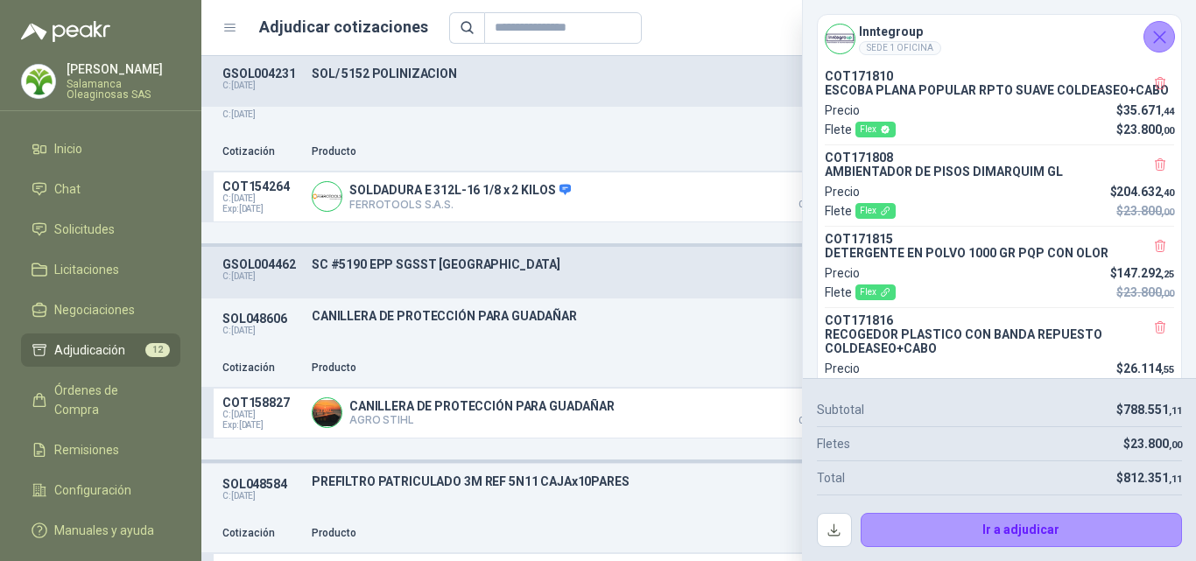
scroll to position [88, 0]
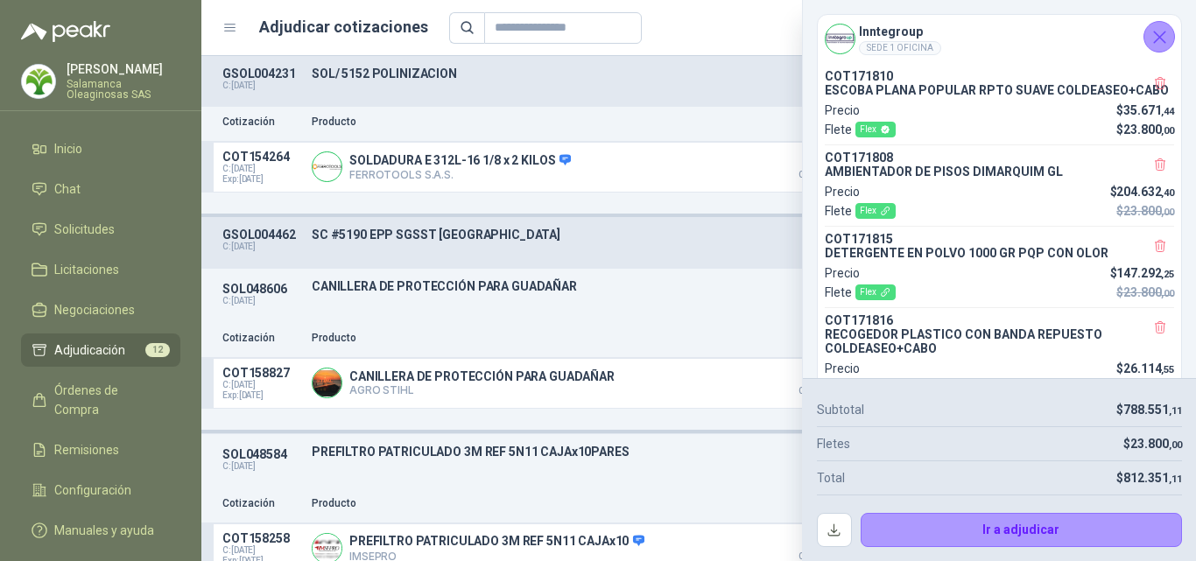
click at [1157, 34] on icon "Cerrar" at bounding box center [1159, 37] width 11 height 11
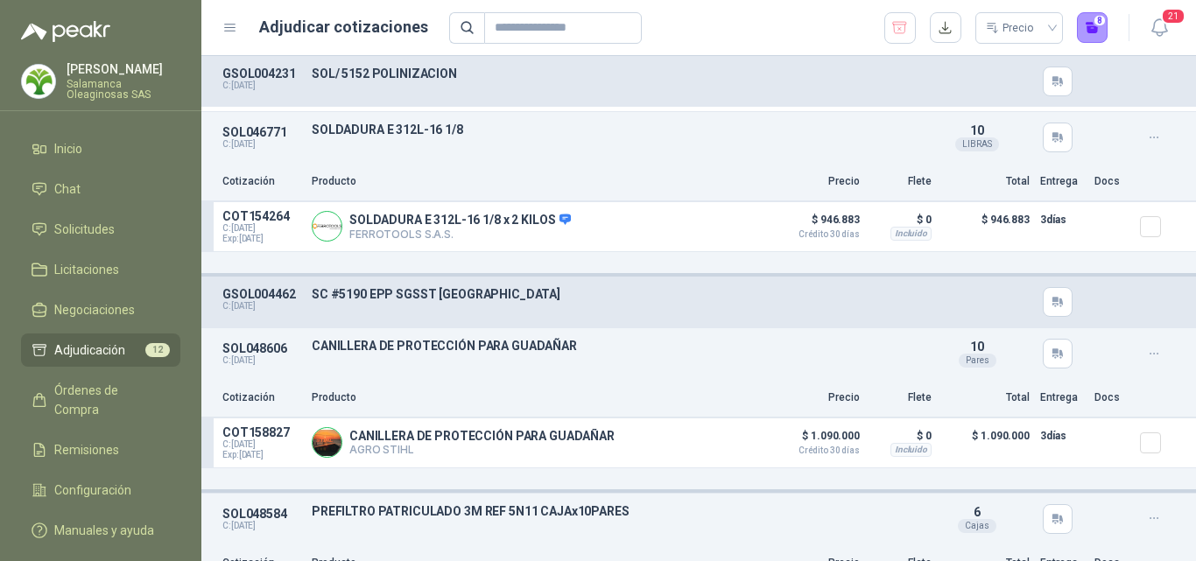
scroll to position [0, 0]
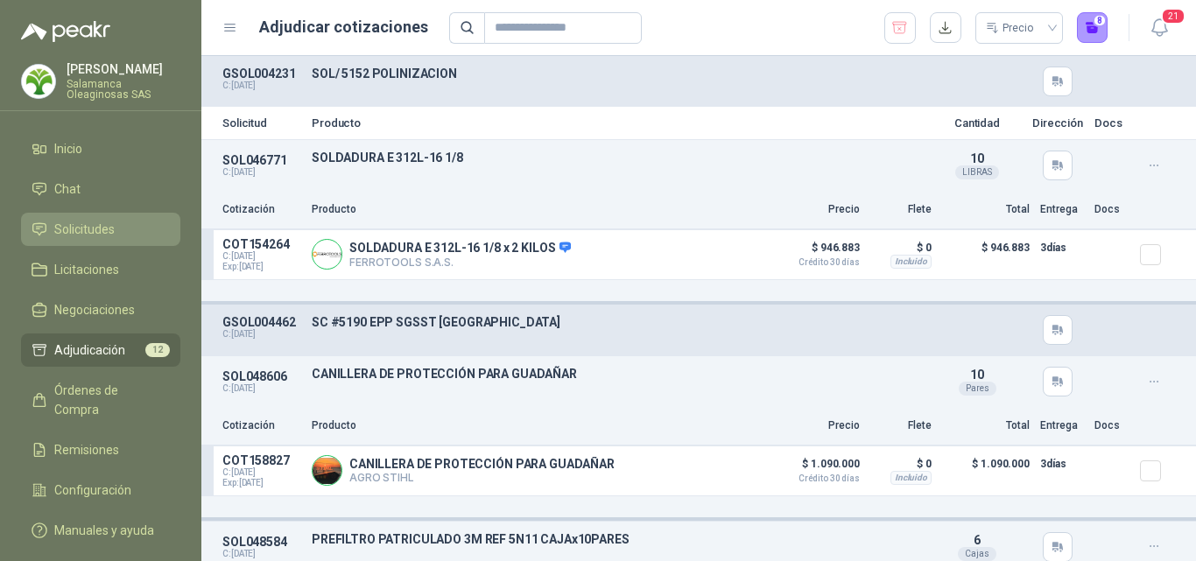
click at [124, 227] on li "Solicitudes" at bounding box center [101, 229] width 138 height 19
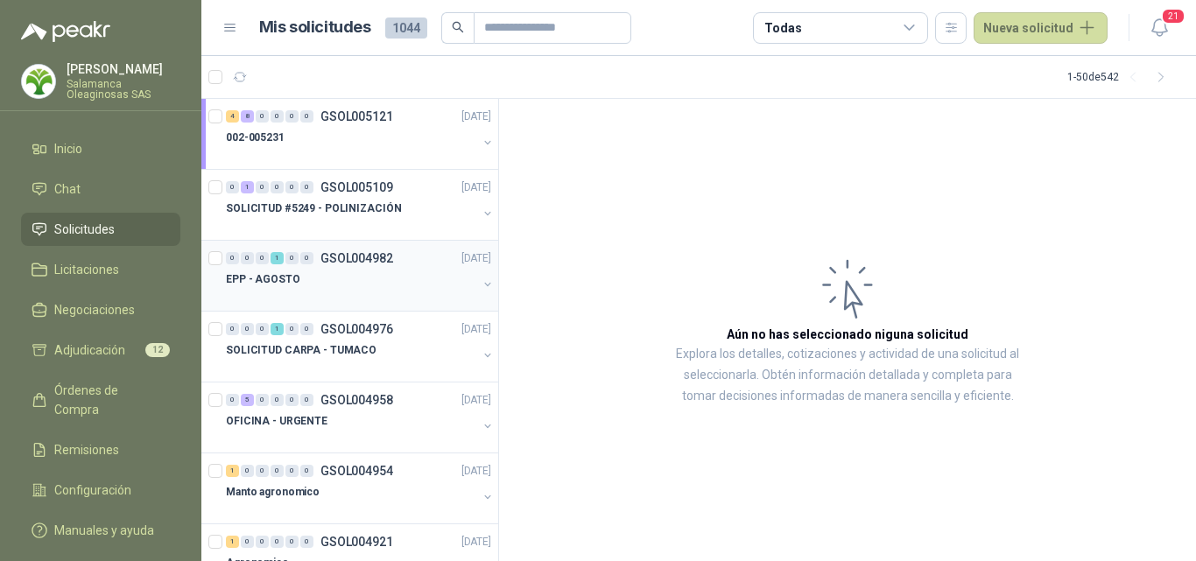
click at [353, 294] on div at bounding box center [351, 297] width 251 height 14
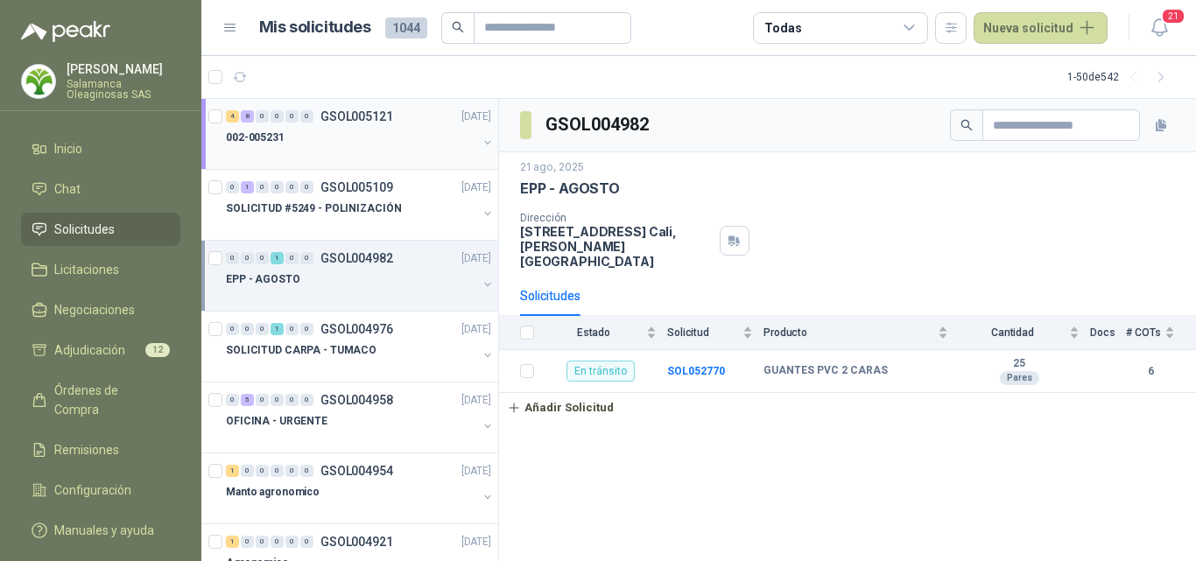
click at [348, 161] on div at bounding box center [351, 155] width 251 height 14
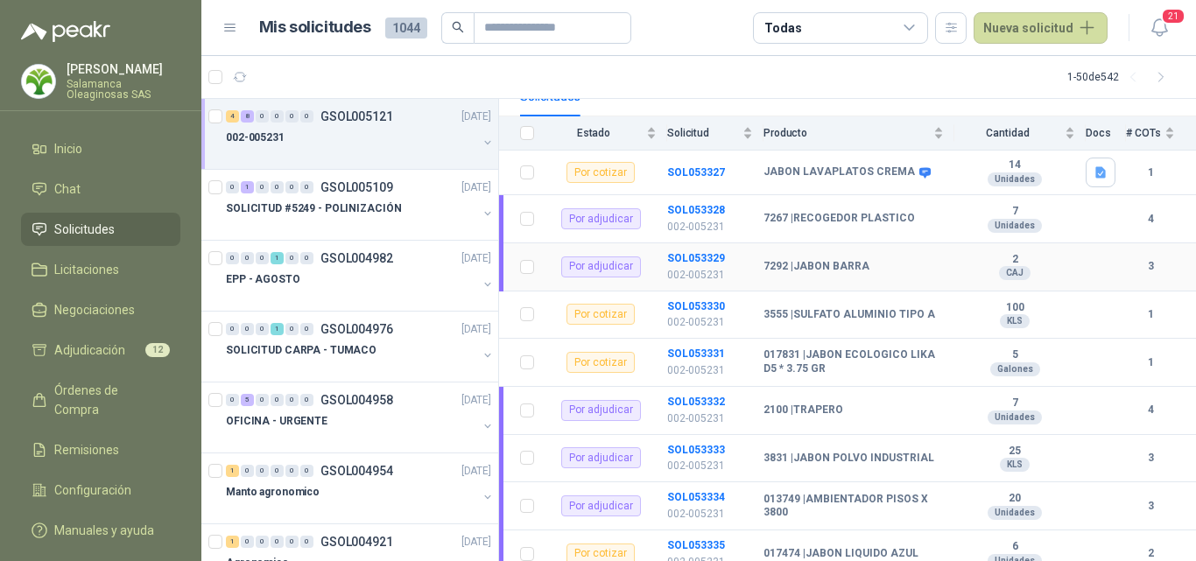
scroll to position [375, 0]
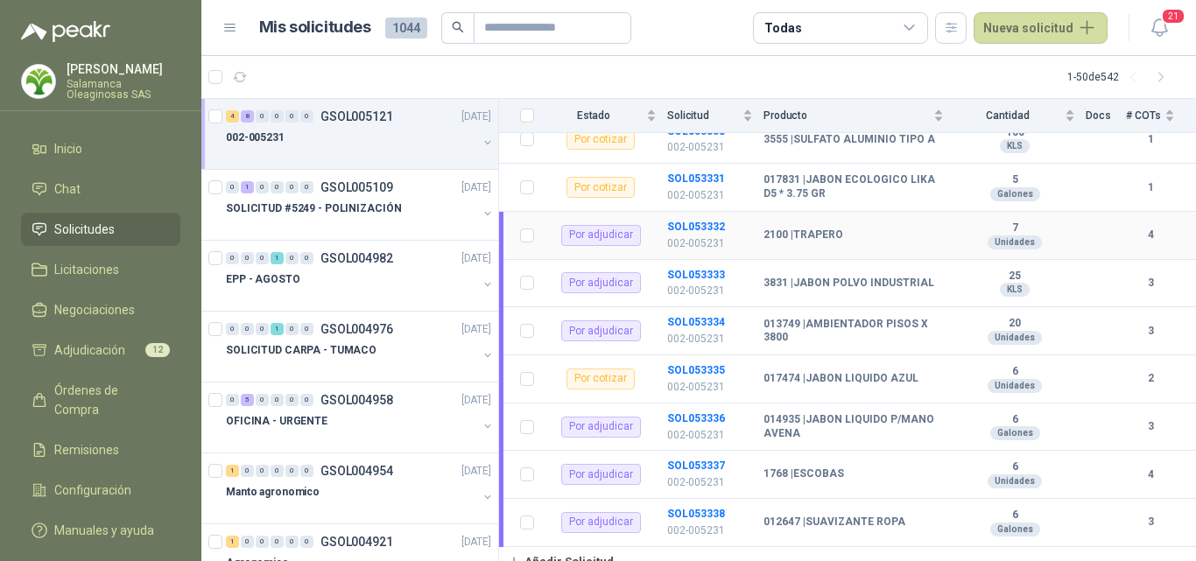
click at [1126, 227] on b "4" at bounding box center [1150, 235] width 49 height 17
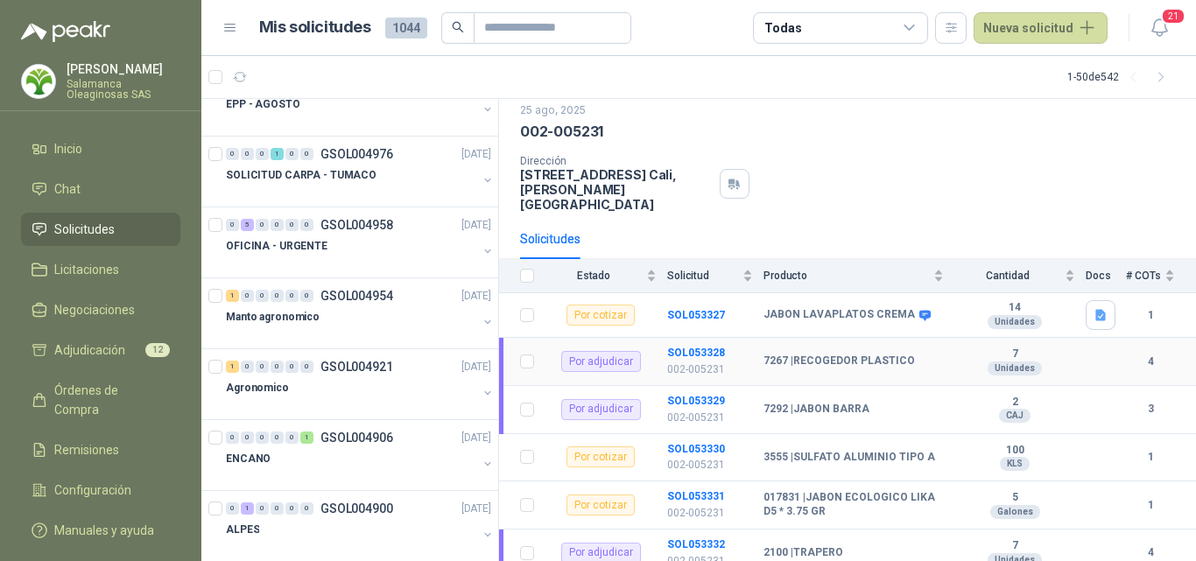
scroll to position [88, 0]
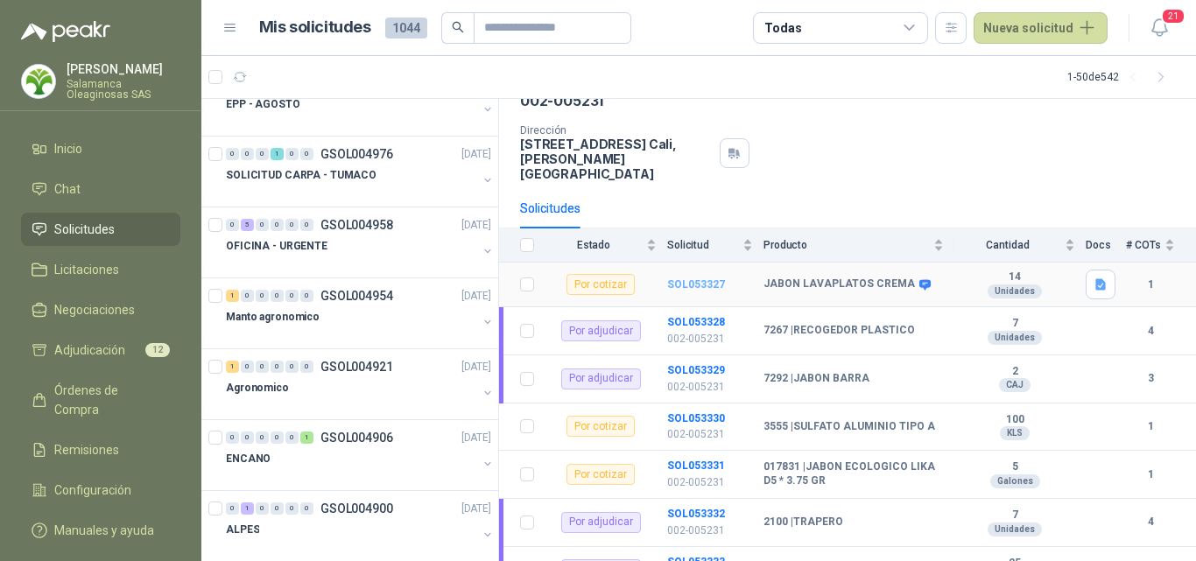
click at [708, 278] on b "SOL053327" at bounding box center [696, 284] width 58 height 12
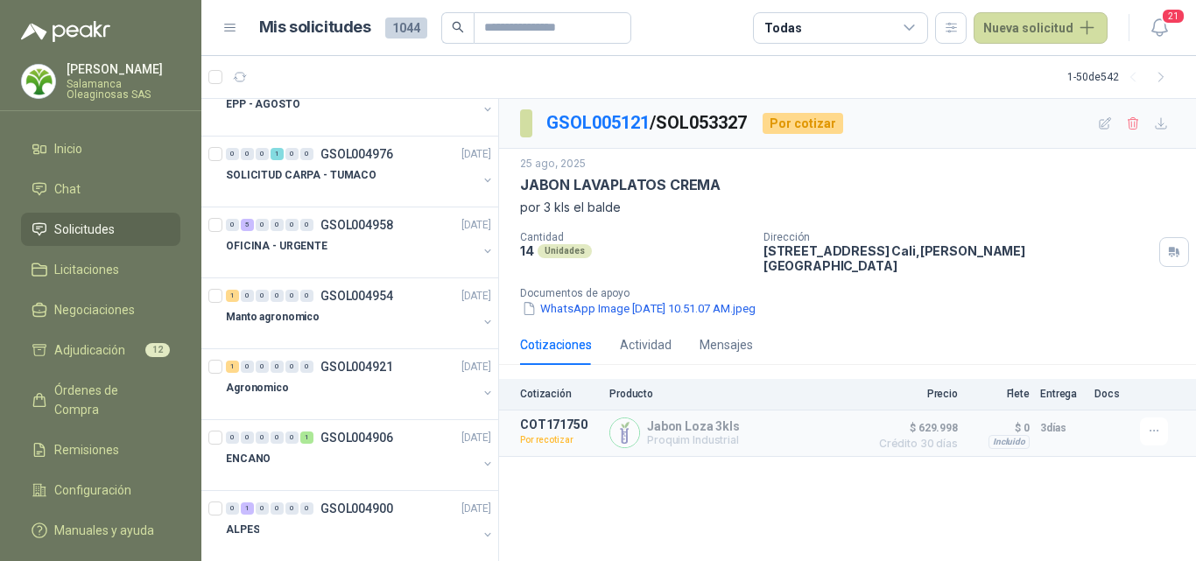
click at [1107, 182] on div "JABON LAVAPLATOS CREMA" at bounding box center [847, 185] width 655 height 18
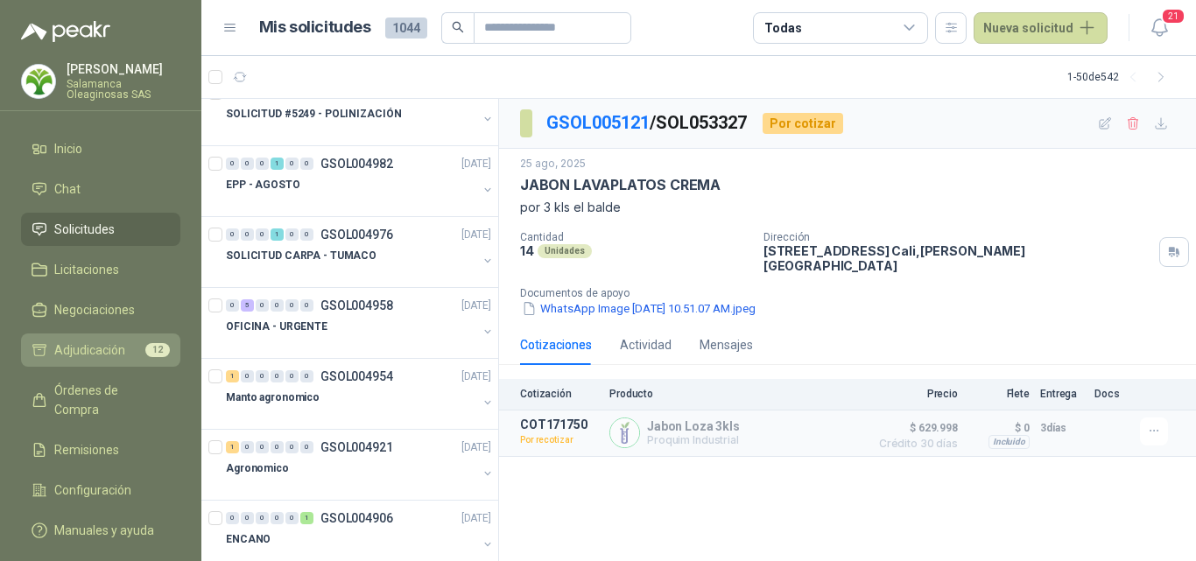
scroll to position [938, 0]
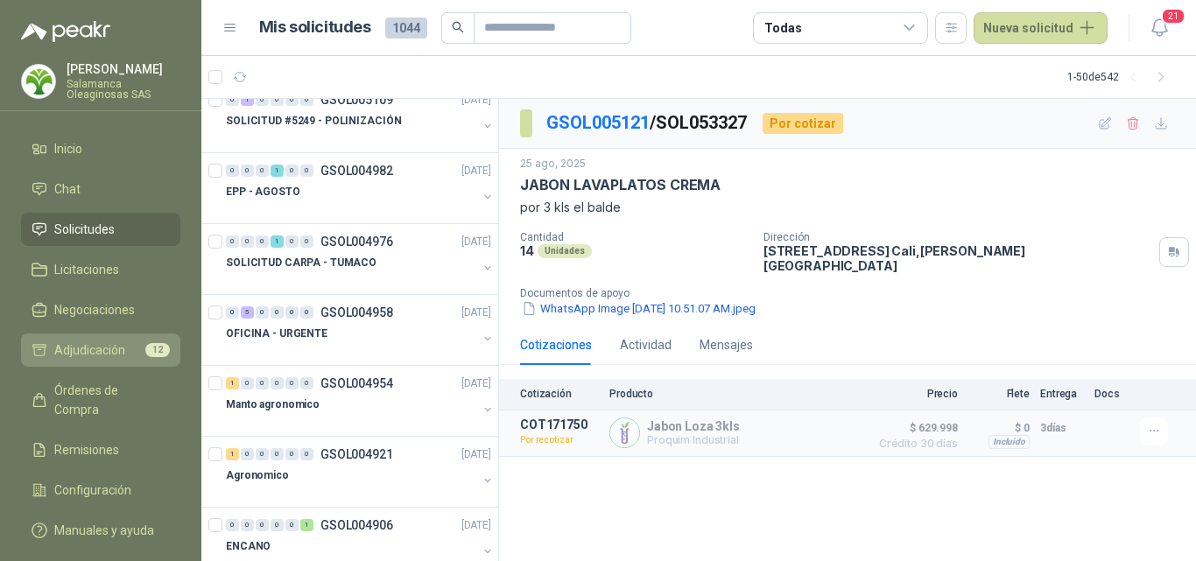
click at [121, 355] on span "Adjudicación" at bounding box center [89, 350] width 71 height 19
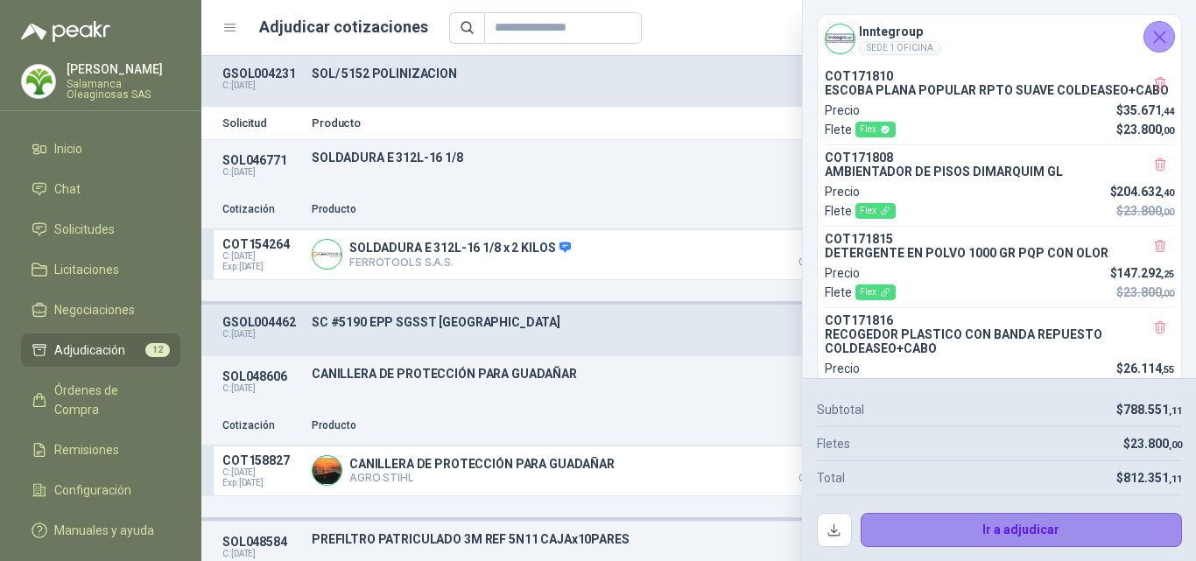
click at [952, 534] on button "Ir a adjudicar" at bounding box center [1022, 530] width 322 height 35
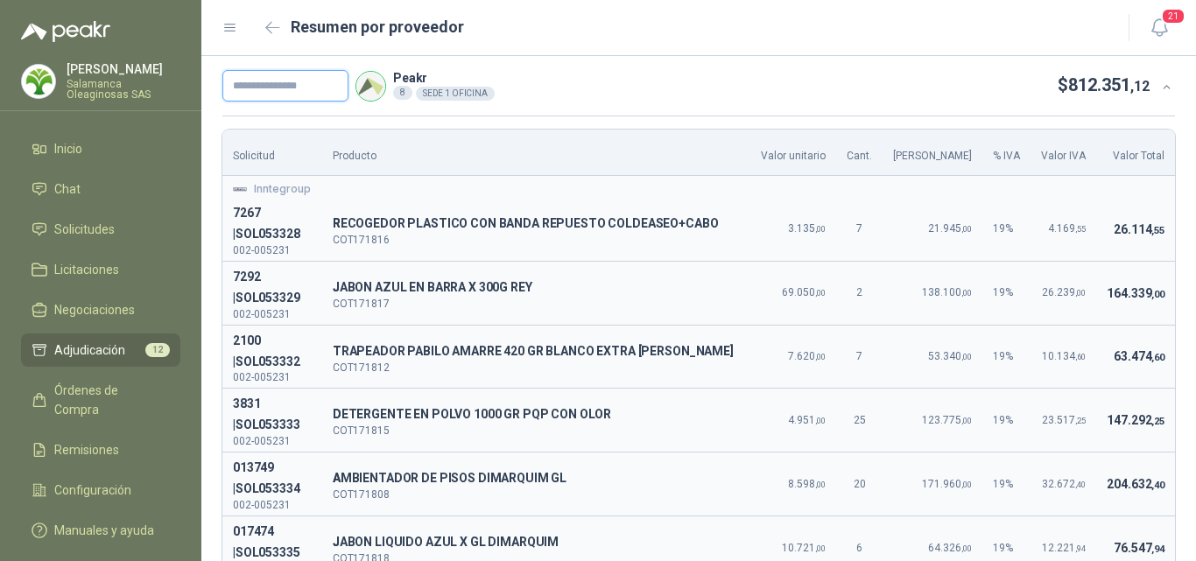
click at [279, 91] on input "text" at bounding box center [285, 86] width 126 height 32
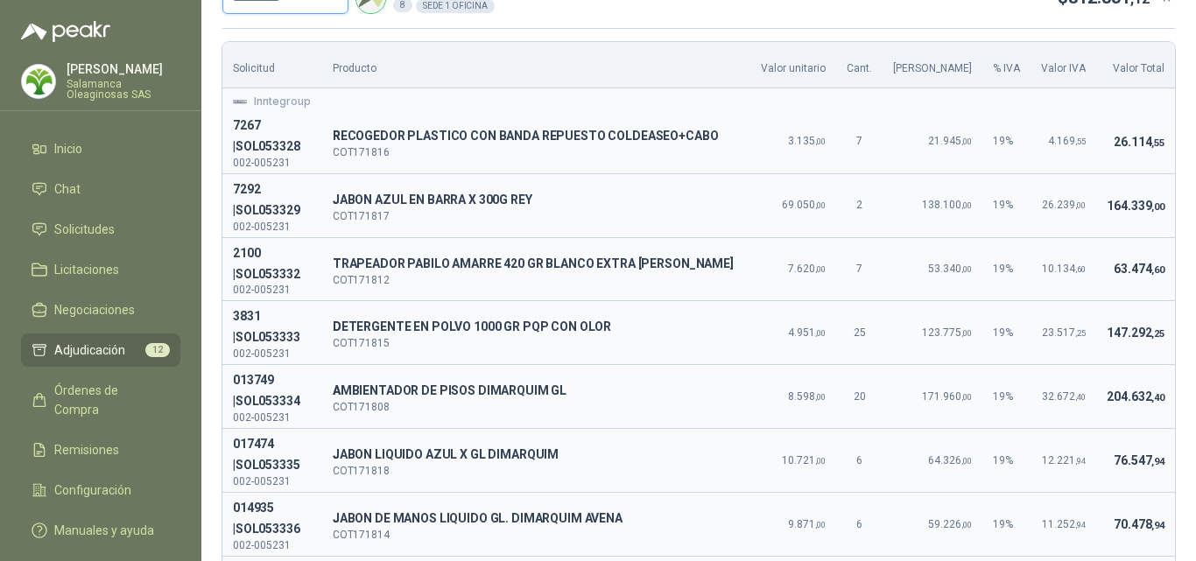
scroll to position [255, 0]
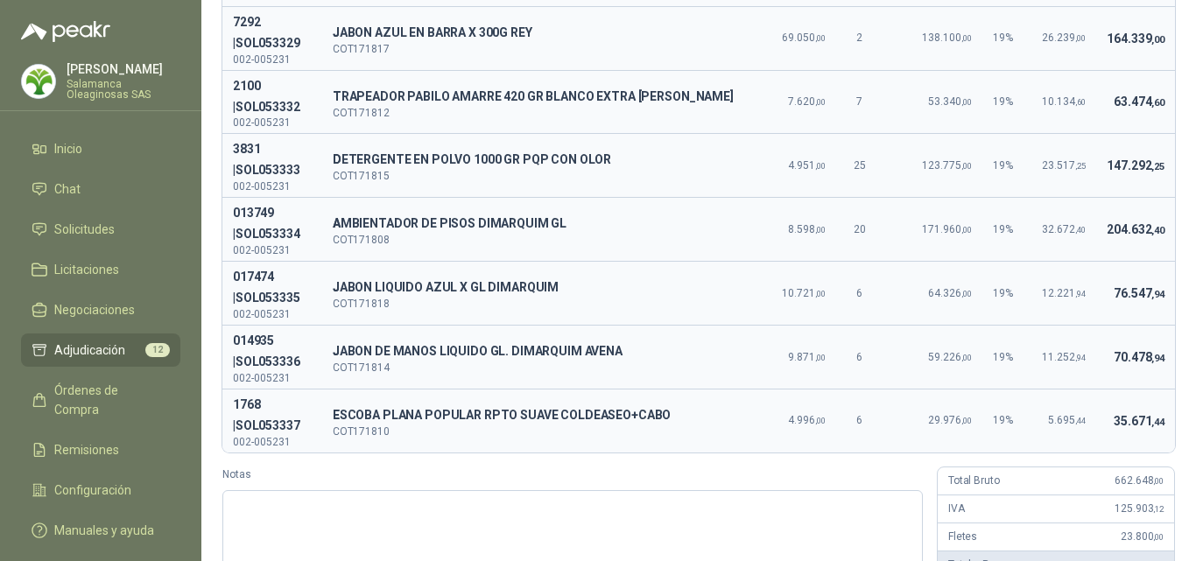
type input "**********"
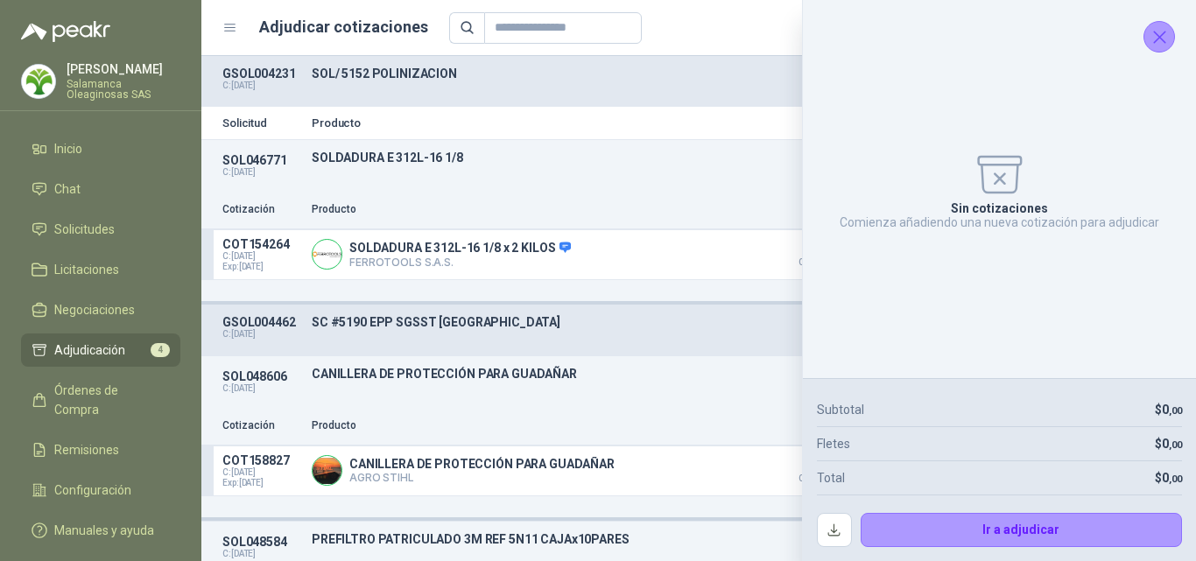
click at [1149, 30] on icon "Cerrar" at bounding box center [1160, 37] width 22 height 22
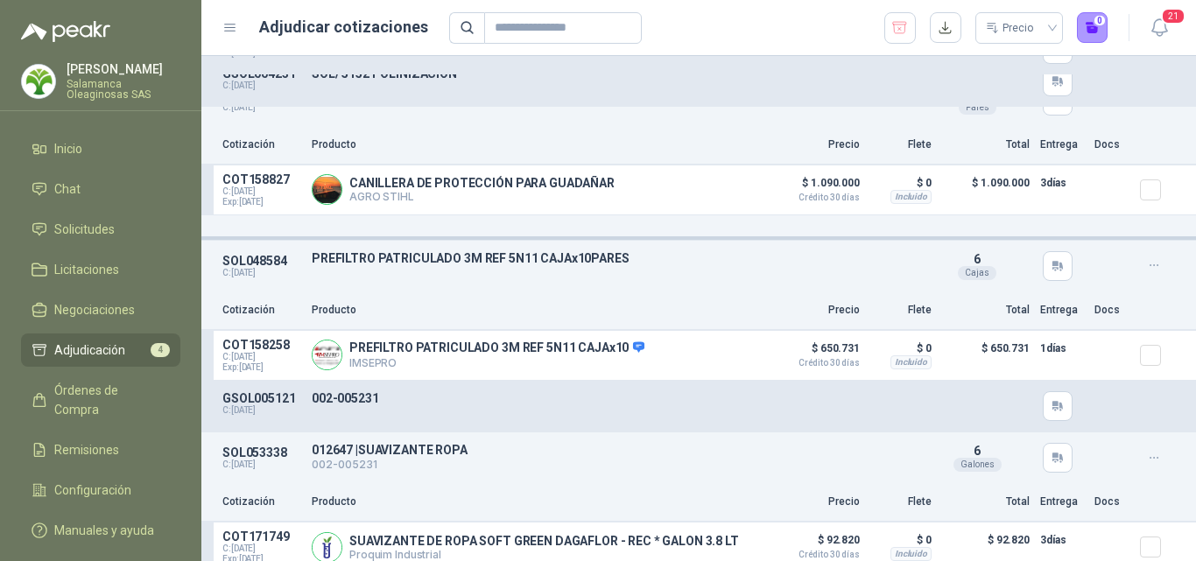
scroll to position [136, 0]
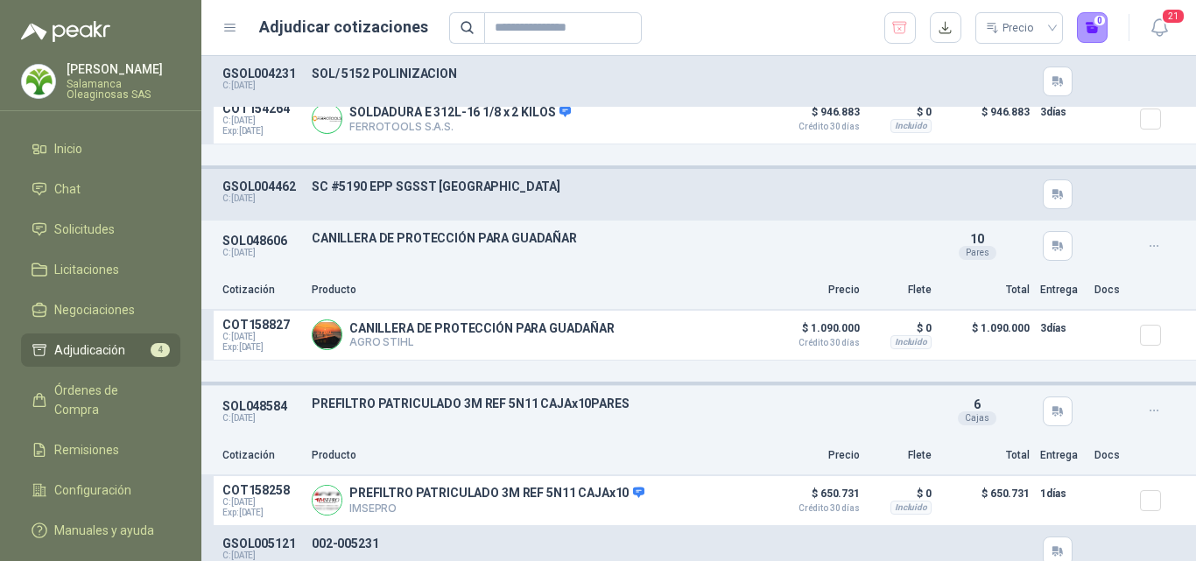
click at [110, 87] on p "Salamanca Oleaginosas SAS" at bounding box center [124, 89] width 114 height 21
click at [609, 210] on div "GSOL004462 C: [DATE] SC #5190 EPP SGSST [GEOGRAPHIC_DATA]" at bounding box center [698, 194] width 995 height 51
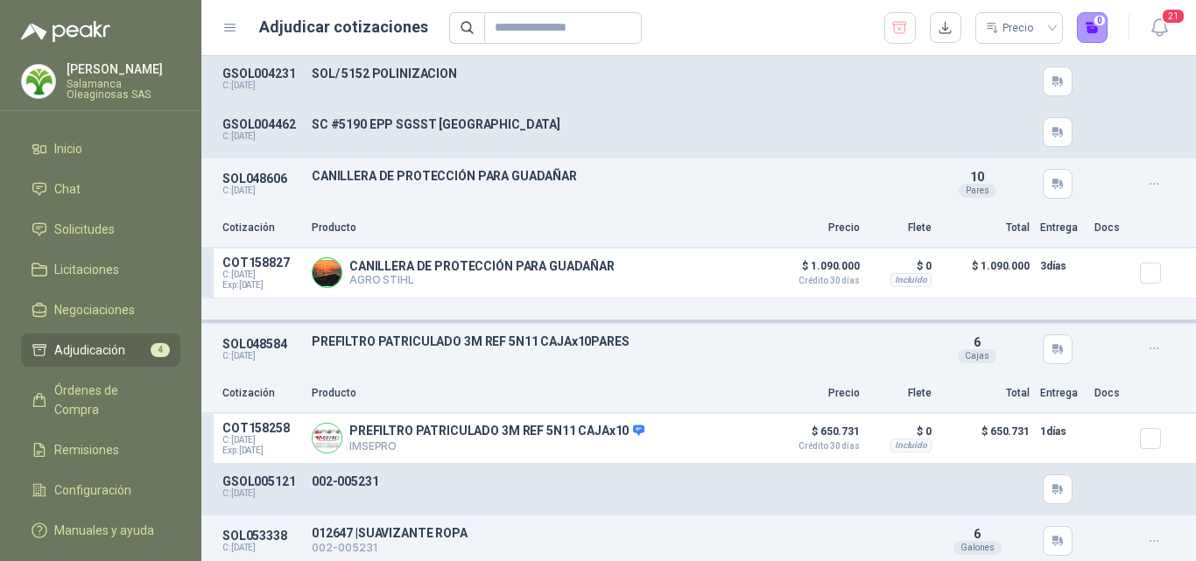
scroll to position [223, 0]
